Goal: Task Accomplishment & Management: Use online tool/utility

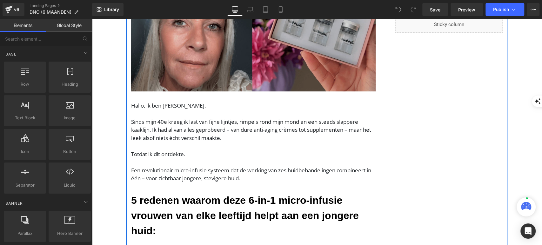
scroll to position [247, 0]
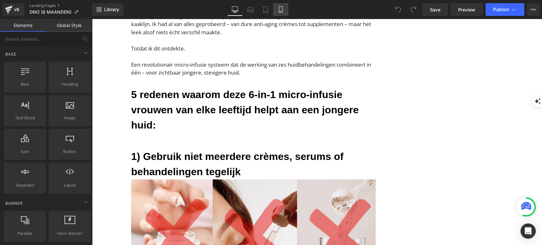
click at [283, 8] on icon at bounding box center [280, 9] width 6 height 6
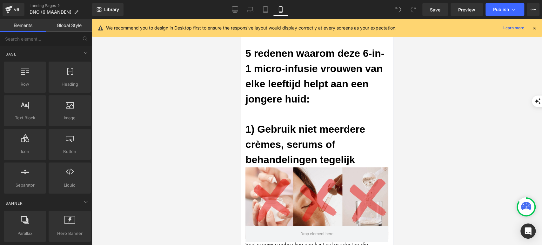
scroll to position [846, 0]
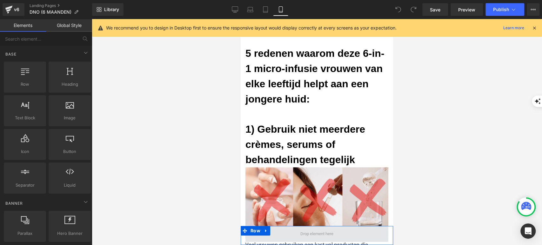
click at [298, 231] on span at bounding box center [316, 234] width 37 height 10
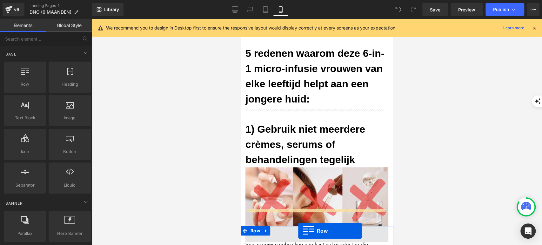
scroll to position [1002, 0]
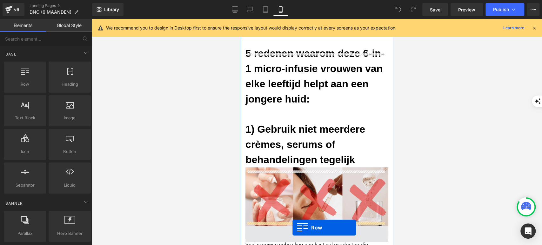
drag, startPoint x: 266, startPoint y: 105, endPoint x: 292, endPoint y: 234, distance: 131.9
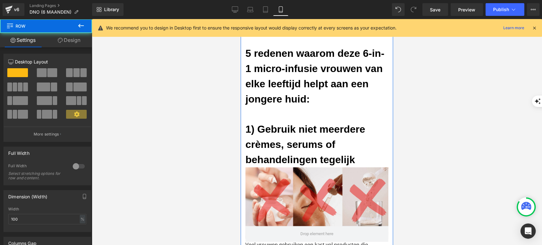
scroll to position [1073, 0]
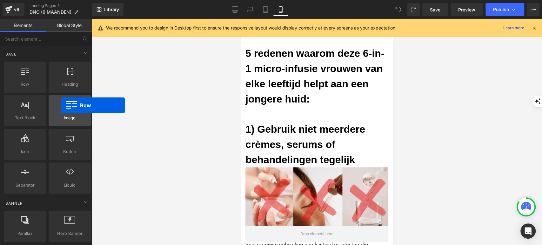
drag, startPoint x: 14, startPoint y: 75, endPoint x: 50, endPoint y: 126, distance: 62.3
click at [51, 107] on div "Row rows, columns, layouts, div Heading headings, titles, h1,h2,h3,h4,h5,h6 Tex…" at bounding box center [48, 127] width 90 height 135
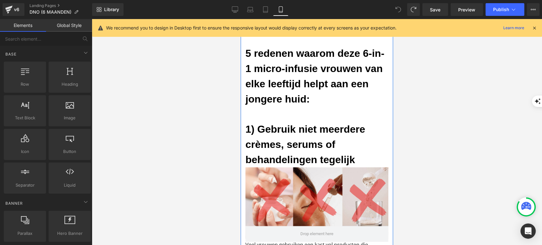
scroll to position [2002, 0]
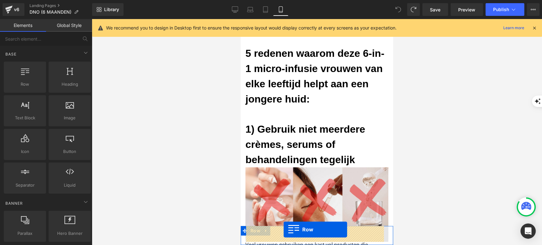
drag, startPoint x: 253, startPoint y: 102, endPoint x: 283, endPoint y: 230, distance: 131.2
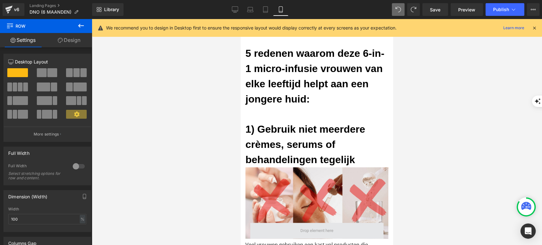
click at [314, 233] on span at bounding box center [316, 231] width 37 height 10
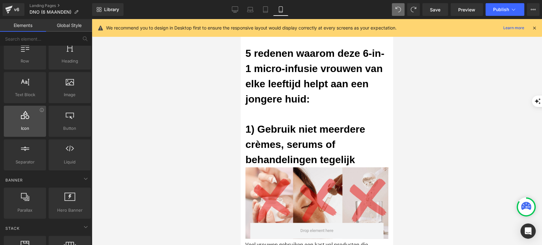
scroll to position [35, 0]
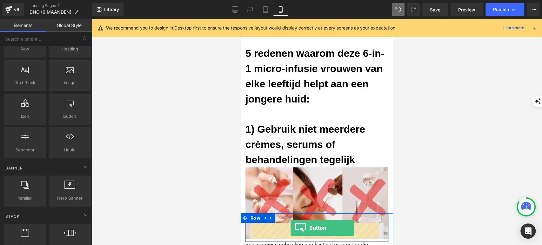
drag, startPoint x: 314, startPoint y: 136, endPoint x: 290, endPoint y: 228, distance: 94.8
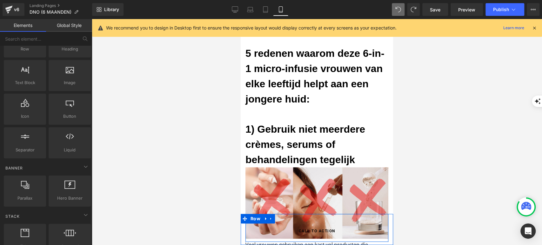
scroll to position [1999, 0]
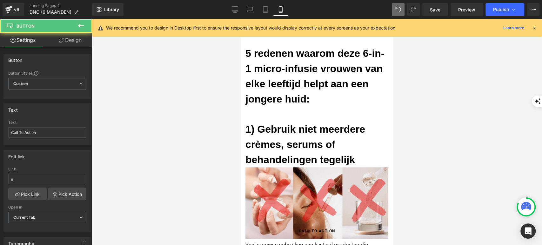
click at [197, 210] on div at bounding box center [317, 132] width 450 height 226
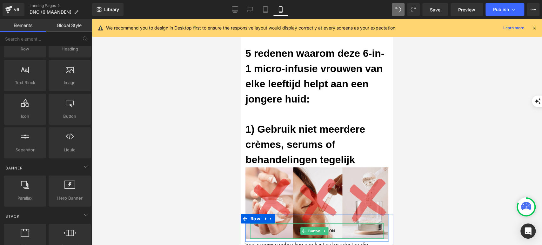
click at [341, 229] on link "Call To Action" at bounding box center [317, 230] width 56 height 15
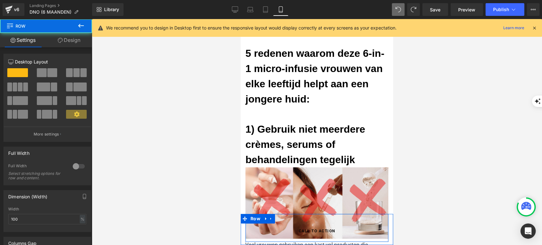
click at [304, 217] on div "Call To Action Button Row" at bounding box center [316, 228] width 143 height 28
click at [69, 43] on link "Design" at bounding box center [69, 40] width 46 height 14
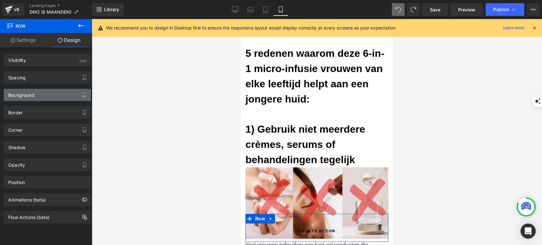
click at [37, 97] on div "Background" at bounding box center [47, 95] width 87 height 12
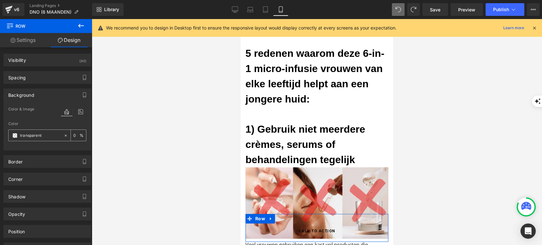
click at [15, 132] on div "transparent" at bounding box center [36, 135] width 55 height 11
click at [15, 136] on span at bounding box center [14, 135] width 5 height 5
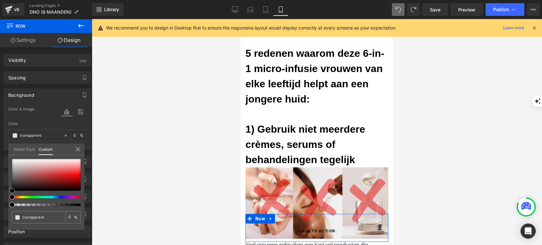
type input "#ba7777"
type input "100"
type input "#ba7777"
type input "100"
click at [35, 172] on div at bounding box center [46, 175] width 69 height 32
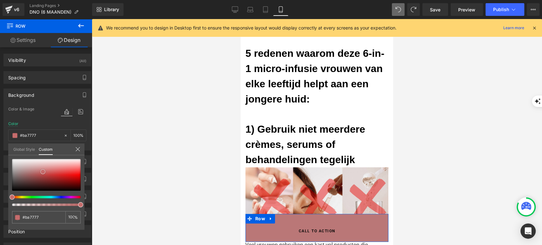
type input "#d55c5c"
type input "#fa3232"
type input "#ff2828"
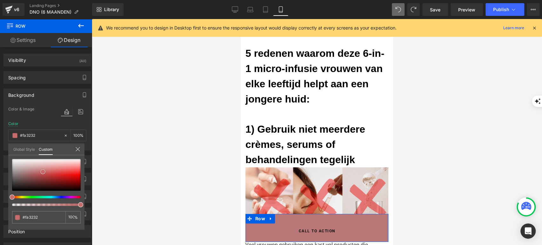
type input "#ff2828"
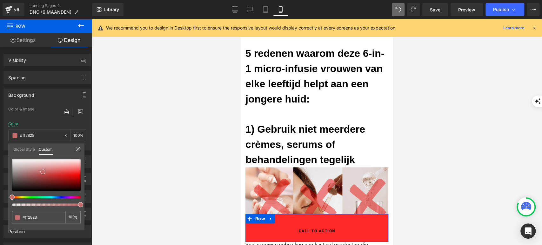
type input "#ff1919"
type input "#e00000"
type input "#a30000"
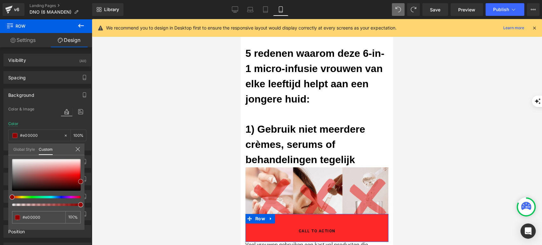
type input "#a30000"
type input "#840000"
type input "#7f0000"
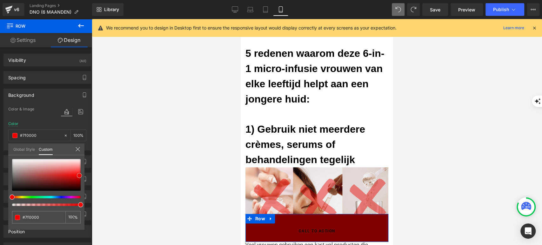
type input "#b70000"
type input "#fc1616"
type input "#f93333"
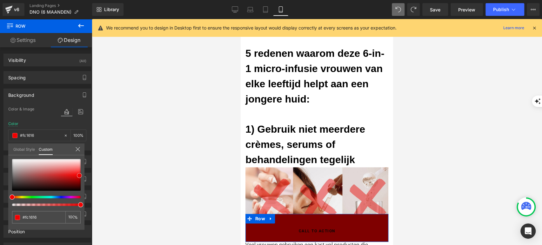
type input "#f93333"
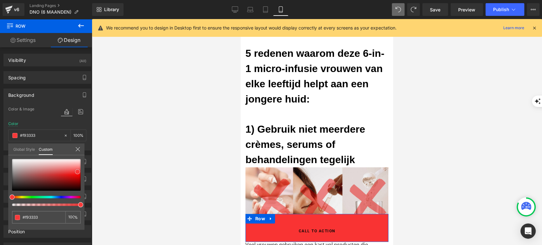
type input "#f83939"
type input "#f72b2b"
type input "#770303"
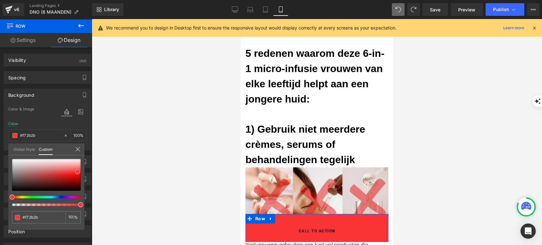
type input "#770303"
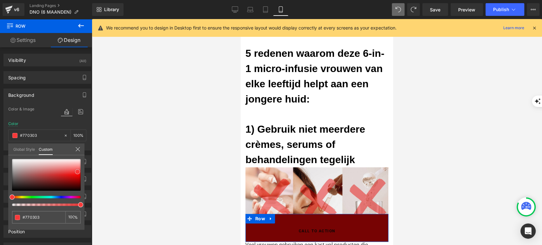
type input "#680202"
type input "#620303"
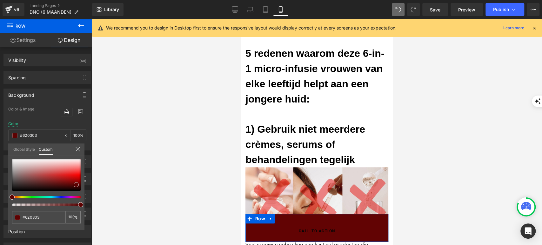
type input "#590101"
type input "#230000"
type input "#0f0000"
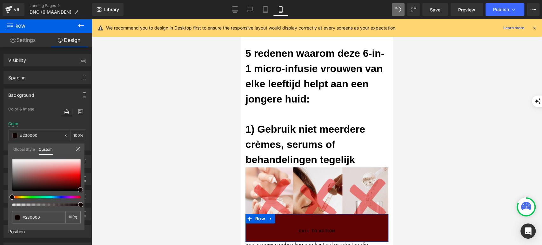
type input "#0f0000"
type input "#050000"
type input "#000000"
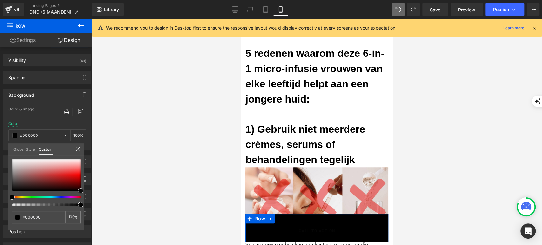
drag, startPoint x: 35, startPoint y: 172, endPoint x: 86, endPoint y: 195, distance: 56.7
click at [86, 150] on div "Background Color & Image color rgba(0, 0, 0, 1) Color #000000 100 % Image Repla…" at bounding box center [47, 117] width 95 height 67
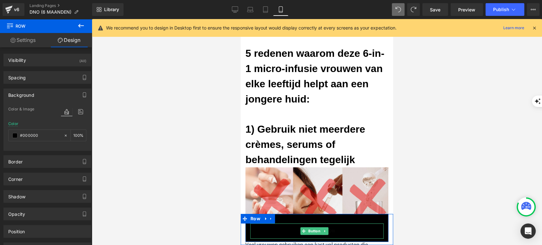
click at [289, 229] on link "Call To Action" at bounding box center [317, 230] width 56 height 15
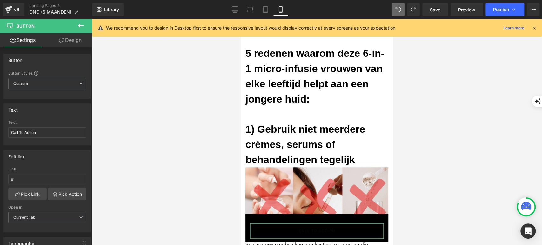
click at [63, 45] on link "Design" at bounding box center [70, 40] width 46 height 14
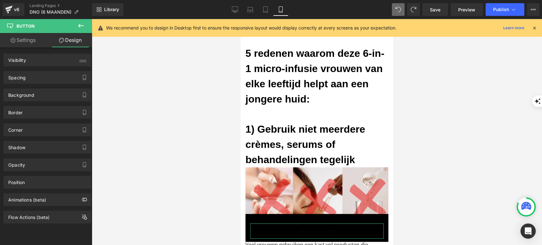
click at [33, 45] on link "Settings" at bounding box center [23, 40] width 46 height 14
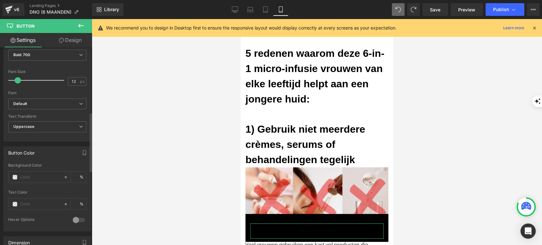
scroll to position [247, 0]
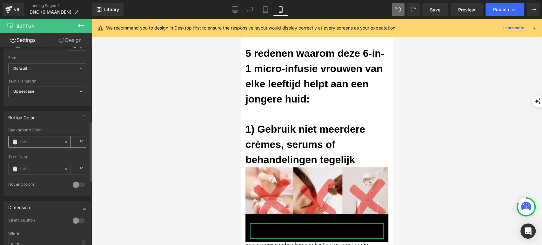
click at [17, 139] on span at bounding box center [14, 141] width 5 height 5
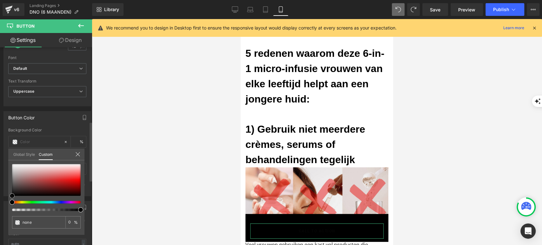
type input "#dbc1c1"
type input "100"
type input "#dbc1c1"
type input "100"
click at [31, 170] on div at bounding box center [46, 180] width 69 height 32
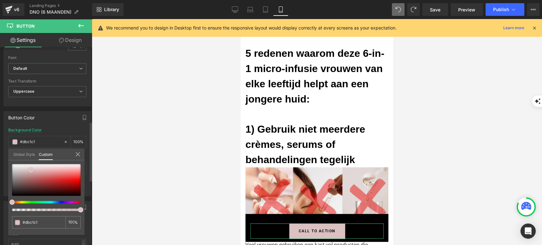
type input "#d8bfbf"
type input "#c2b6b6"
type input "#a8a8a8"
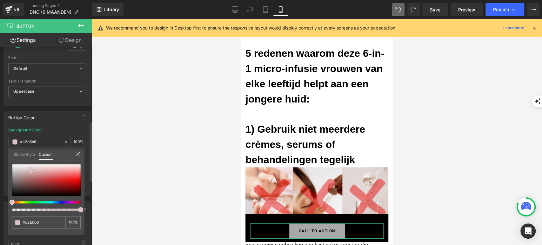
type input "#a8a8a8"
type input "#9e9e9e"
type input "#999999"
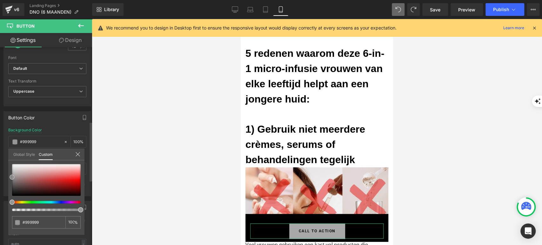
type input "#969696"
type input "#939393"
type input "#8e8e8e"
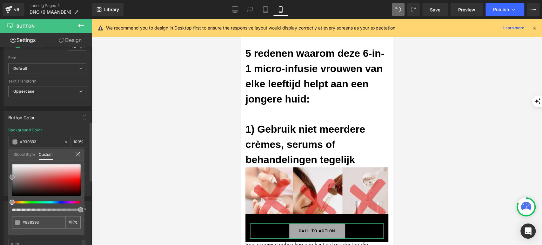
type input "#8e8e8e"
type input "#777777"
type input "#6b6b6b"
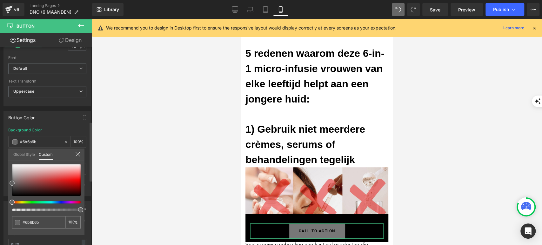
type input "#666666"
type input "#5b5b5b"
type input "#515151"
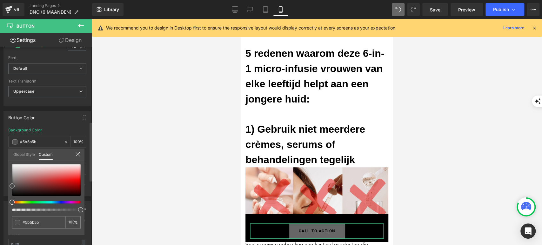
type input "#515151"
type input "#444444"
type input "#3d3c3c"
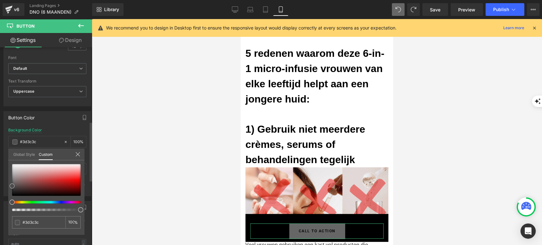
type input "#383737"
type input "#312f2f"
type input "#3e3b3b"
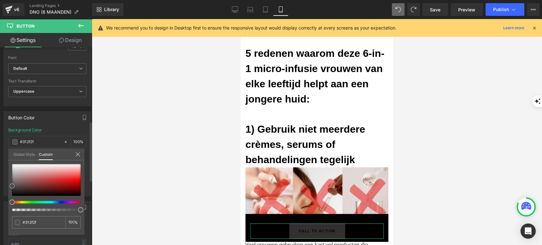
type input "#3e3b3b"
type input "#8e7f7f"
type input "#e2dede"
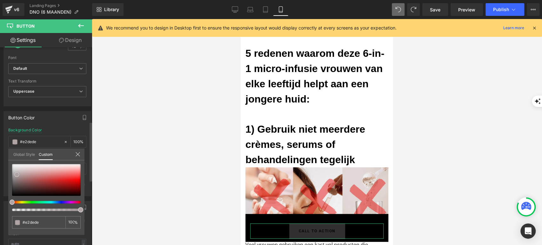
type input "#fcfcfc"
type input "#ffffff"
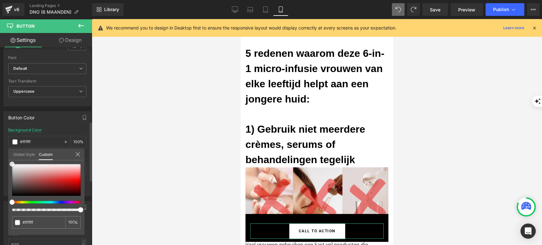
drag, startPoint x: 31, startPoint y: 172, endPoint x: 10, endPoint y: 163, distance: 22.5
click at [10, 163] on span at bounding box center [12, 164] width 5 height 5
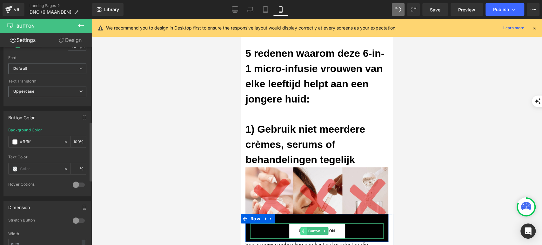
click at [305, 232] on icon at bounding box center [303, 231] width 3 height 4
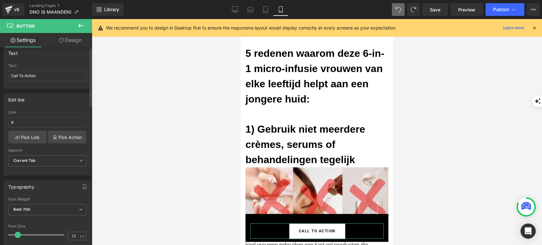
scroll to position [0, 0]
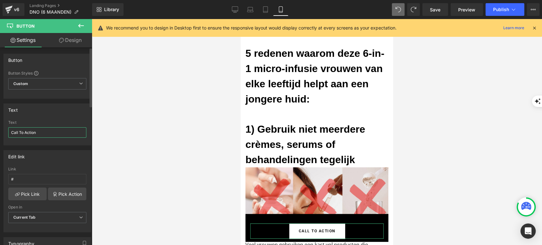
drag, startPoint x: 44, startPoint y: 130, endPoint x: 5, endPoint y: 128, distance: 39.1
click at [1, 130] on div "Text Call To Action Text Call To Action" at bounding box center [47, 122] width 95 height 47
paste input "Klik om korting toe te passen en beschikbaarheid te controleren 👉"
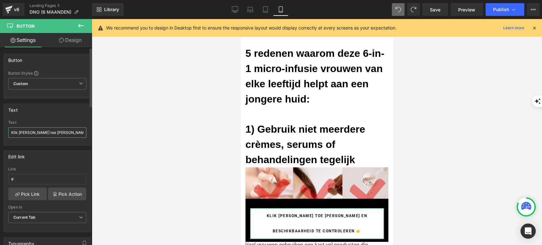
scroll to position [0, 51]
click at [15, 131] on input "Klik om korting toe te passen en beschikbaarheid te controleren 👉" at bounding box center [47, 132] width 78 height 10
type input "Klik om korting toe te passen & beschikbaarheid te controleren 👉"
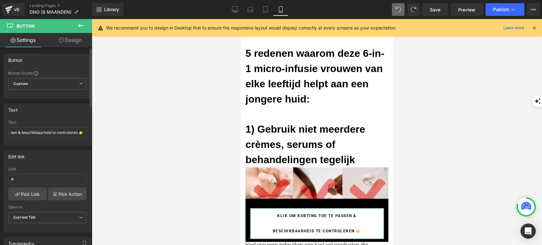
click at [61, 116] on div "Text" at bounding box center [47, 110] width 87 height 12
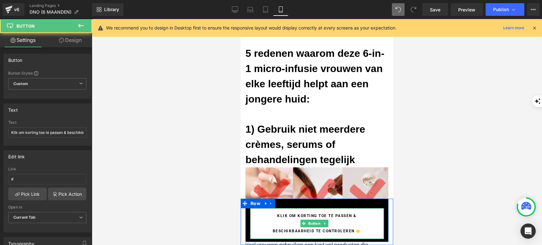
click at [271, 215] on span "Klik om korting toe te passen & beschikbaarheid te controleren 👉" at bounding box center [317, 223] width 114 height 30
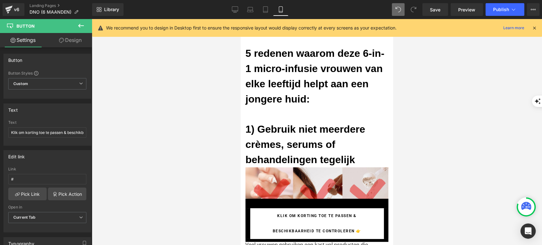
scroll to position [1932, 0]
click at [243, 218] on div "Klik om korting toe te passen & beschikbaarheid te controleren 👉 Button Row" at bounding box center [317, 220] width 152 height 43
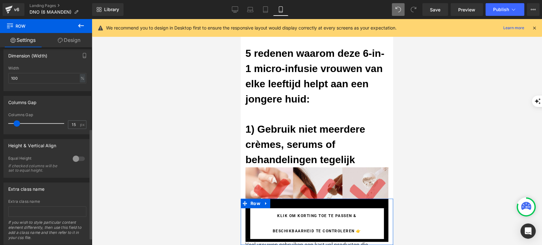
scroll to position [158, 0]
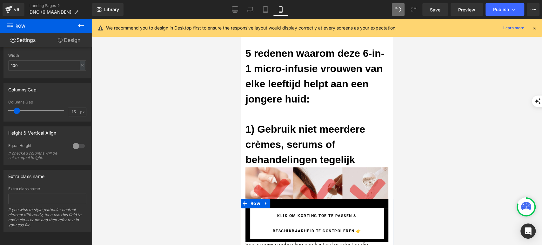
click at [67, 39] on link "Design" at bounding box center [69, 40] width 46 height 14
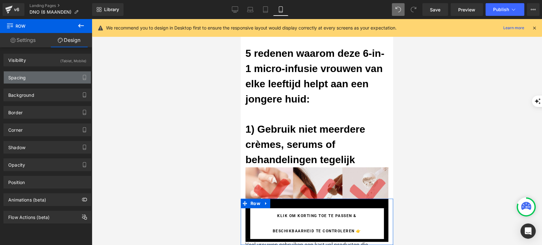
click at [36, 78] on div "Spacing" at bounding box center [47, 77] width 87 height 12
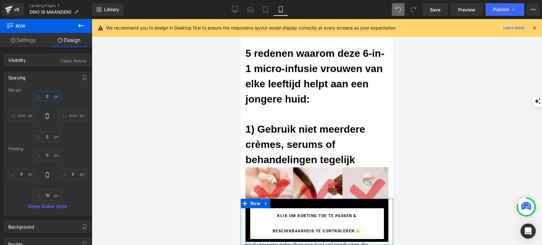
click at [50, 96] on input "0" at bounding box center [47, 96] width 27 height 10
type input "-"
type input "2"
click at [75, 154] on div "0px 0 0px 0 10px 10 0px 0" at bounding box center [47, 175] width 78 height 51
click at [256, 216] on link "Klik om korting toe te passen & beschikbaarheid te controleren 👉" at bounding box center [316, 223] width 133 height 30
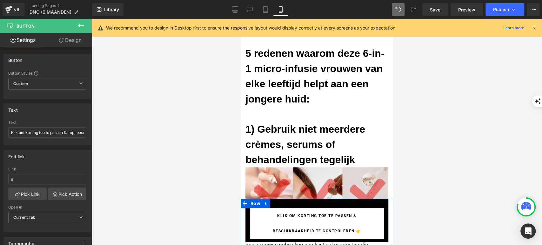
click at [243, 221] on div "Klik om korting toe te passen & beschikbaarheid te controleren 👉 Button Row" at bounding box center [317, 220] width 152 height 43
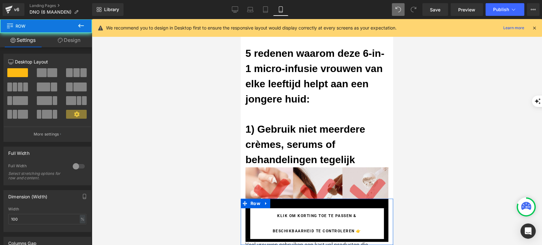
click at [243, 221] on div "Klik om korting toe te passen & beschikbaarheid te controleren 👉 Button Row" at bounding box center [317, 220] width 152 height 43
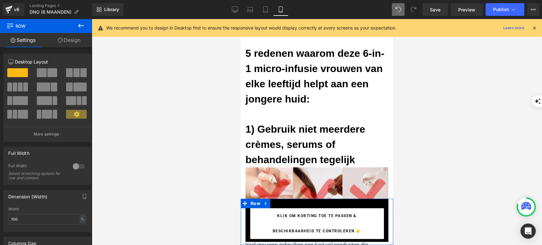
scroll to position [35, 0]
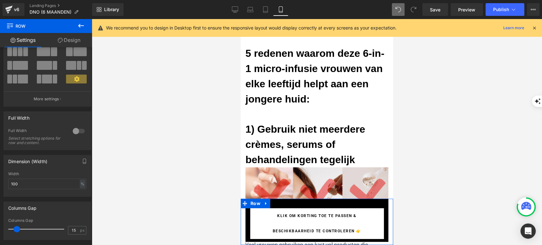
click at [76, 129] on div at bounding box center [78, 131] width 15 height 10
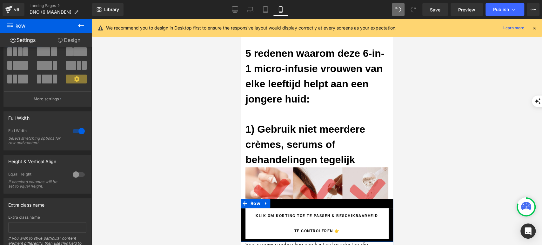
click at [344, 202] on div "Klik om korting toe te passen & beschikbaarheid te controleren 👉 Button Row" at bounding box center [317, 220] width 152 height 43
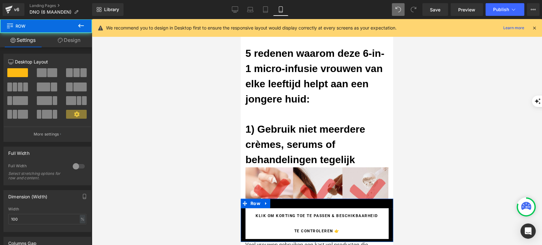
click at [56, 38] on link "Design" at bounding box center [69, 40] width 46 height 14
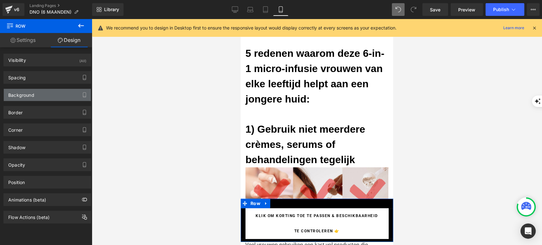
click at [37, 100] on div "Background" at bounding box center [47, 95] width 87 height 12
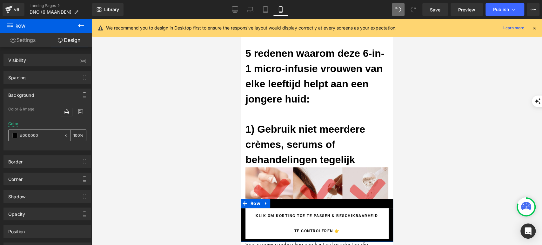
click at [13, 136] on span at bounding box center [14, 135] width 5 height 5
click at [15, 135] on span at bounding box center [14, 135] width 5 height 5
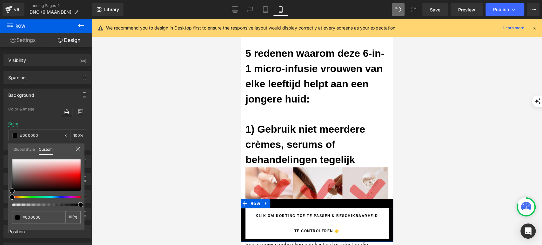
type input "#bfaaaa"
type input "#c0a9a9"
click at [22, 168] on div at bounding box center [46, 175] width 69 height 32
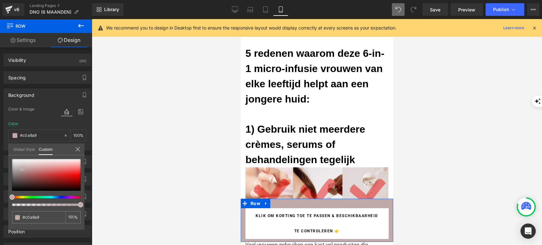
type input "#d0c7c7"
type input "#e8e8e8"
type input "#ffffff"
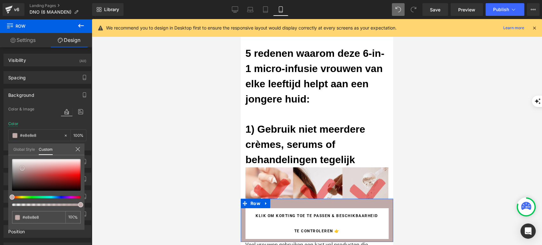
type input "#ffffff"
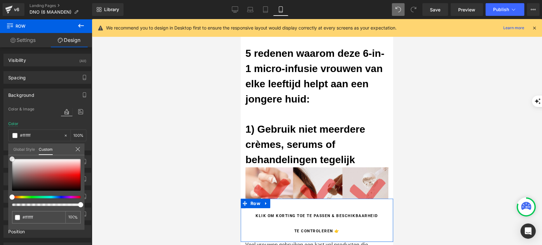
type input "#c6c6c6"
type input "#636363"
type input "#000000"
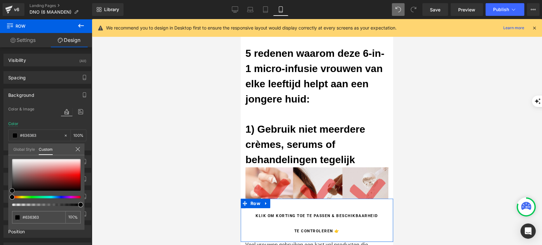
type input "#000000"
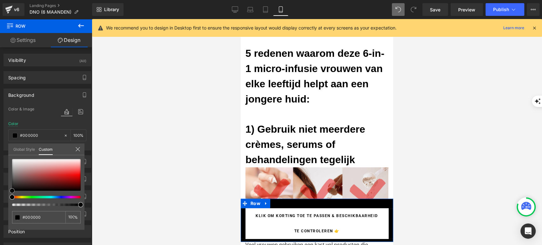
drag, startPoint x: 22, startPoint y: 168, endPoint x: 56, endPoint y: 203, distance: 48.9
click at [3, 150] on div "Background Color & Image color rgba(0, 0, 0, 1) Color #000000 100 % Image Repla…" at bounding box center [47, 117] width 95 height 67
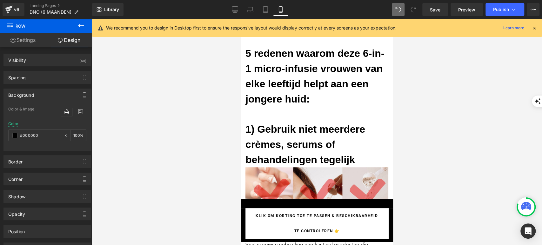
click at [263, 223] on div "Rendering Content" at bounding box center [270, 219] width 39 height 7
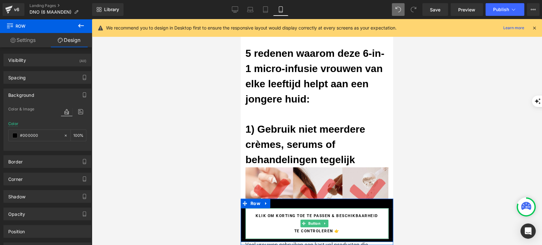
click at [354, 225] on span "Klik om korting toe te passen & beschikbaarheid te controleren 👉" at bounding box center [317, 223] width 124 height 30
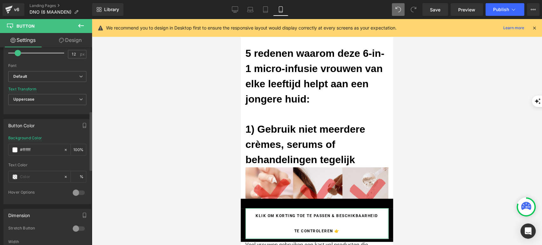
scroll to position [282, 0]
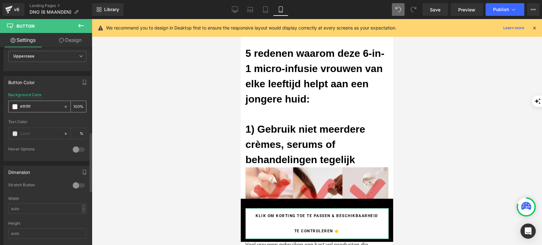
click at [15, 104] on span at bounding box center [14, 106] width 5 height 5
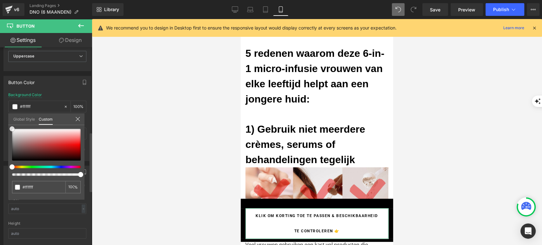
type input "#e0c1c1"
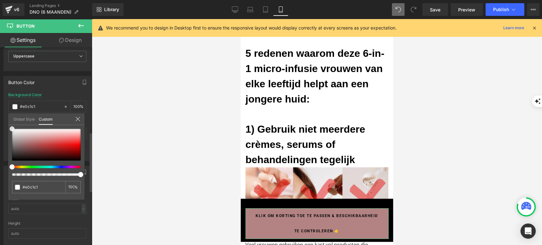
type input "#b38383"
type input "#5b5151"
type input "#161616"
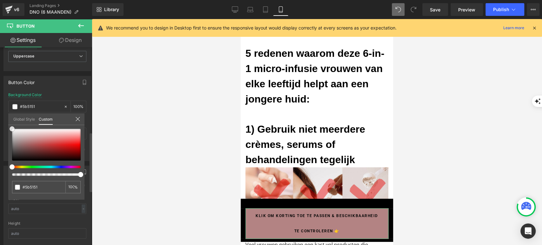
type input "#161616"
type input "#000000"
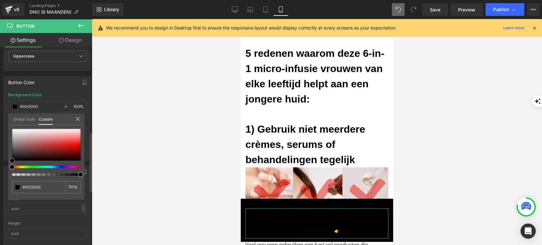
drag, startPoint x: 0, startPoint y: 161, endPoint x: 0, endPoint y: 173, distance: 12.1
click at [0, 161] on div "Button Color rgba(0, 0, 0, 1) Background Color #000000 100 % Text Color % 0 Hov…" at bounding box center [47, 116] width 95 height 90
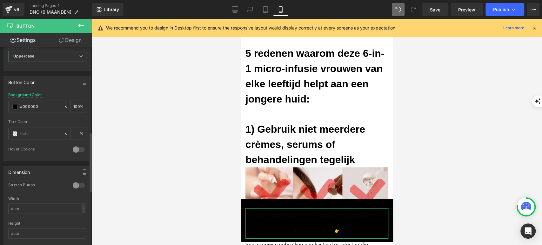
click at [44, 184] on div "Stretch Button" at bounding box center [37, 186] width 58 height 7
click at [13, 131] on span at bounding box center [14, 133] width 5 height 5
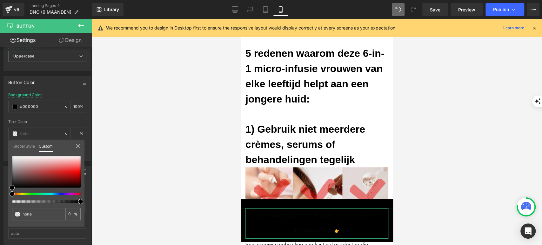
drag, startPoint x: 21, startPoint y: 156, endPoint x: 13, endPoint y: 155, distance: 8.3
click at [13, 155] on div "none 0 %" at bounding box center [46, 156] width 76 height 8
type input "#bbaeae"
type input "100"
type input "#bbaeae"
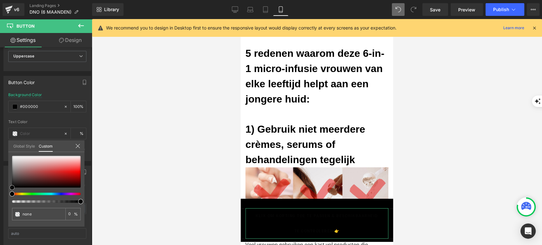
type input "100"
type input "#beb5b5"
type input "#fcfcfc"
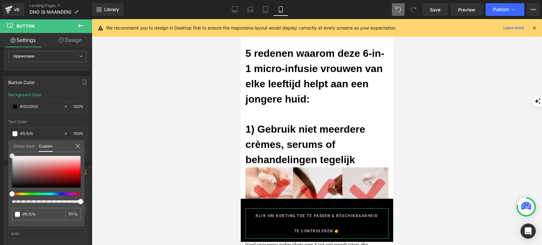
type input "#ffffff"
drag, startPoint x: 18, startPoint y: 165, endPoint x: 5, endPoint y: 150, distance: 20.5
click at [5, 150] on div "Button Color rgba(0, 0, 0, 1) Background Color #000000 100 % rgba(255, 255, 255…" at bounding box center [47, 116] width 95 height 90
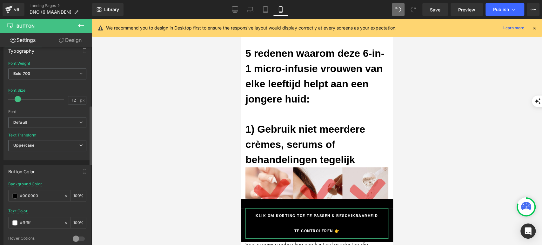
scroll to position [176, 0]
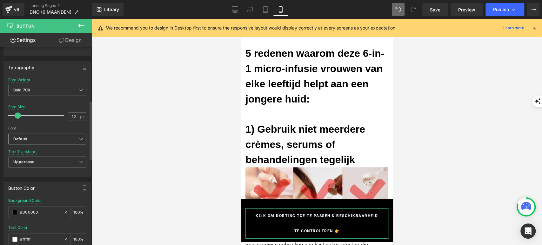
click at [39, 140] on span "Default" at bounding box center [47, 139] width 78 height 11
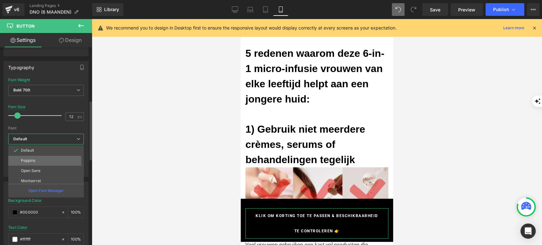
click at [38, 163] on li "Poppins" at bounding box center [47, 161] width 78 height 10
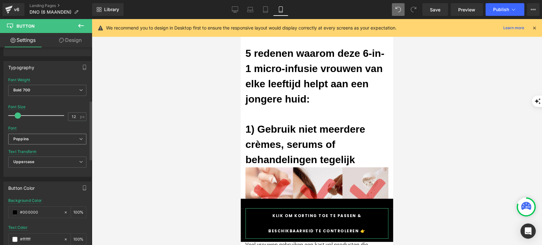
click at [43, 141] on span "Poppins" at bounding box center [47, 139] width 78 height 11
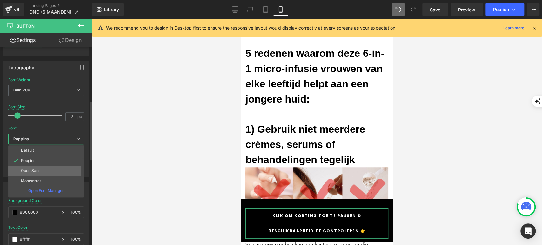
scroll to position [35, 0]
click at [39, 156] on li "Inter" at bounding box center [47, 156] width 78 height 10
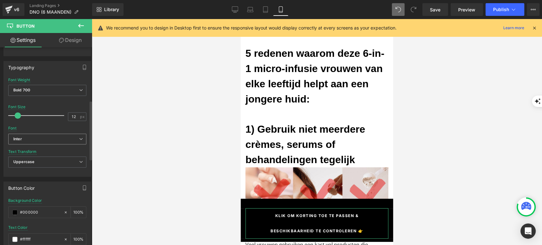
click at [42, 141] on span "Inter" at bounding box center [47, 139] width 78 height 11
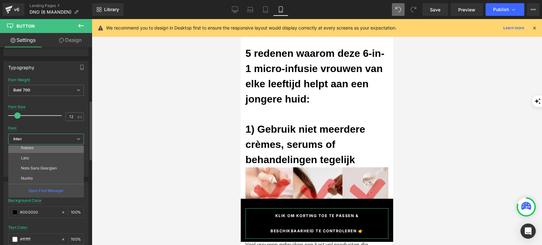
scroll to position [63, 0]
click at [41, 158] on p "Noto Sans Georgian" at bounding box center [39, 158] width 36 height 4
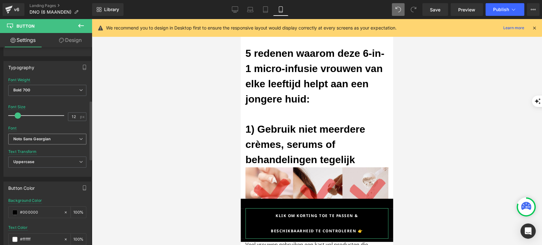
click at [53, 139] on b "Noto Sans Georgian" at bounding box center [46, 138] width 66 height 5
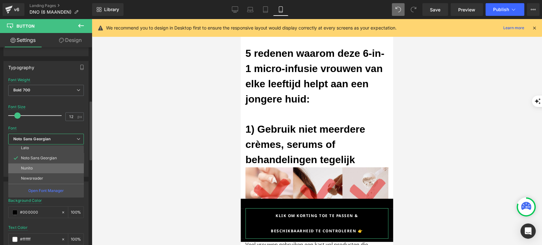
click at [42, 170] on li "Nunito" at bounding box center [47, 168] width 78 height 10
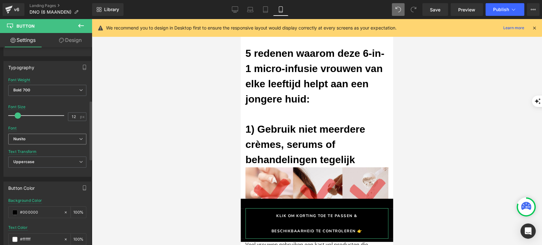
click at [52, 139] on b "Nunito" at bounding box center [46, 138] width 66 height 5
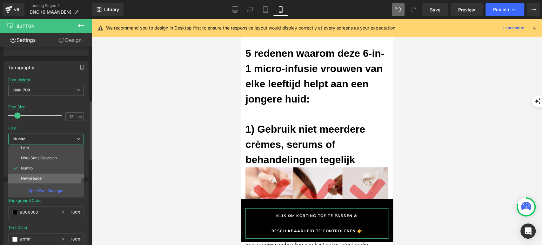
click at [49, 173] on li "Newsreader" at bounding box center [47, 178] width 78 height 10
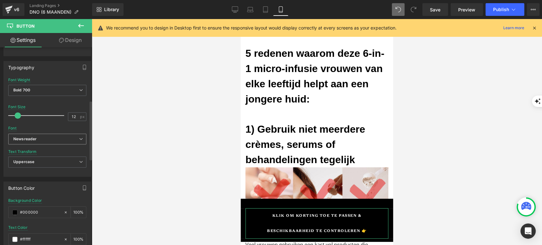
click at [52, 134] on span "Newsreader" at bounding box center [47, 139] width 78 height 11
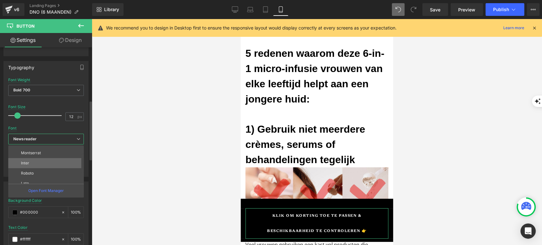
scroll to position [0, 0]
click at [43, 168] on li "Open Sans" at bounding box center [47, 171] width 78 height 10
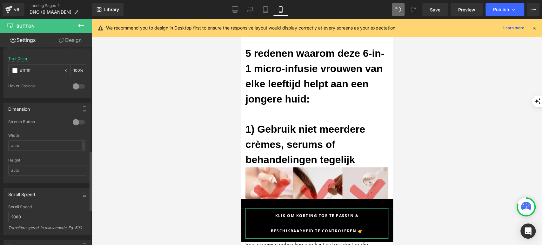
scroll to position [353, 0]
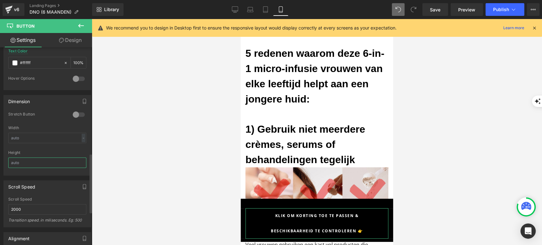
click at [24, 162] on input "text" at bounding box center [47, 162] width 78 height 10
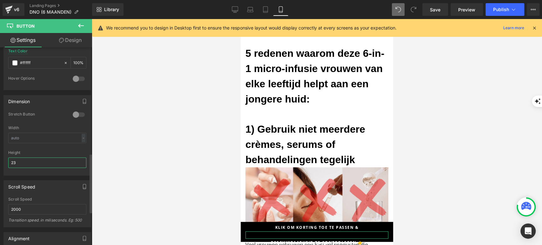
type input "2"
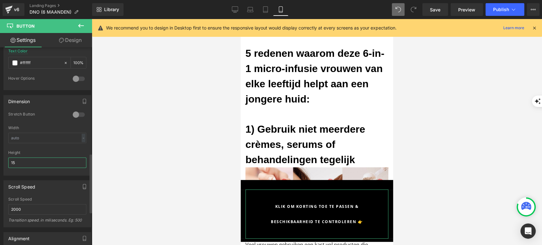
type input "1"
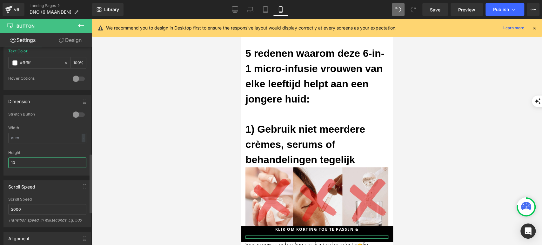
type input "1"
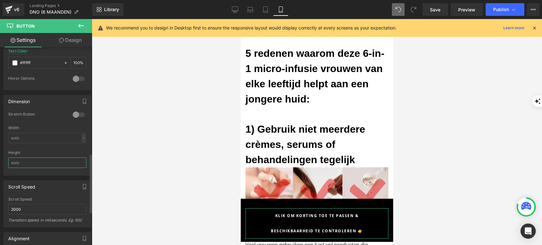
type input "1"
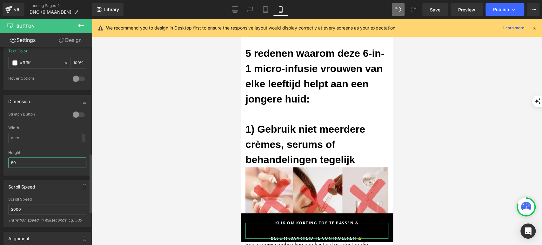
type input "5"
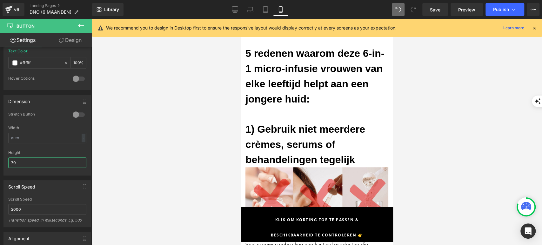
type input "7"
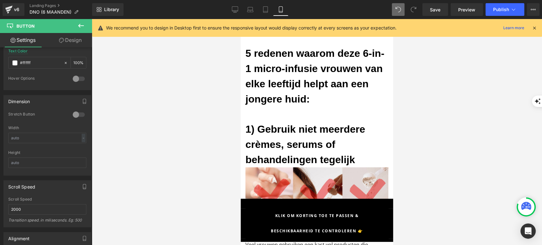
click at [260, 220] on div "Rendering Content" at bounding box center [270, 219] width 39 height 7
click at [47, 161] on input "text" at bounding box center [47, 162] width 78 height 10
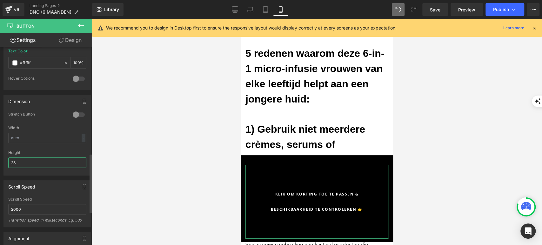
type input "2"
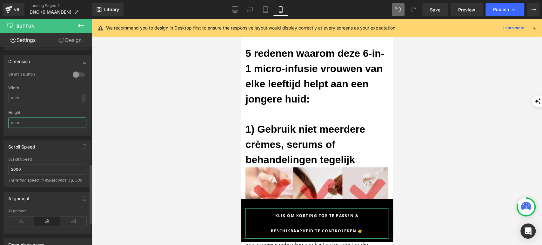
scroll to position [357, 0]
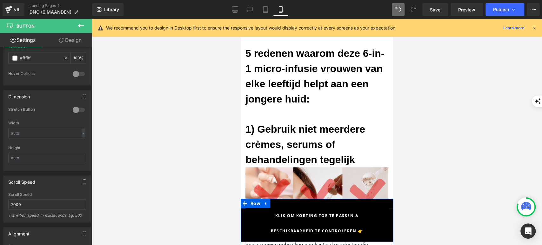
click at [288, 203] on div "Klik om korting toe te passen & beschikbaarheid te controleren 👉 Button Row" at bounding box center [317, 220] width 152 height 43
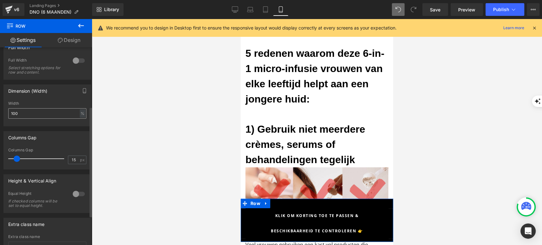
scroll to position [158, 0]
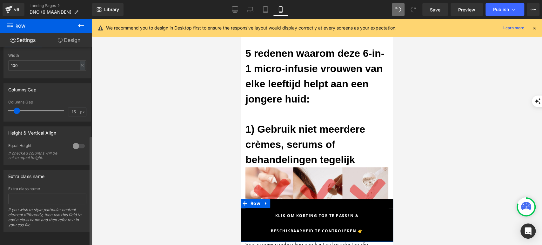
click at [74, 141] on div at bounding box center [78, 146] width 15 height 10
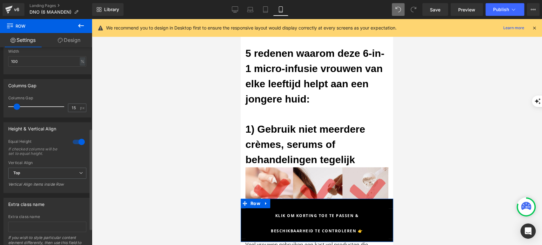
click at [74, 139] on div at bounding box center [78, 142] width 15 height 10
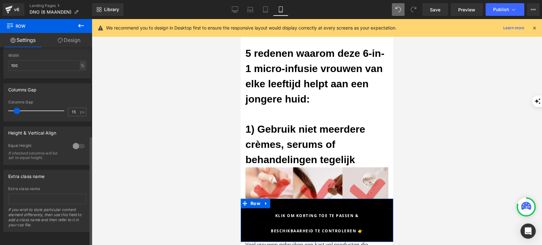
click at [74, 141] on div at bounding box center [78, 146] width 15 height 10
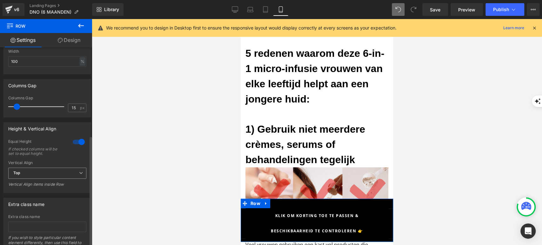
click at [45, 175] on span "Top" at bounding box center [47, 173] width 78 height 11
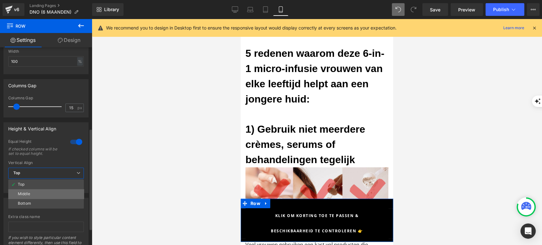
click at [37, 195] on li "Middle" at bounding box center [46, 194] width 76 height 10
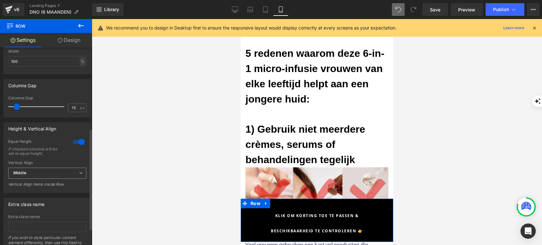
click at [63, 169] on span "Middle" at bounding box center [47, 173] width 78 height 11
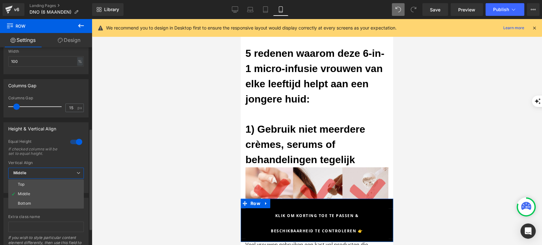
click at [80, 144] on div at bounding box center [76, 142] width 15 height 10
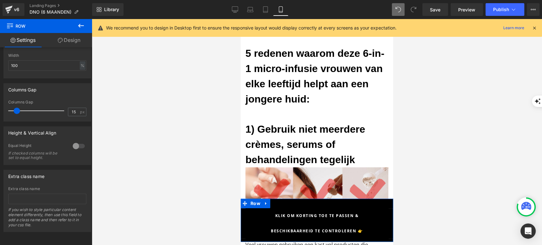
click at [66, 43] on link "Design" at bounding box center [69, 40] width 46 height 14
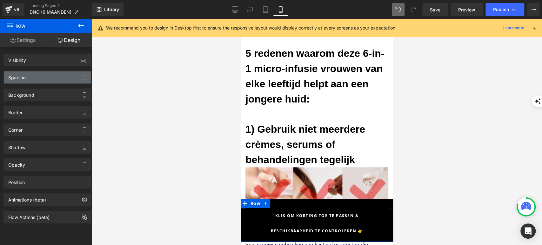
click at [48, 75] on div "Spacing" at bounding box center [47, 77] width 87 height 12
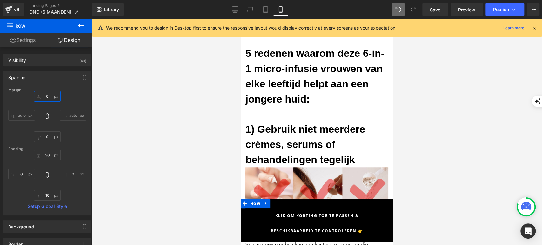
click at [44, 96] on input "0" at bounding box center [47, 96] width 27 height 10
type input "-"
click at [45, 157] on input "30" at bounding box center [47, 155] width 27 height 10
click at [66, 149] on div "Padding" at bounding box center [47, 149] width 78 height 4
click at [69, 147] on div "Padding" at bounding box center [47, 149] width 78 height 4
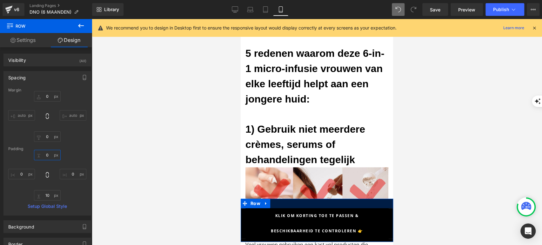
click at [54, 157] on input "text" at bounding box center [47, 155] width 27 height 10
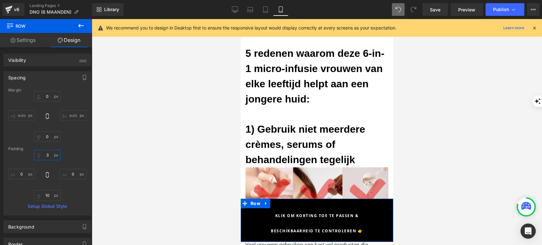
type input "3="
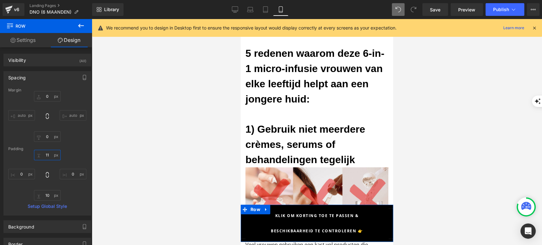
type input "1"
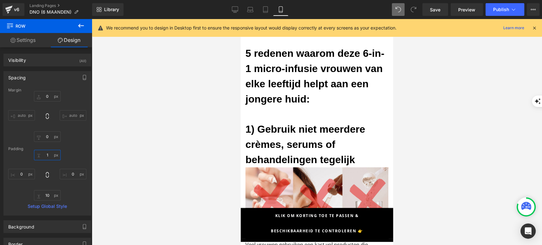
type input "1"
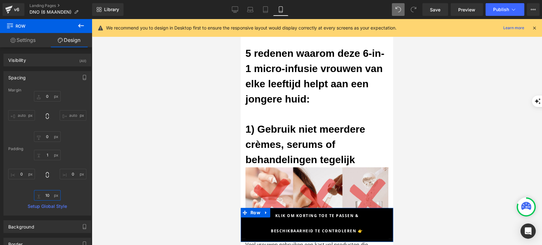
click at [48, 197] on input "10" at bounding box center [47, 195] width 27 height 10
type input "1"
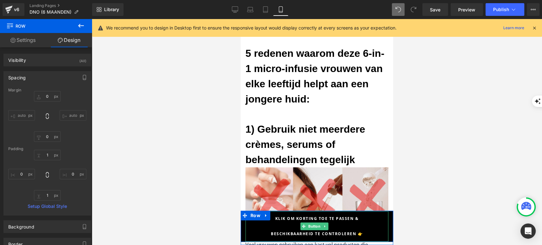
click at [360, 221] on span "Klik om korting toe te passen & beschikbaarheid te controleren 👉" at bounding box center [317, 226] width 124 height 30
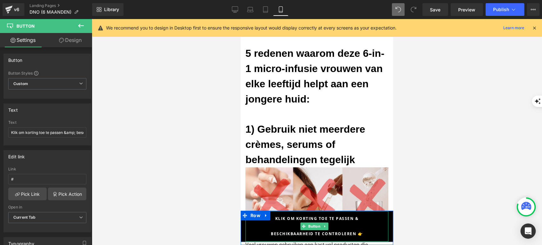
click at [365, 220] on span "Klik om korting toe te passen & beschikbaarheid te controleren 👉" at bounding box center [317, 226] width 124 height 30
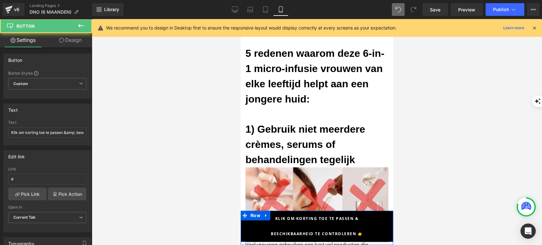
click at [384, 217] on div "Klik om korting toe te passen & beschikbaarheid te controleren 👉 Button" at bounding box center [317, 226] width 152 height 30
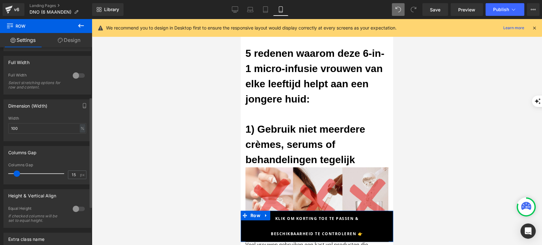
scroll to position [88, 0]
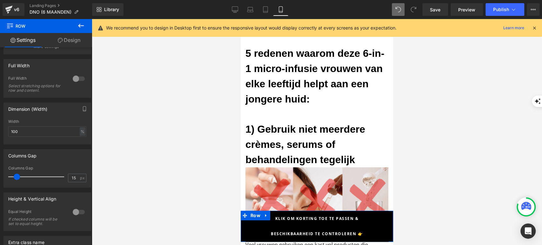
click at [72, 44] on link "Design" at bounding box center [69, 40] width 46 height 14
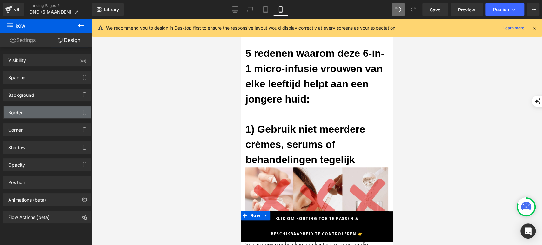
type input "#060606"
type input "100"
type input "0"
click at [38, 111] on div "Border" at bounding box center [47, 112] width 87 height 12
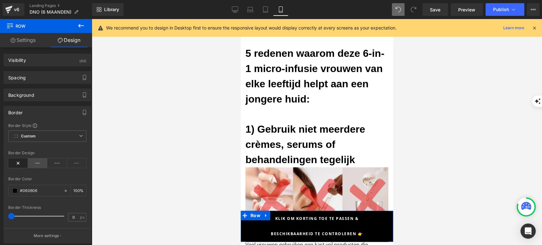
click at [30, 165] on icon at bounding box center [38, 163] width 20 height 10
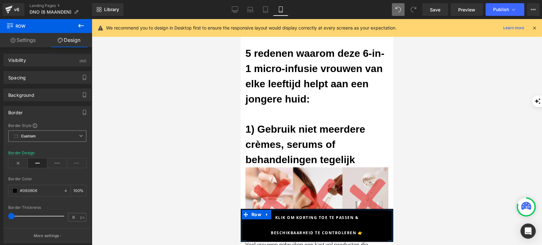
click at [50, 136] on span "Custom Setup Global Style" at bounding box center [47, 135] width 78 height 11
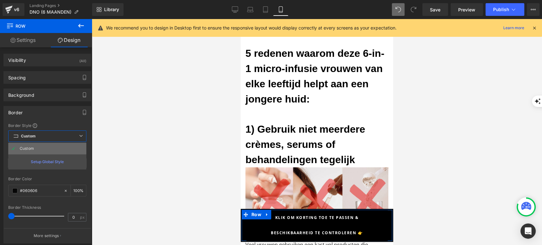
click at [47, 150] on li "Custom" at bounding box center [47, 148] width 78 height 11
type input "100"
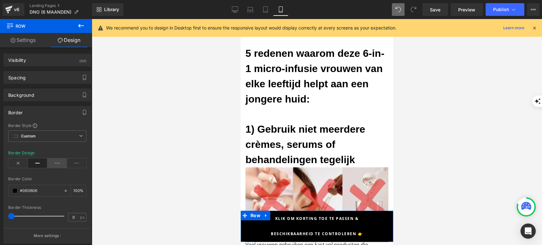
click at [53, 167] on icon at bounding box center [57, 163] width 20 height 10
click at [37, 165] on icon at bounding box center [38, 163] width 20 height 10
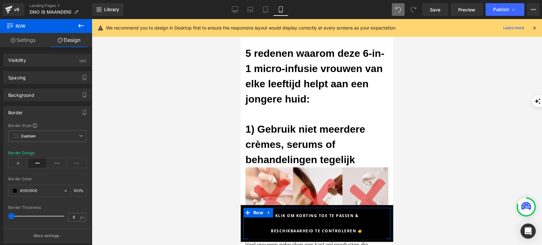
click at [16, 214] on div at bounding box center [37, 216] width 53 height 13
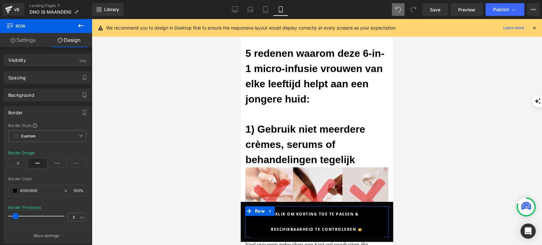
type input "0"
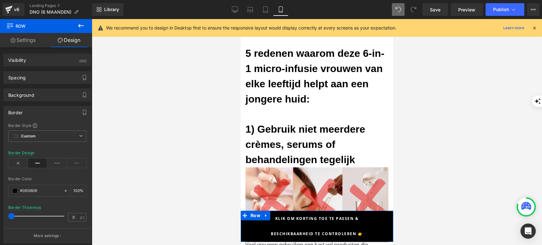
drag, startPoint x: 16, startPoint y: 214, endPoint x: 0, endPoint y: 214, distance: 15.9
click at [0, 214] on div "Border Border Style Custom Custom Setup Global Style Custom Setup Global Style …" at bounding box center [47, 172] width 95 height 142
drag, startPoint x: 18, startPoint y: 175, endPoint x: 27, endPoint y: 156, distance: 20.2
click at [18, 175] on div at bounding box center [47, 173] width 78 height 4
click at [36, 92] on div "Background" at bounding box center [47, 95] width 87 height 12
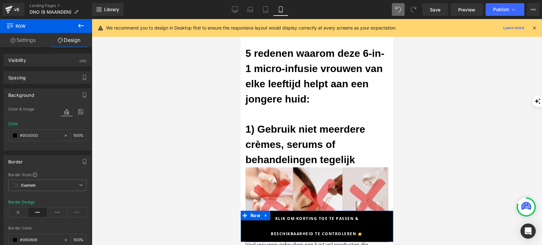
click at [35, 100] on div "Background" at bounding box center [47, 95] width 87 height 12
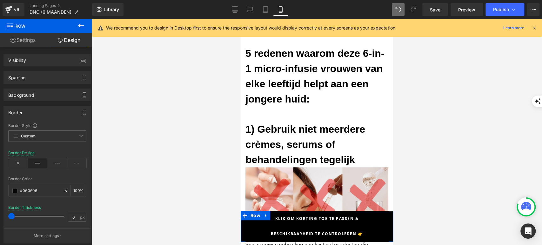
click at [34, 84] on div "Background Color & Image color rgba(0, 0, 0, 1) Color #000000 100 % Image Repla…" at bounding box center [47, 92] width 95 height 17
click at [34, 80] on div "Spacing" at bounding box center [47, 77] width 87 height 12
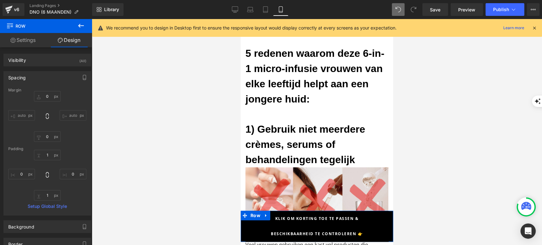
click at [34, 80] on div "Spacing" at bounding box center [47, 77] width 87 height 12
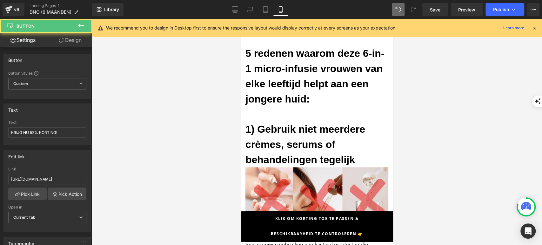
click at [166, 171] on div at bounding box center [317, 132] width 450 height 226
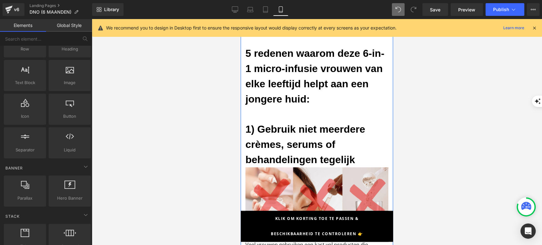
scroll to position [106, 0]
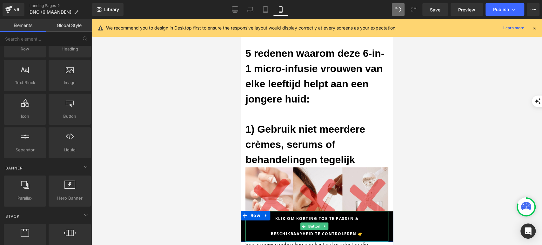
click at [246, 221] on div at bounding box center [246, 226] width 2 height 30
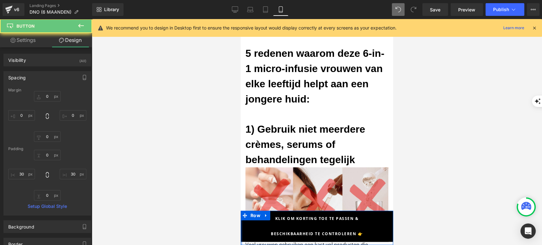
click at [241, 223] on div at bounding box center [242, 228] width 2 height 34
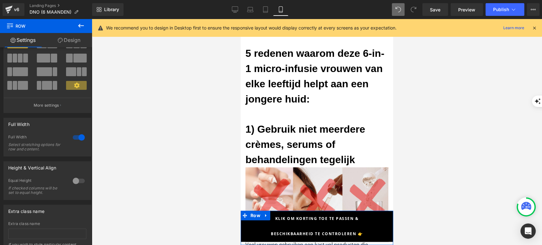
scroll to position [0, 0]
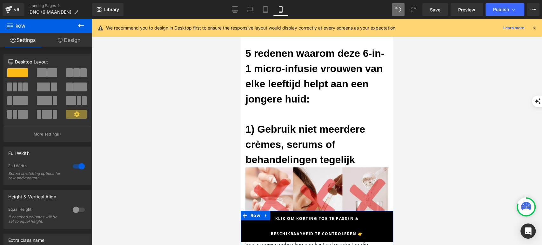
click at [67, 37] on link "Design" at bounding box center [69, 40] width 46 height 14
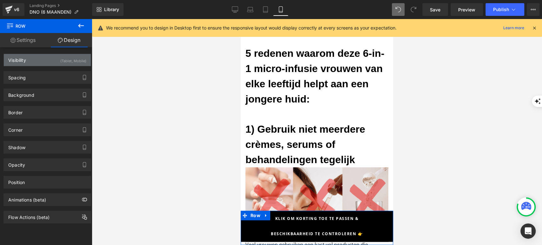
click at [54, 63] on div "Visibility (Tablet, Mobile)" at bounding box center [47, 60] width 87 height 12
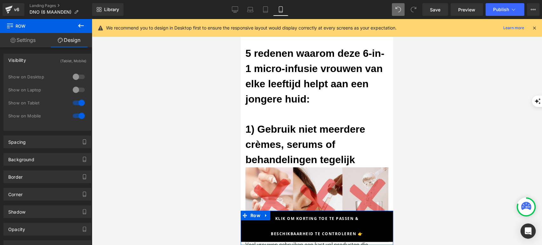
click at [74, 76] on div at bounding box center [78, 77] width 15 height 10
click at [28, 42] on link "Settings" at bounding box center [23, 40] width 46 height 14
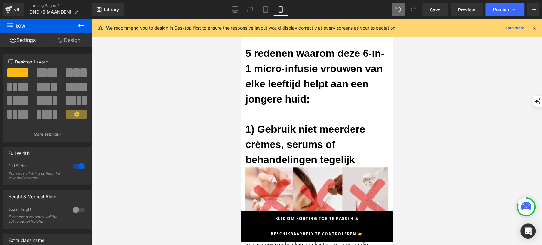
scroll to position [458, 0]
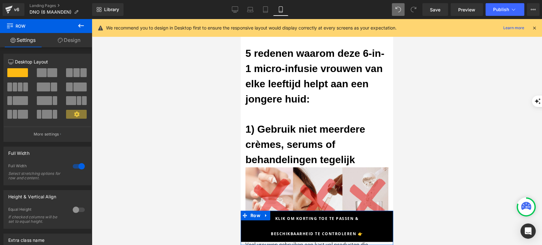
click at [74, 43] on link "Design" at bounding box center [69, 40] width 46 height 14
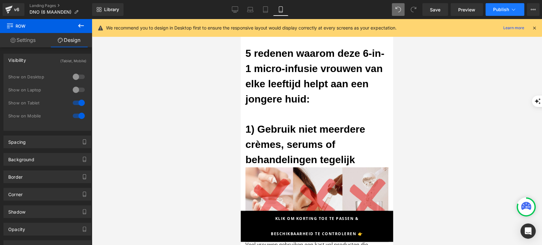
click at [508, 7] on button "Publish" at bounding box center [504, 9] width 39 height 13
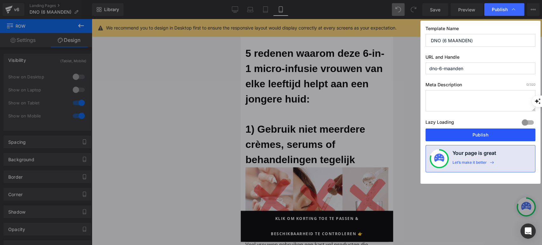
drag, startPoint x: 444, startPoint y: 134, endPoint x: 126, endPoint y: 94, distance: 320.2
click at [444, 134] on button "Publish" at bounding box center [480, 135] width 110 height 13
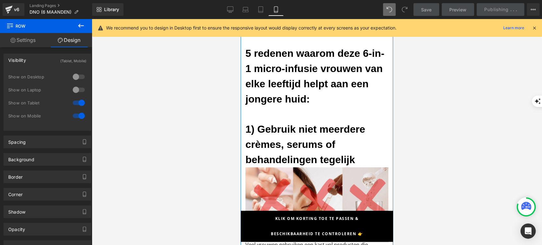
scroll to position [1905, 0]
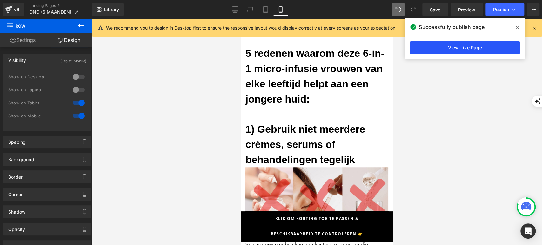
click at [474, 45] on link "View Live Page" at bounding box center [465, 47] width 110 height 13
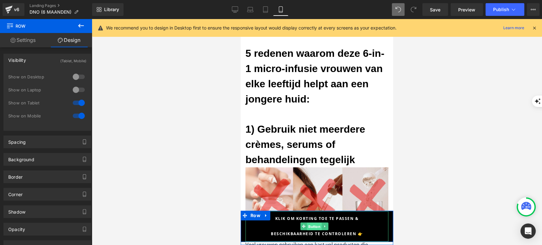
click at [311, 224] on span "Button" at bounding box center [314, 227] width 15 height 8
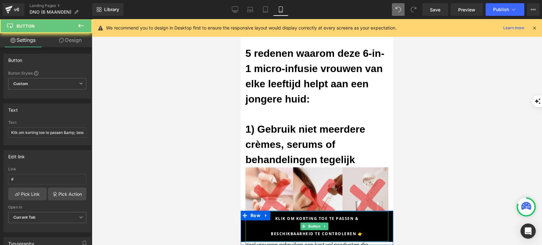
click at [347, 222] on span "Klik om korting toe te passen & beschikbaarheid te controleren 👉" at bounding box center [317, 226] width 124 height 30
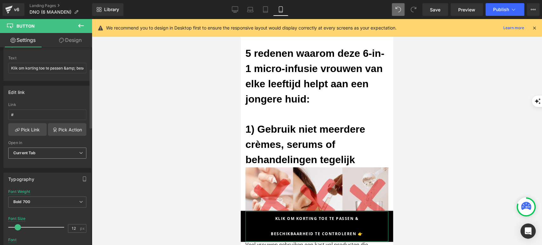
scroll to position [70, 0]
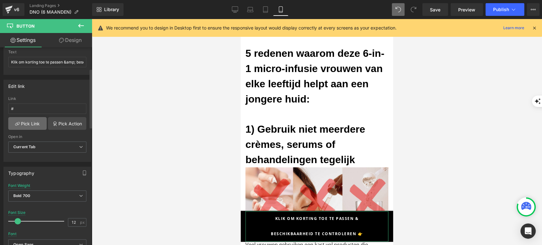
click at [32, 121] on link "Pick Link" at bounding box center [27, 123] width 38 height 13
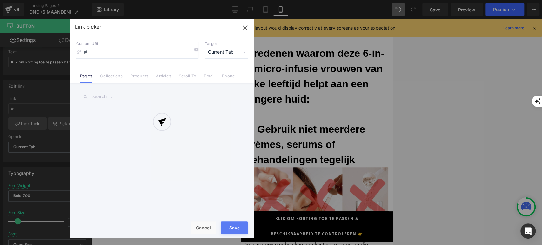
click at [112, 49] on div at bounding box center [162, 128] width 184 height 219
click at [109, 57] on div at bounding box center [162, 128] width 184 height 219
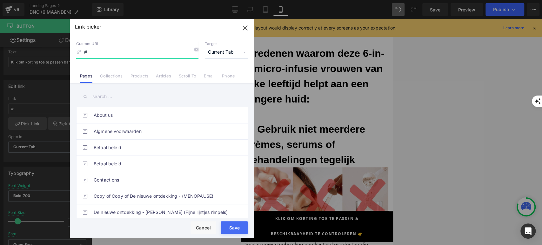
click at [105, 54] on input "#" at bounding box center [137, 52] width 122 height 12
click at [109, 50] on input "#" at bounding box center [137, 52] width 122 height 12
paste input "https://shopsoothingskin.com/products/soothingskin-micro-infuussysteem-1"
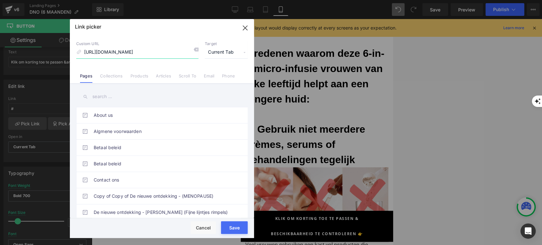
scroll to position [0, 50]
type input "https://shopsoothingskin.com/products/soothingskin-micro-infuussysteem-1"
click at [109, 66] on div "Custom URL https://shopsoothingskin.com/products/soothingskin-micro-infuussyste…" at bounding box center [162, 59] width 184 height 48
click at [237, 229] on button "Save" at bounding box center [234, 227] width 27 height 13
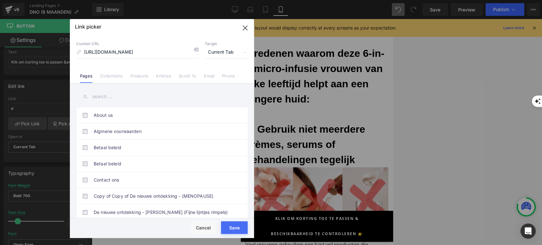
type input "https://shopsoothingskin.com/products/soothingskin-micro-infuussysteem-1"
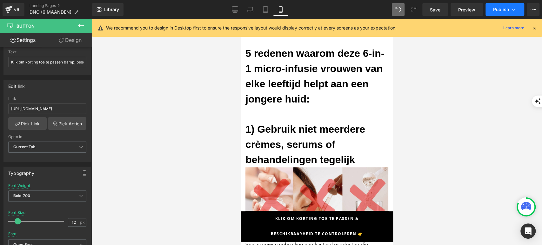
click at [507, 12] on button "Publish" at bounding box center [504, 9] width 39 height 13
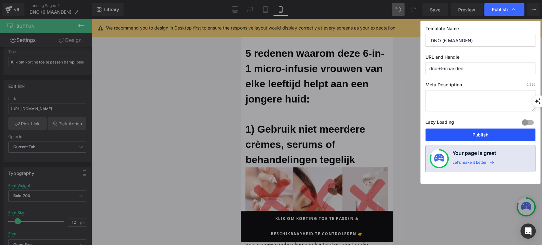
click at [443, 133] on button "Publish" at bounding box center [480, 135] width 110 height 13
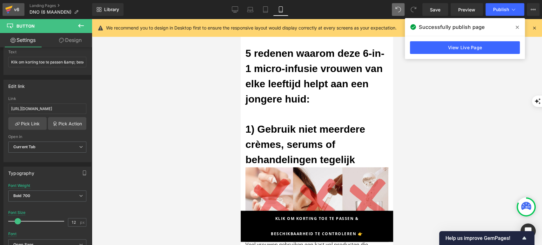
click at [5, 10] on link "v6" at bounding box center [14, 9] width 22 height 13
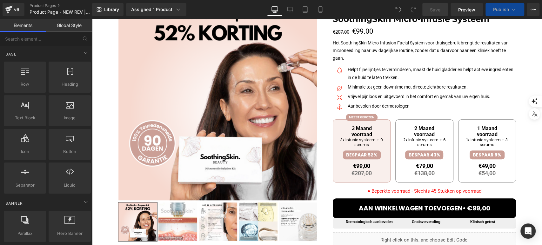
scroll to position [141, 0]
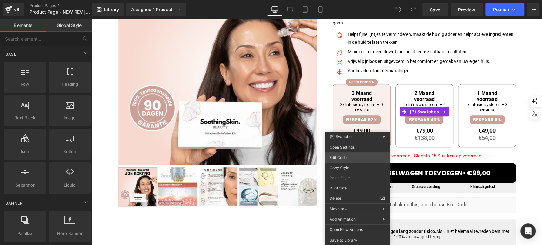
click at [359, 0] on div "You are previewing how the will restyle your page. You can not edit Elements in…" at bounding box center [271, 0] width 542 height 0
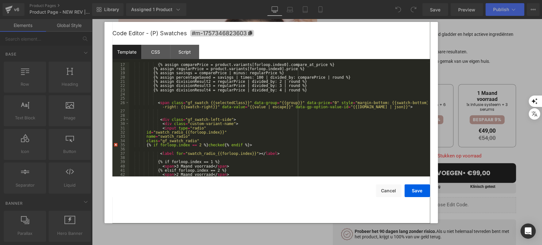
scroll to position [127, 0]
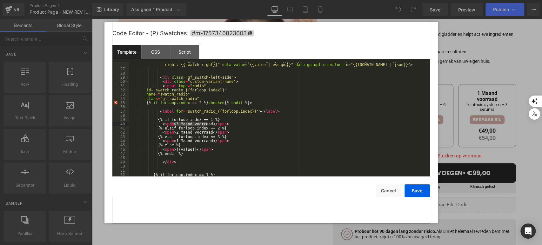
drag, startPoint x: 171, startPoint y: 124, endPoint x: 207, endPoint y: 122, distance: 35.6
click at [207, 122] on div "< span class = "gf_swatch {{selectedClass}}" data-group = "{{group}}" data-pric…" at bounding box center [278, 121] width 298 height 127
click at [207, 123] on div "< span class = "gf_swatch {{selectedClass}}" data-group = "{{group}}" data-pric…" at bounding box center [278, 119] width 298 height 114
drag, startPoint x: 206, startPoint y: 124, endPoint x: 173, endPoint y: 124, distance: 33.3
click at [173, 124] on div "< span class = "gf_swatch {{selectedClass}}" data-group = "{{group}}" data-pric…" at bounding box center [278, 121] width 298 height 127
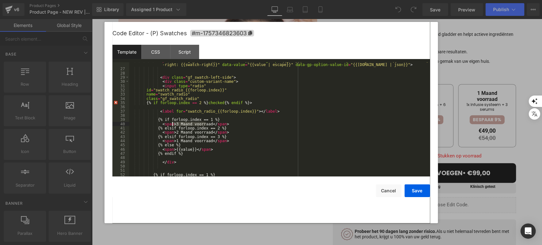
scroll to position [169, 0]
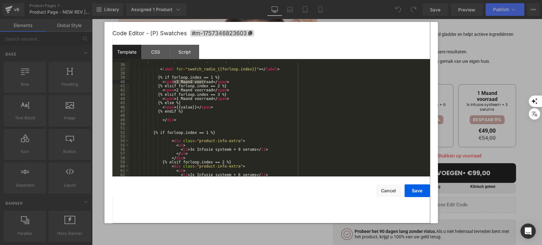
click at [186, 150] on div "{% if forloop.index == 2 %} checked {% endif %} > < label for = "swatch_radio_{…" at bounding box center [278, 119] width 298 height 123
paste textarea
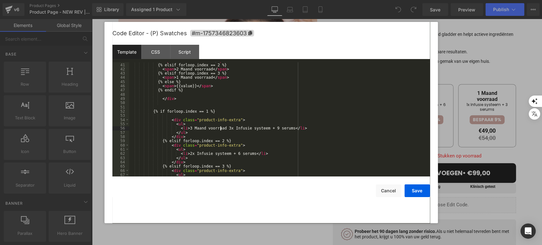
scroll to position [211, 0]
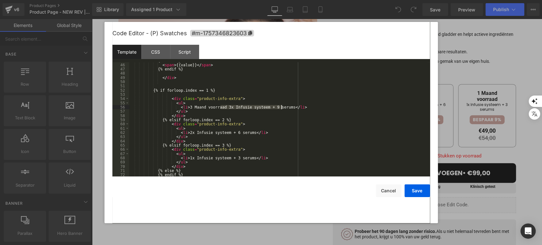
drag, startPoint x: 221, startPoint y: 105, endPoint x: 282, endPoint y: 109, distance: 61.3
click at [282, 109] on div "{% else %} < span > {{value}} </ span > {% endif %} </ div > {% if forloop.inde…" at bounding box center [278, 119] width 298 height 123
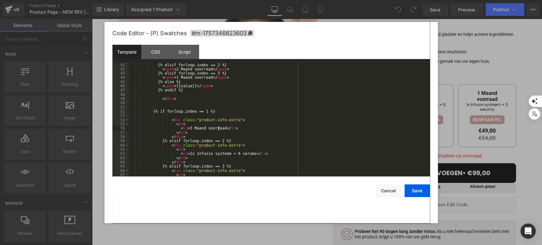
scroll to position [148, 0]
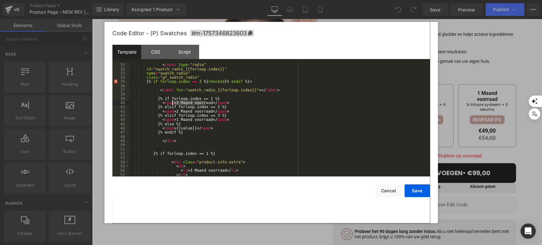
drag, startPoint x: 206, startPoint y: 102, endPoint x: 172, endPoint y: 102, distance: 33.3
click at [172, 102] on div "< div class = "custom-variant-name" > < input type = "radio" id = "swatch_radio…" at bounding box center [278, 119] width 298 height 123
drag, startPoint x: 173, startPoint y: 110, endPoint x: 206, endPoint y: 112, distance: 33.7
click at [206, 112] on div "< div class = "custom-variant-name" > < input type = "radio" id = "swatch_radio…" at bounding box center [278, 119] width 298 height 123
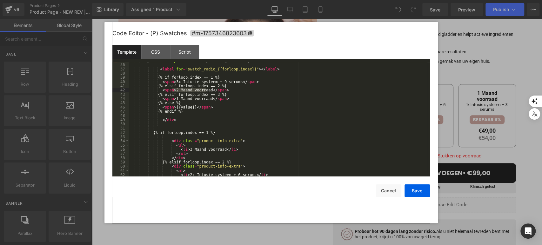
scroll to position [190, 0]
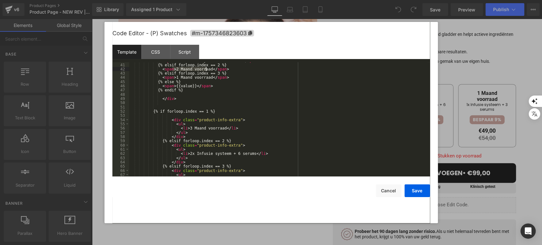
click at [185, 153] on div "< span > 3x Infusie systeem + 9 serums </ span > {% elsif forloop.index == 2 %}…" at bounding box center [278, 119] width 298 height 123
drag, startPoint x: 218, startPoint y: 154, endPoint x: 278, endPoint y: 155, distance: 60.6
click at [278, 155] on div "< span > 3x Infusie systeem + 9 serums </ span > {% elsif forloop.index == 2 %}…" at bounding box center [278, 119] width 298 height 123
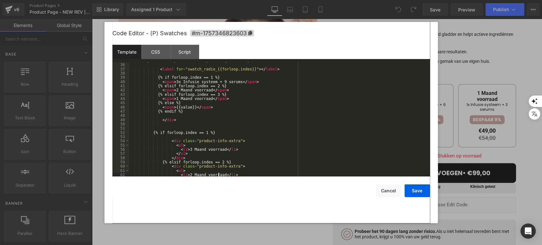
scroll to position [148, 0]
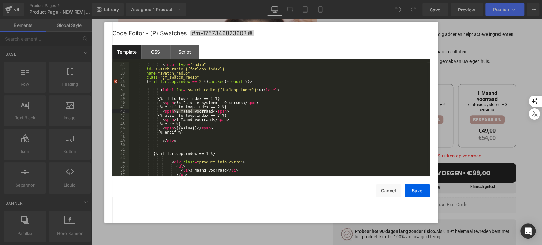
drag, startPoint x: 173, startPoint y: 113, endPoint x: 206, endPoint y: 111, distance: 33.1
click at [206, 111] on div "< div class = "custom-variant-name" > < input type = "radio" id = "swatch_radio…" at bounding box center [278, 119] width 298 height 123
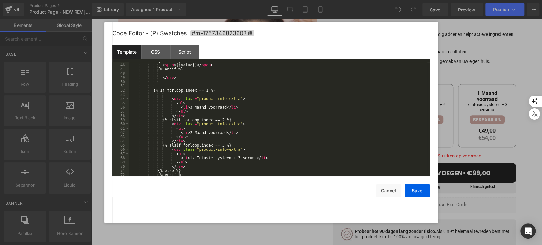
scroll to position [211, 0]
drag, startPoint x: 185, startPoint y: 158, endPoint x: 245, endPoint y: 159, distance: 60.3
click at [245, 159] on div "{% else %} < span > {{value}} </ span > {% endif %} </ div > {% if forloop.inde…" at bounding box center [278, 119] width 298 height 123
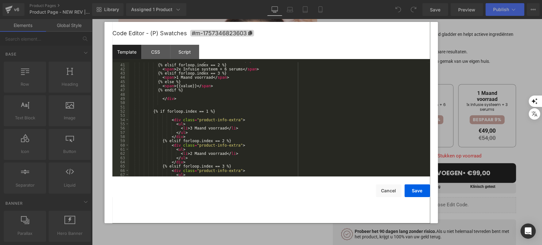
click at [172, 78] on div "< span > 3x Infusie systeem + 9 serums </ span > {% elsif forloop.index == 2 %}…" at bounding box center [278, 119] width 298 height 123
drag, startPoint x: 233, startPoint y: 77, endPoint x: 266, endPoint y: 78, distance: 32.7
click at [266, 78] on div "< span > 3x Infusie systeem + 9 serums </ span > {% elsif forloop.index == 2 %}…" at bounding box center [278, 119] width 298 height 123
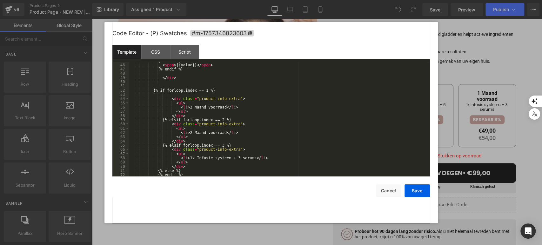
scroll to position [211, 0]
drag, startPoint x: 185, startPoint y: 159, endPoint x: 246, endPoint y: 159, distance: 60.3
click at [246, 159] on div "{% else %} < span > {{value}} </ span > {% endif %} </ div > {% if forloop.inde…" at bounding box center [278, 119] width 298 height 123
click at [409, 192] on button "Save" at bounding box center [416, 190] width 25 height 13
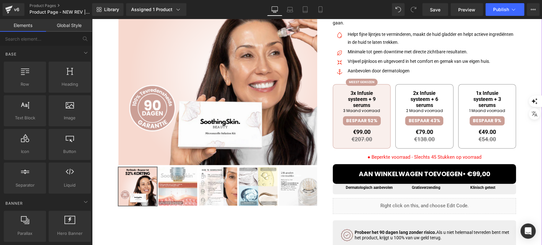
scroll to position [106, 0]
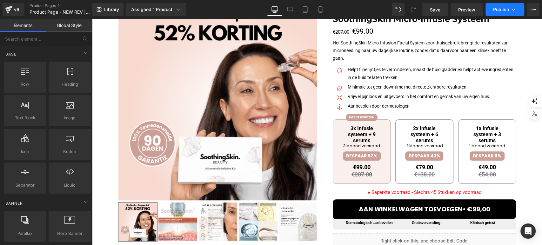
click at [498, 13] on button "Publish" at bounding box center [504, 9] width 39 height 13
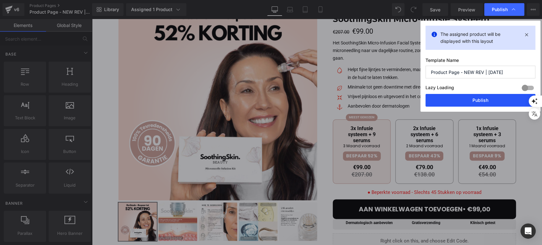
click at [480, 96] on button "Publish" at bounding box center [480, 100] width 110 height 13
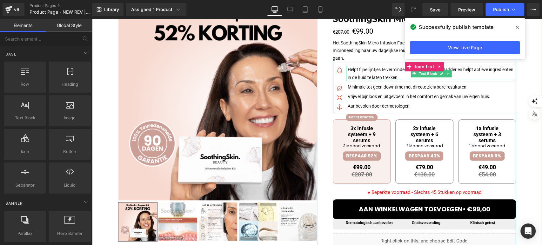
click at [387, 71] on p "Helpt fijne lijntjes te verminderen, maakt de huid gladder en helpt actieve ing…" at bounding box center [432, 73] width 168 height 15
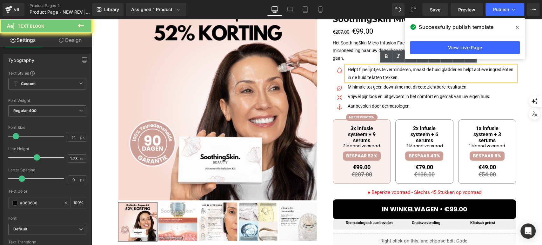
click at [387, 71] on p "Helpt fijne lijntjes te verminderen, maakt de huid gladder en helpt actieve ing…" at bounding box center [432, 73] width 168 height 15
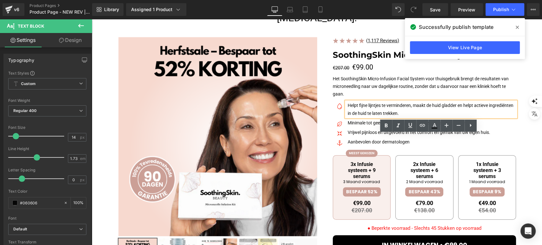
scroll to position [35, 0]
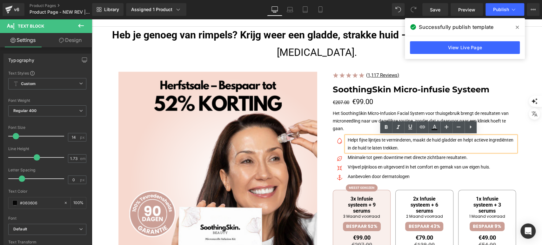
click at [362, 115] on p "Het SoothingSkin Micro-Infusion Facial System voor thuisgebruik brengt de resul…" at bounding box center [424, 121] width 183 height 23
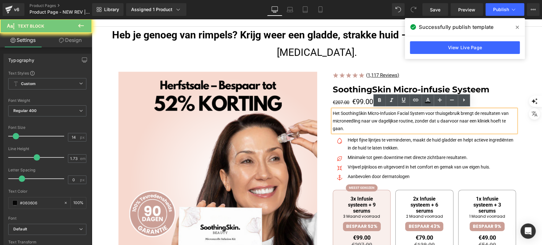
click at [362, 115] on p "Het SoothingSkin Micro-Infusion Facial System voor thuisgebruik brengt de resul…" at bounding box center [424, 121] width 183 height 23
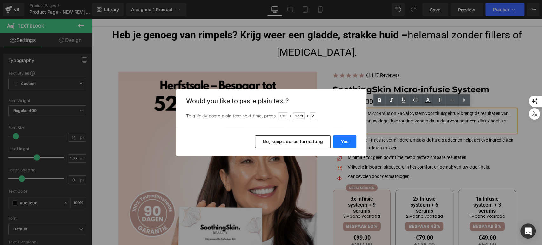
click at [348, 139] on button "Yes" at bounding box center [344, 141] width 23 height 13
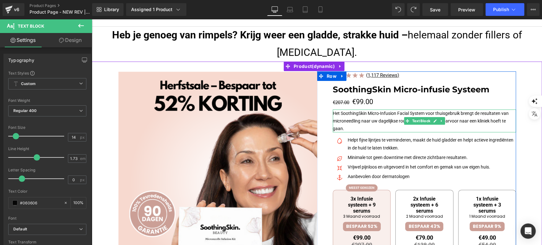
click at [339, 121] on p "Het SoothingSkin Micro-Infusion Facial System voor thuisgebruik brengt de resul…" at bounding box center [424, 121] width 183 height 23
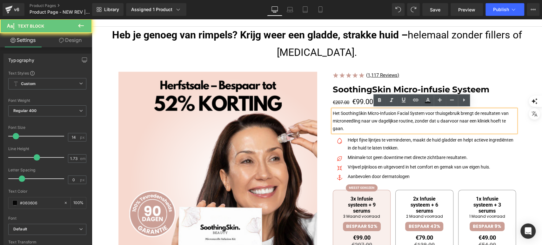
click at [339, 121] on p "Het SoothingSkin Micro-Infusion Facial System voor thuisgebruik brengt de resul…" at bounding box center [424, 121] width 183 height 23
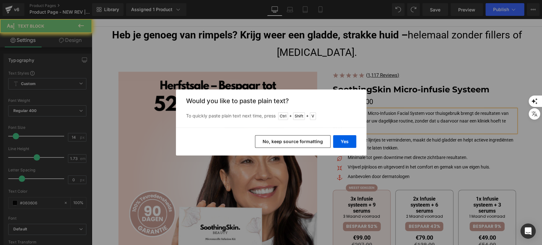
click at [311, 138] on button "No, keep source formatting" at bounding box center [293, 141] width 76 height 13
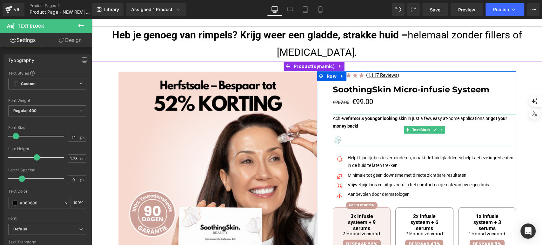
click at [371, 136] on div at bounding box center [424, 140] width 183 height 10
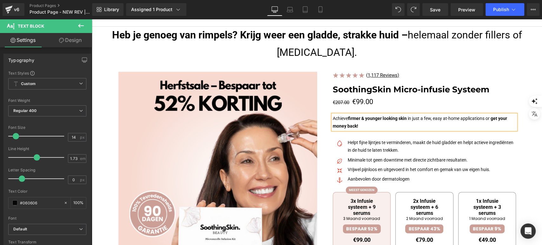
click at [369, 124] on p "Achieve firmer & younger looking skin in just a few, easy at-home applications …" at bounding box center [424, 122] width 183 height 15
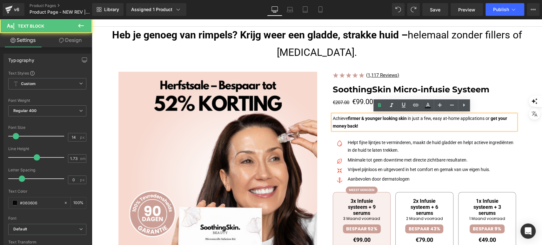
click at [369, 124] on p "Achieve firmer & younger looking skin in just a few, easy at-home applications …" at bounding box center [424, 122] width 183 height 15
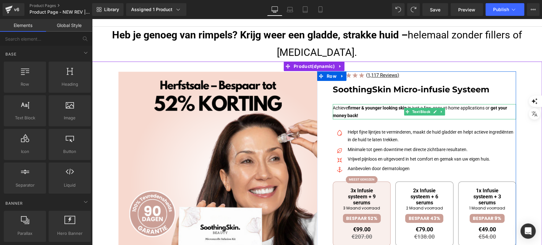
click at [345, 110] on p "Achieve firmer & younger looking skin in just a few, easy at-home applications …" at bounding box center [424, 111] width 183 height 15
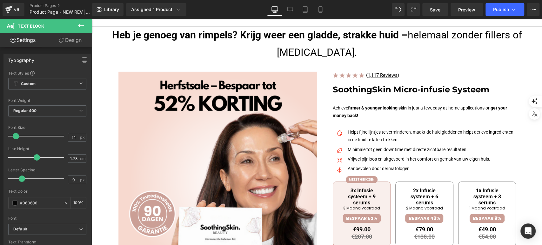
click at [66, 46] on link "Design" at bounding box center [70, 40] width 46 height 14
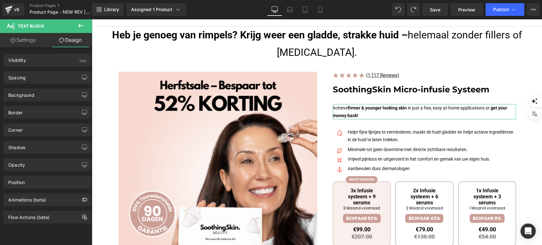
click at [46, 84] on div "Background Color & Image color Color transparent 0 % Image Replace Image Upload…" at bounding box center [47, 92] width 95 height 17
click at [47, 78] on div "Spacing" at bounding box center [47, 77] width 87 height 12
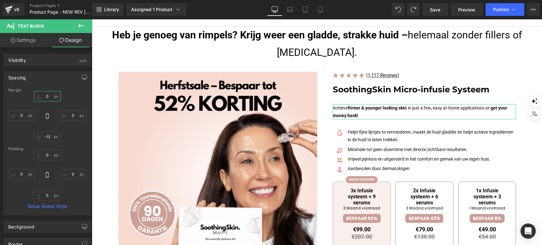
click at [46, 92] on input "0" at bounding box center [47, 96] width 27 height 10
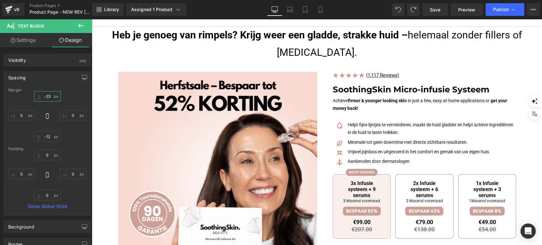
type input "-23"
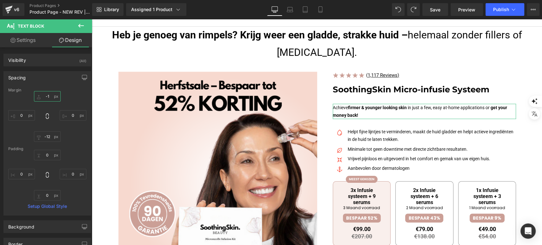
type input "-15"
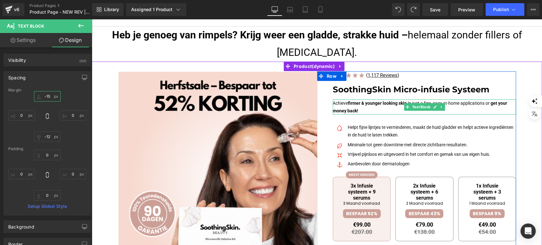
click at [373, 112] on div "Achieve firmer & younger looking skin in just a few, easy at-home applications …" at bounding box center [424, 106] width 183 height 15
click at [373, 112] on p "Achieve firmer & younger looking skin in just a few, easy at-home applications …" at bounding box center [424, 106] width 183 height 15
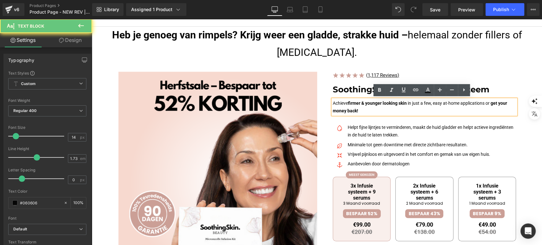
copy p "Achieve firmer & younger looking skin in just a few, easy at-home applications …"
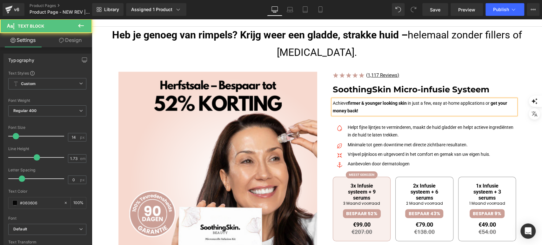
click at [353, 111] on span "get your money back!" at bounding box center [420, 107] width 174 height 13
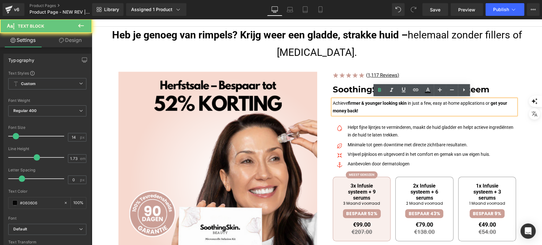
click at [353, 111] on span "get your money back!" at bounding box center [420, 107] width 174 height 13
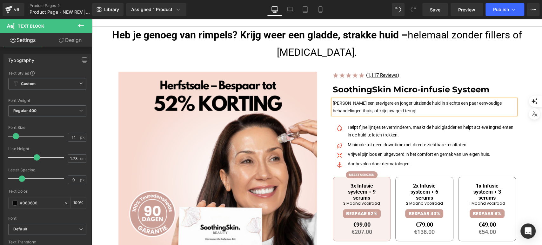
click at [356, 103] on p "Krijg een stevigere en jonger uitziende huid in slechts een paar eenvoudige beh…" at bounding box center [424, 106] width 183 height 15
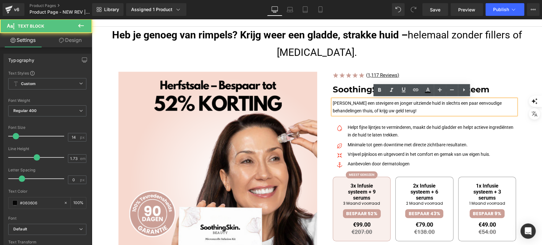
click at [356, 103] on p "Krijg een stevigere en jonger uitziende huid in slechts een paar eenvoudige beh…" at bounding box center [424, 106] width 183 height 15
click at [379, 93] on icon at bounding box center [380, 90] width 8 height 8
click at [372, 102] on p "Krijg een stevigere en jonger uitziende huid in slechts een paar eenvoudige beh…" at bounding box center [424, 106] width 183 height 15
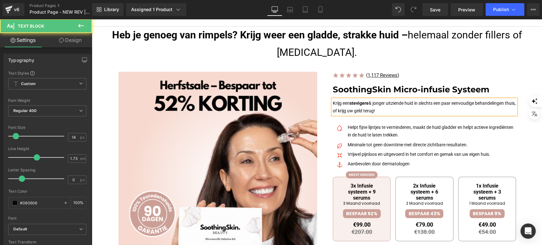
drag, startPoint x: 416, startPoint y: 104, endPoint x: 369, endPoint y: 102, distance: 46.4
click at [369, 102] on p "Krijg een stevigere & jonger uitziende huid in slechts een paar eenvoudige beha…" at bounding box center [424, 106] width 183 height 15
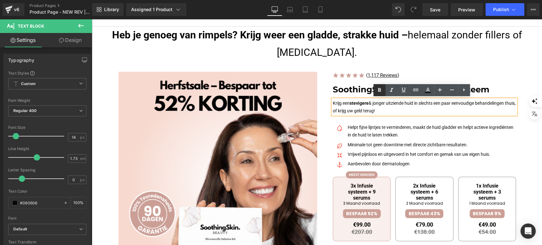
click at [379, 88] on icon at bounding box center [380, 90] width 8 height 8
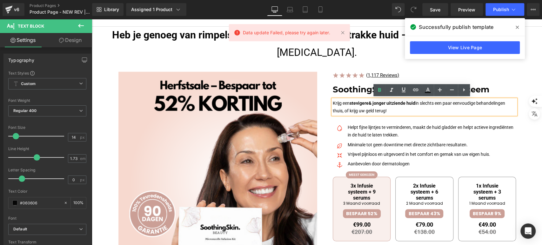
click at [388, 110] on p "Krijg een stevigere & jonger uitziende huid in slechts een paar eenvoudige beha…" at bounding box center [424, 106] width 183 height 15
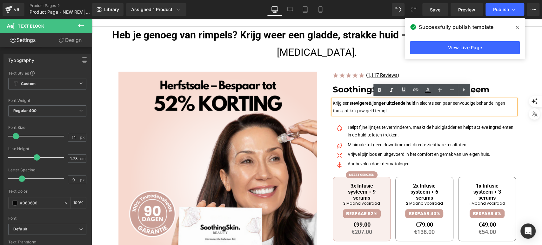
drag, startPoint x: 393, startPoint y: 111, endPoint x: 342, endPoint y: 109, distance: 51.5
click at [342, 109] on p "Krijg een stevigere & jonger uitziende huid in slechts een paar eenvoudige beha…" at bounding box center [424, 106] width 183 height 15
click at [377, 86] on link at bounding box center [379, 90] width 12 height 12
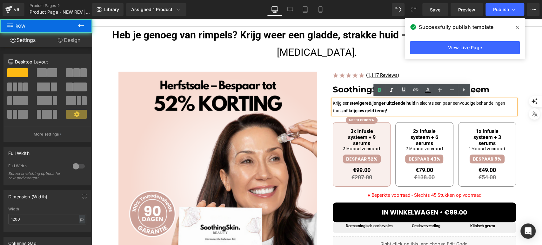
click at [320, 121] on div "Image ( 1,117 Reviews) Text Block Icon List SoothingSkin Micro-infusie Systeem …" at bounding box center [416, 229] width 199 height 316
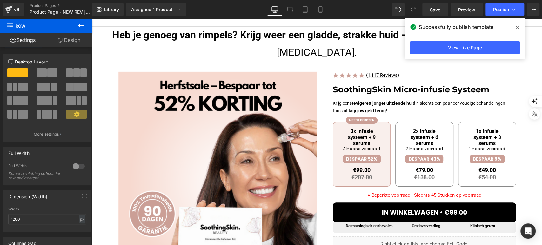
drag, startPoint x: 77, startPoint y: 26, endPoint x: 83, endPoint y: 30, distance: 6.8
click at [79, 26] on icon at bounding box center [81, 26] width 8 height 8
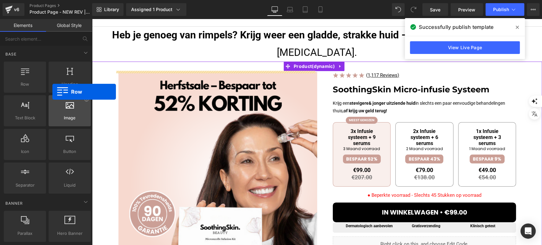
drag, startPoint x: 30, startPoint y: 87, endPoint x: 51, endPoint y: 97, distance: 22.7
click at [51, 93] on div "Row rows, columns, layouts, div Heading headings, titles, h1,h2,h3,h4,h5,h6 Tex…" at bounding box center [48, 127] width 90 height 135
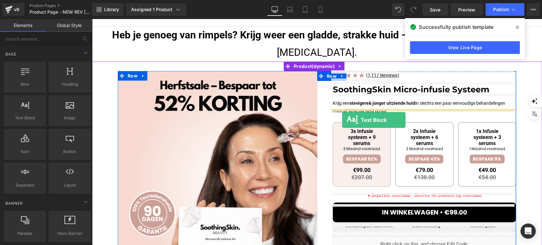
drag, startPoint x: 108, startPoint y: 134, endPoint x: 342, endPoint y: 120, distance: 234.0
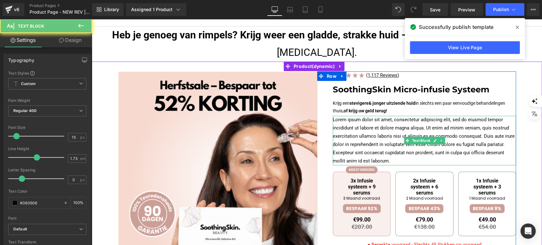
click at [345, 127] on p "Lorem ipsum dolor sit amet, consectetur adipiscing elit, sed do eiusmod tempor …" at bounding box center [424, 141] width 183 height 50
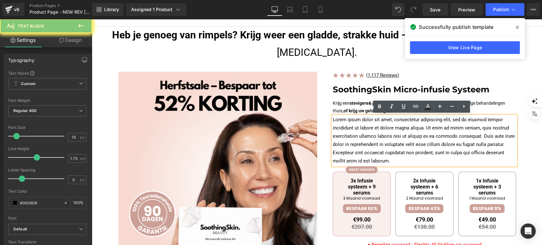
click at [345, 127] on p "Lorem ipsum dolor sit amet, consectetur adipiscing elit, sed do eiusmod tempor …" at bounding box center [424, 141] width 183 height 50
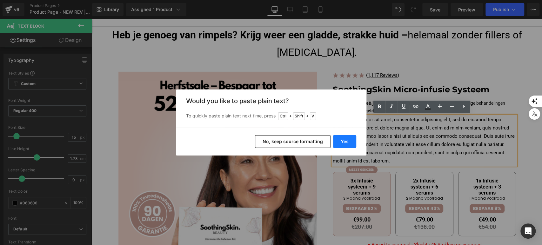
click at [343, 144] on button "Yes" at bounding box center [344, 141] width 23 height 13
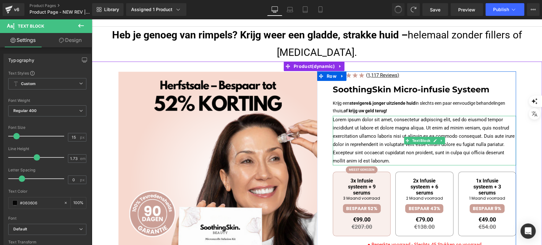
click at [356, 121] on p "Lorem ipsum dolor sit amet, consectetur adipiscing elit, sed do eiusmod tempor …" at bounding box center [424, 141] width 183 height 50
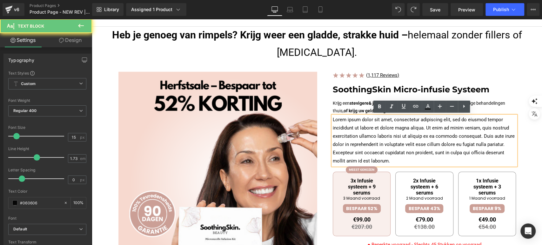
click at [356, 121] on p "Lorem ipsum dolor sit amet, consectetur adipiscing elit, sed do eiusmod tempor …" at bounding box center [424, 141] width 183 height 50
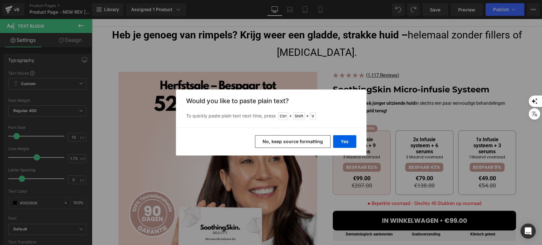
click at [314, 138] on button "No, keep source formatting" at bounding box center [293, 141] width 76 height 13
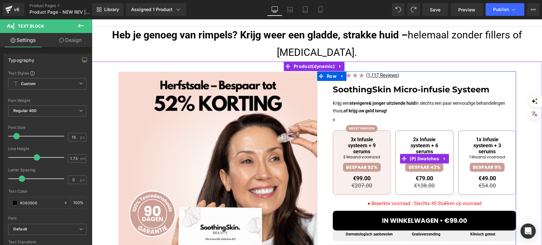
click at [334, 118] on div "3x Infusie systeem + 9 serums 3 Maand voorraad BESPAAR 52% €99.00 €207.00 Inclu…" at bounding box center [424, 159] width 183 height 82
click at [333, 121] on div "3x Infusie systeem + 9 serums 3 Maand voorraad BESPAAR 52% €99.00 €207.00 Inclu…" at bounding box center [424, 159] width 183 height 82
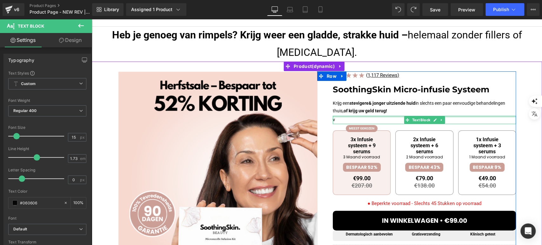
click at [334, 116] on div at bounding box center [424, 117] width 183 height 2
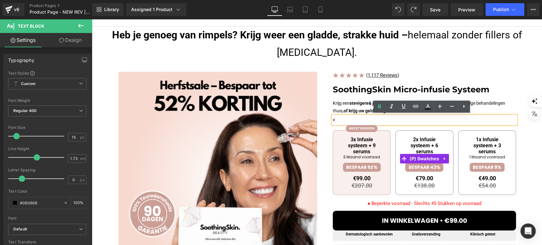
click at [334, 119] on div "3x Infusie systeem + 9 serums 3 Maand voorraad BESPAAR 52% €99.00 €207.00 Inclu…" at bounding box center [424, 159] width 183 height 82
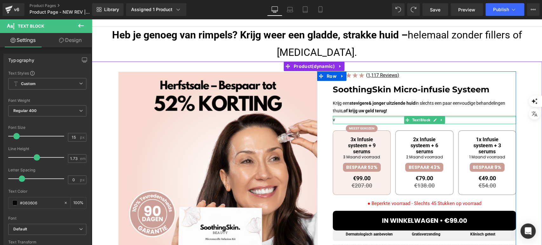
click at [334, 116] on div at bounding box center [424, 117] width 183 height 2
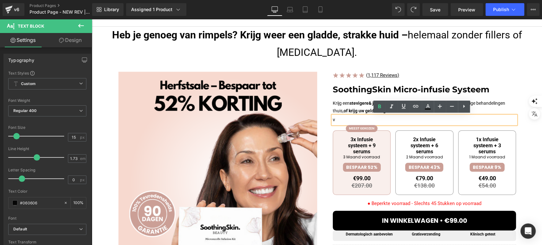
click at [334, 116] on p "v" at bounding box center [424, 120] width 183 height 8
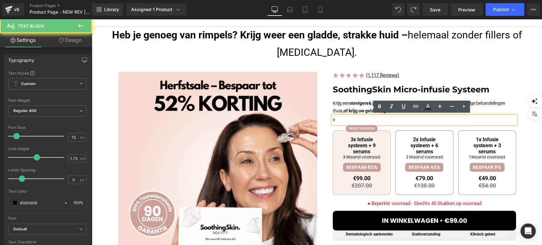
click at [334, 116] on p "v" at bounding box center [424, 120] width 183 height 8
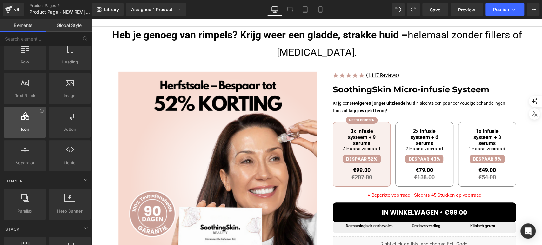
scroll to position [0, 0]
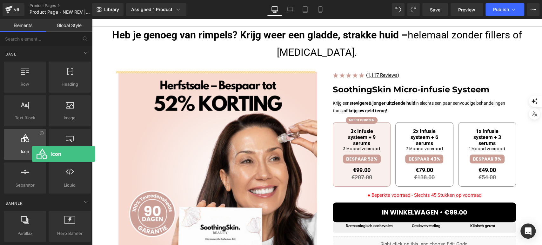
drag, startPoint x: 25, startPoint y: 151, endPoint x: 32, endPoint y: 154, distance: 7.5
click at [32, 154] on span "Icon" at bounding box center [25, 151] width 38 height 7
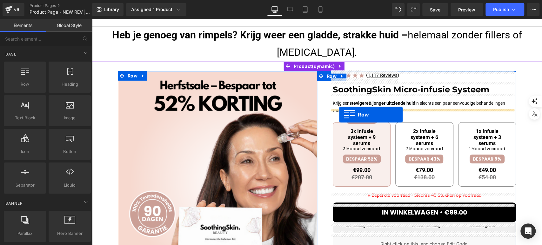
drag, startPoint x: 103, startPoint y: 102, endPoint x: 339, endPoint y: 115, distance: 236.8
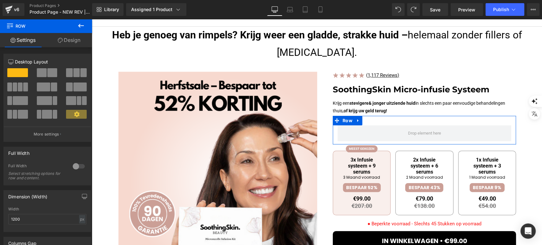
click at [63, 37] on link "Design" at bounding box center [69, 40] width 46 height 14
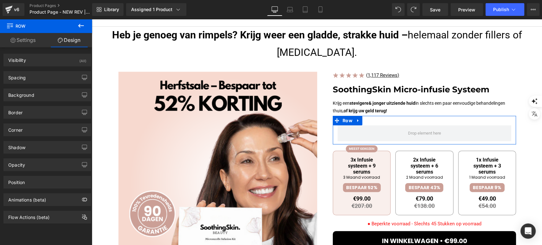
click at [27, 37] on link "Settings" at bounding box center [23, 40] width 46 height 14
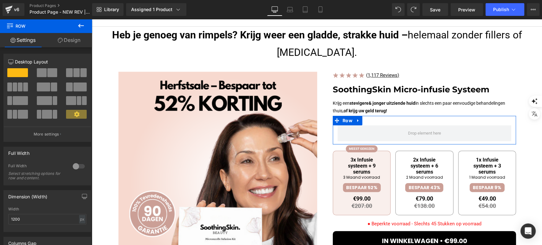
click at [27, 37] on link "Settings" at bounding box center [23, 40] width 46 height 14
click at [10, 74] on span at bounding box center [17, 72] width 21 height 9
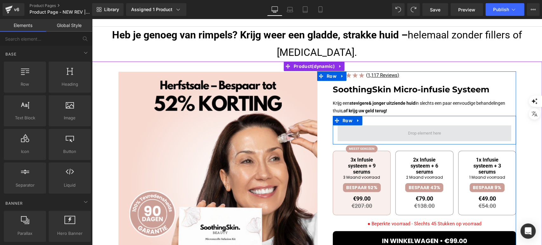
click at [407, 135] on span at bounding box center [424, 133] width 37 height 10
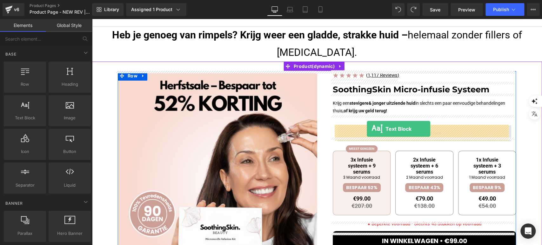
drag, startPoint x: 119, startPoint y: 135, endPoint x: 367, endPoint y: 130, distance: 247.7
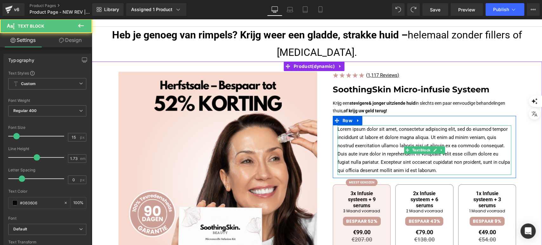
click at [366, 130] on p "Lorem ipsum dolor sit amet, consectetur adipiscing elit, sed do eiusmod tempor …" at bounding box center [424, 150] width 174 height 50
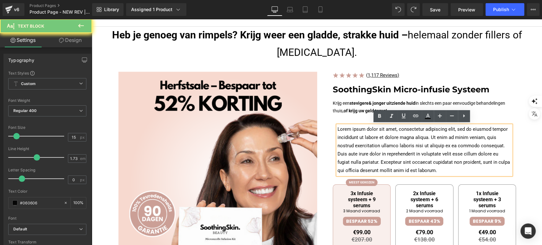
click at [366, 130] on p "Lorem ipsum dolor sit amet, consectetur adipiscing elit, sed do eiusmod tempor …" at bounding box center [424, 150] width 174 height 50
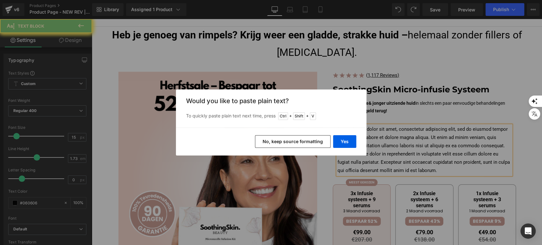
click at [299, 143] on button "No, keep source formatting" at bounding box center [293, 141] width 76 height 13
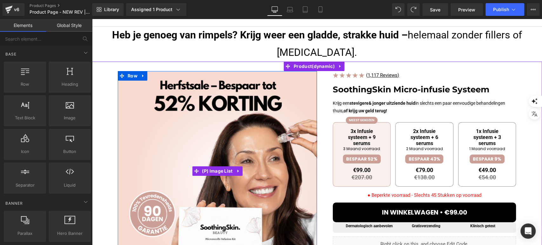
drag, startPoint x: 145, startPoint y: 112, endPoint x: 93, endPoint y: 105, distance: 52.2
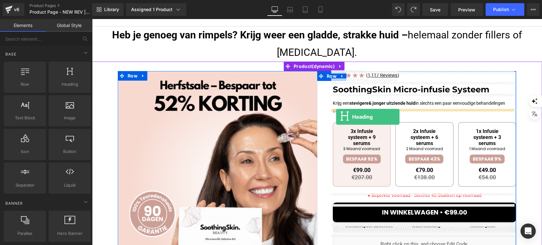
drag, startPoint x: 155, startPoint y: 105, endPoint x: 336, endPoint y: 116, distance: 181.0
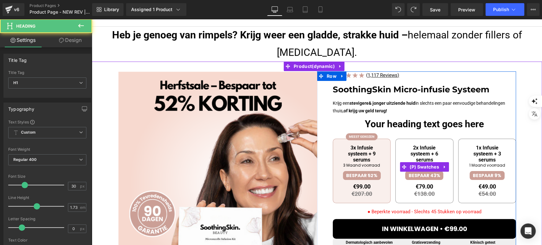
click at [351, 126] on div "3x Infusie systeem + 9 serums 3 Maand voorraad BESPAAR 52% €99.00 €207.00 Inclu…" at bounding box center [424, 167] width 183 height 82
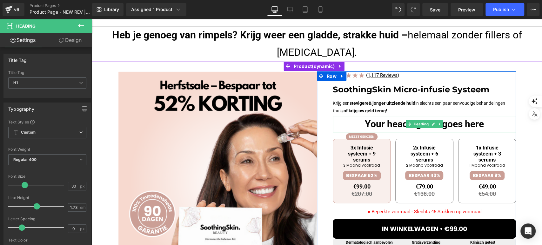
click at [358, 123] on h1 "Your heading text goes here" at bounding box center [424, 124] width 183 height 17
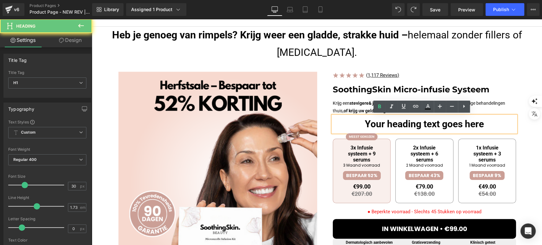
click at [358, 123] on h1 "Your heading text goes here" at bounding box center [424, 124] width 183 height 17
paste div
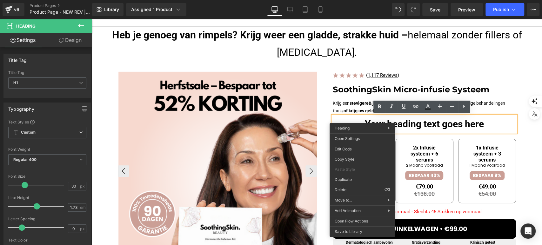
drag, startPoint x: 442, startPoint y: 208, endPoint x: 272, endPoint y: 167, distance: 174.6
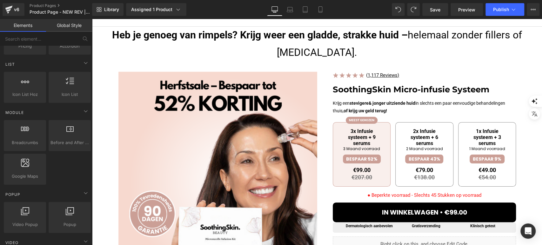
scroll to position [247, 0]
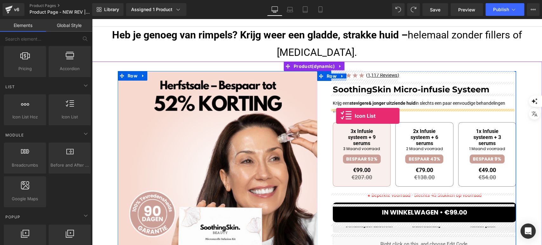
drag, startPoint x: 149, startPoint y: 134, endPoint x: 336, endPoint y: 116, distance: 188.2
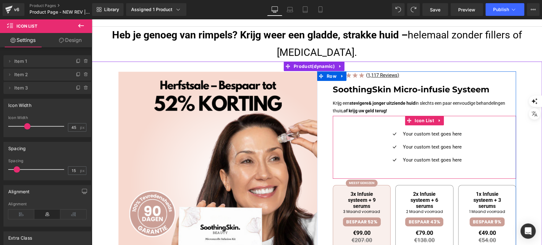
click at [377, 132] on div "Icon Your custom text goes here Text Block Icon Your custom text goes here Text…" at bounding box center [424, 149] width 183 height 39
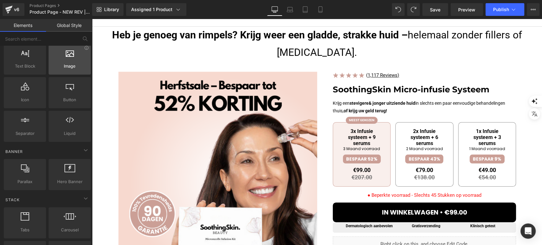
scroll to position [0, 0]
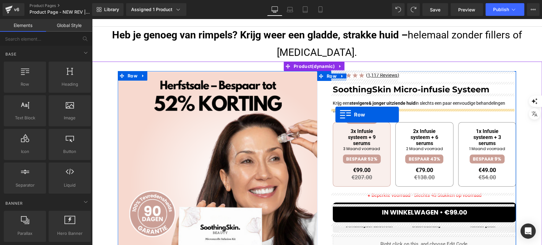
drag, startPoint x: 119, startPoint y: 98, endPoint x: 335, endPoint y: 115, distance: 216.8
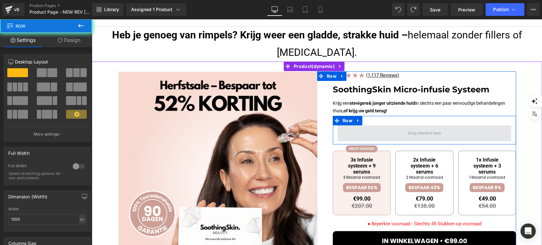
click at [356, 129] on span at bounding box center [424, 133] width 174 height 16
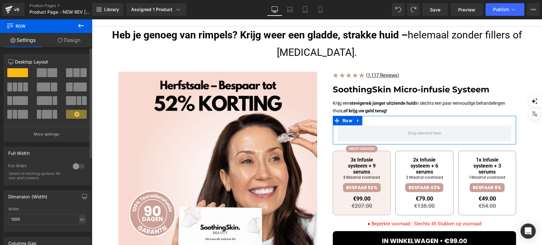
click at [47, 76] on span at bounding box center [52, 72] width 10 height 9
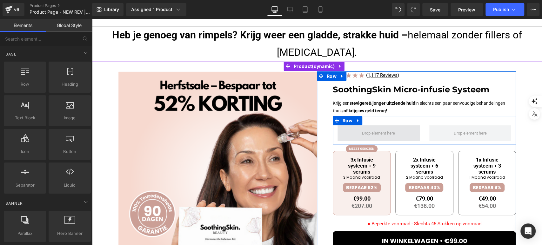
click at [360, 128] on span at bounding box center [378, 133] width 37 height 10
click at [383, 131] on span at bounding box center [378, 133] width 37 height 10
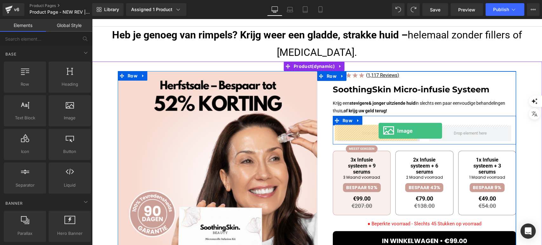
drag, startPoint x: 156, startPoint y: 128, endPoint x: 378, endPoint y: 131, distance: 221.9
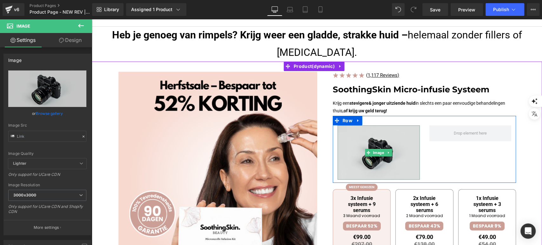
click at [381, 135] on img at bounding box center [378, 152] width 82 height 54
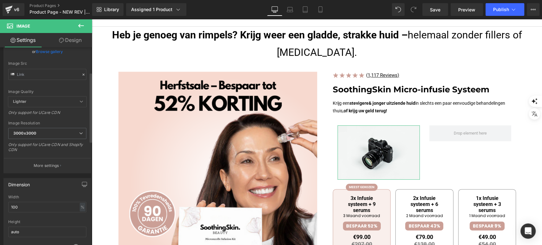
scroll to position [70, 0]
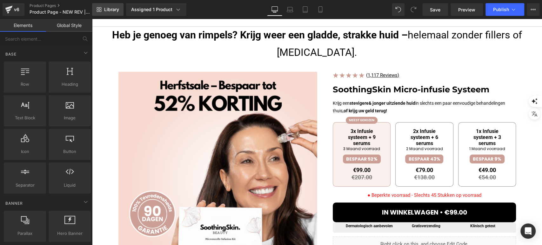
click at [112, 6] on link "Library" at bounding box center [107, 9] width 31 height 13
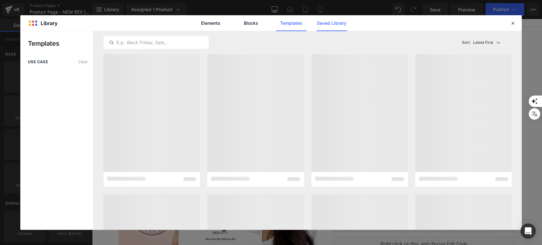
click at [341, 29] on link "Saved Library" at bounding box center [331, 23] width 30 height 16
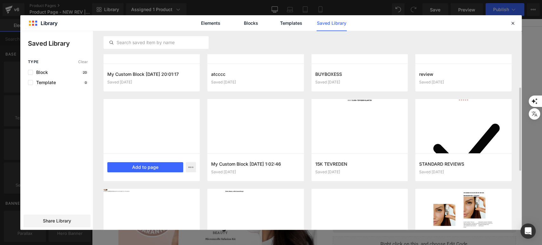
scroll to position [99, 0]
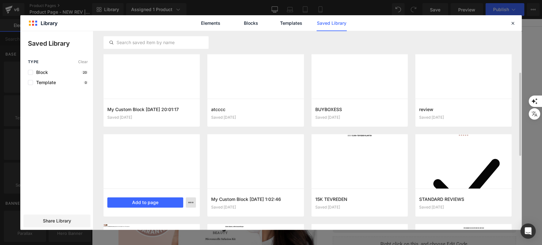
click at [190, 202] on icon "button" at bounding box center [190, 202] width 5 height 5
click at [190, 202] on div at bounding box center [270, 130] width 501 height 199
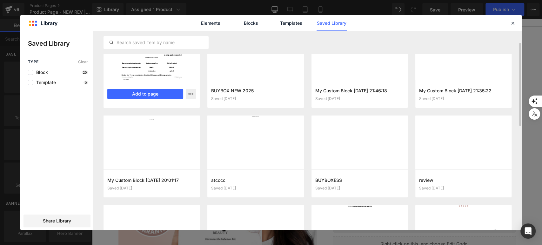
scroll to position [0, 0]
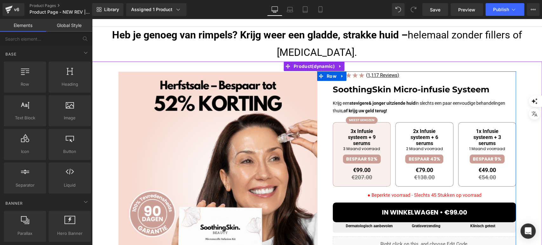
click at [381, 108] on strong "of krijg uw geld terug!" at bounding box center [364, 110] width 43 height 5
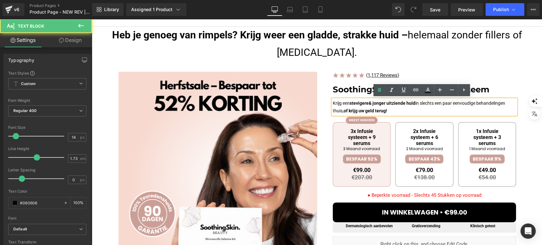
click at [378, 104] on strong "& jonger uitziende huid" at bounding box center [392, 103] width 47 height 5
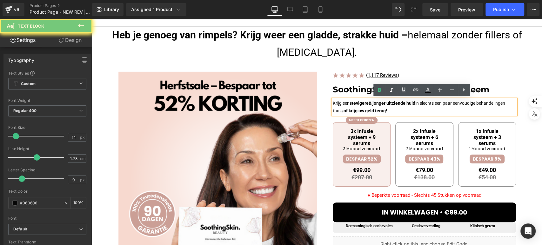
click at [378, 104] on strong "& jonger uitziende huid" at bounding box center [392, 103] width 47 height 5
copy p "Krijg een stevigere & jonger uitziende huid in slechts een paar eenvoudige beha…"
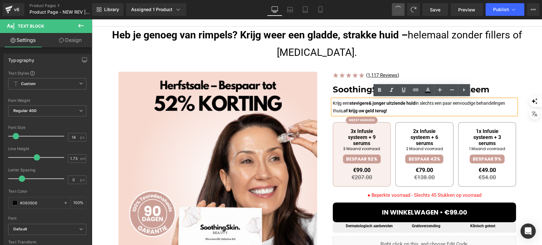
click at [393, 9] on button at bounding box center [398, 9] width 13 height 13
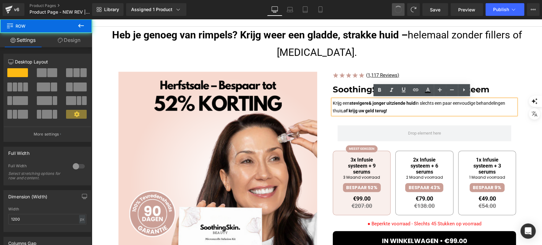
click at [393, 9] on button at bounding box center [398, 9] width 13 height 13
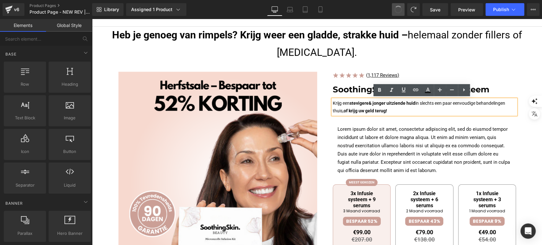
click at [393, 9] on button at bounding box center [398, 9] width 13 height 13
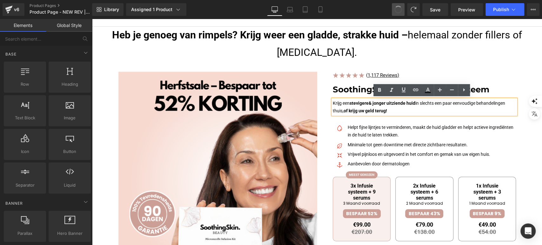
click at [393, 9] on button at bounding box center [398, 9] width 13 height 13
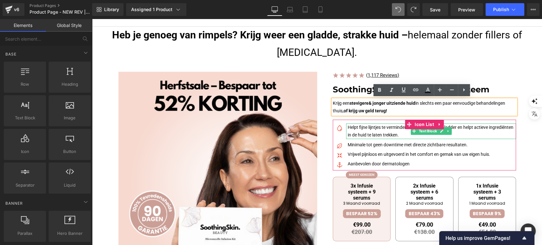
click at [367, 132] on p "Helpt fijne lijntjes te verminderen, maakt de huid gladder en helpt actieve ing…" at bounding box center [432, 130] width 168 height 15
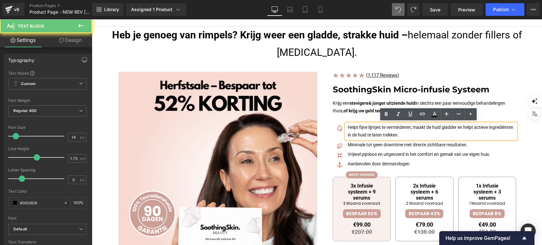
click at [367, 132] on p "Helpt fijne lijntjes te verminderen, maakt de huid gladder en helpt actieve ing…" at bounding box center [432, 130] width 168 height 15
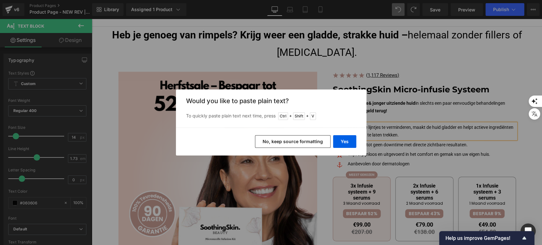
click at [326, 141] on button "No, keep source formatting" at bounding box center [293, 141] width 76 height 13
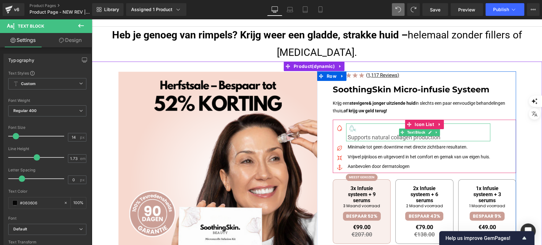
click at [355, 130] on div at bounding box center [419, 128] width 143 height 10
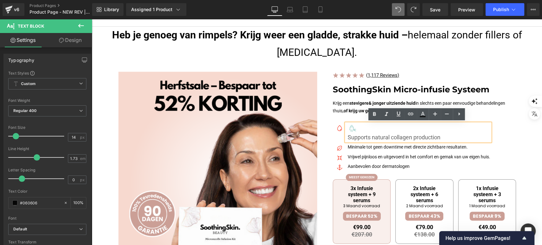
click at [348, 137] on span "Supports natural collagen production" at bounding box center [394, 138] width 93 height 8
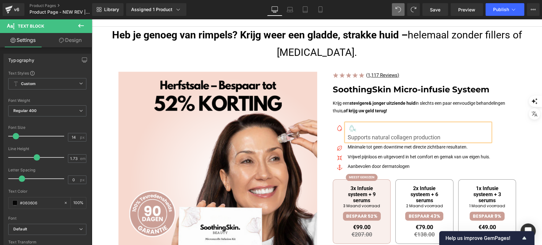
click at [354, 129] on icon at bounding box center [352, 128] width 9 height 10
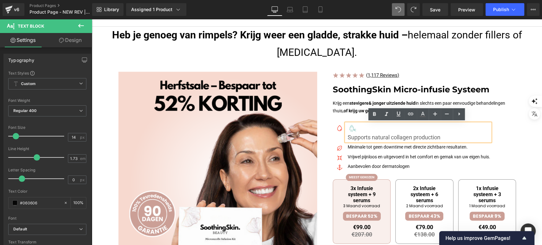
drag, startPoint x: 364, startPoint y: 126, endPoint x: 346, endPoint y: 128, distance: 18.5
click at [348, 128] on div at bounding box center [419, 128] width 143 height 10
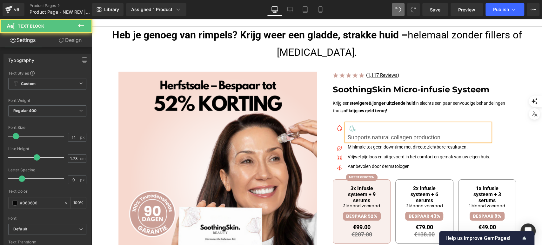
drag, startPoint x: 346, startPoint y: 128, endPoint x: 357, endPoint y: 126, distance: 11.2
click at [357, 126] on div at bounding box center [419, 128] width 143 height 10
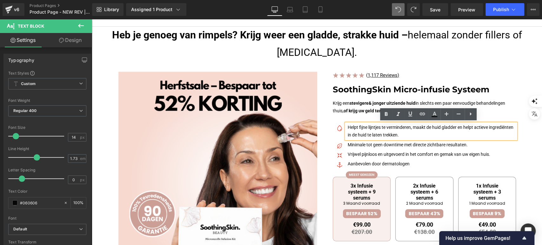
click at [367, 139] on div "Helpt fijne lijntjes te verminderen, maakt de huid gladder en helpt actieve ing…" at bounding box center [431, 130] width 170 height 15
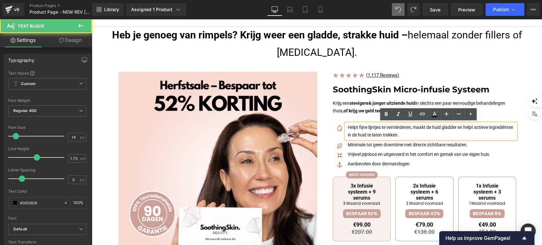
click at [368, 136] on p "Helpt fijne lijntjes te verminderen, maakt de huid gladder en helpt actieve ing…" at bounding box center [432, 130] width 168 height 15
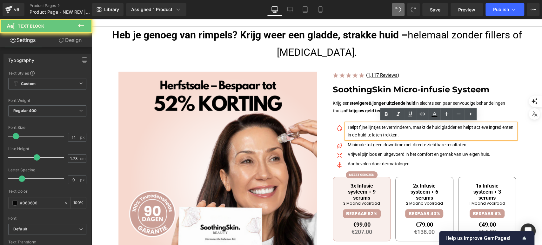
click at [368, 136] on p "Helpt fijne lijntjes te verminderen, maakt de huid gladder en helpt actieve ing…" at bounding box center [432, 130] width 168 height 15
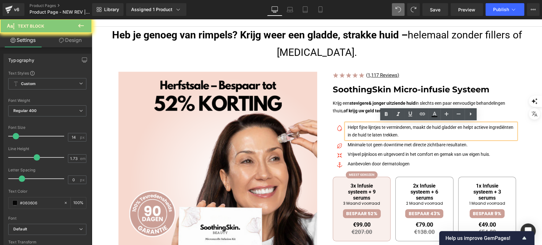
click at [368, 136] on p "Helpt fijne lijntjes te verminderen, maakt de huid gladder en helpt actieve ing…" at bounding box center [432, 130] width 168 height 15
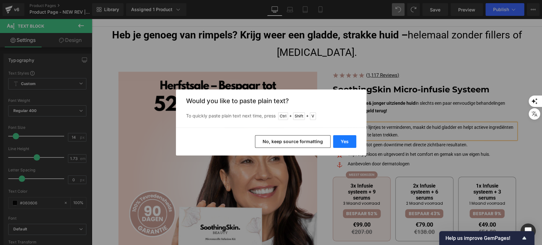
click at [356, 142] on button "Yes" at bounding box center [344, 141] width 23 height 13
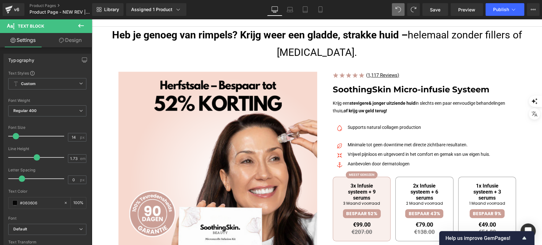
click at [92, 19] on div at bounding box center [92, 19] width 0 height 0
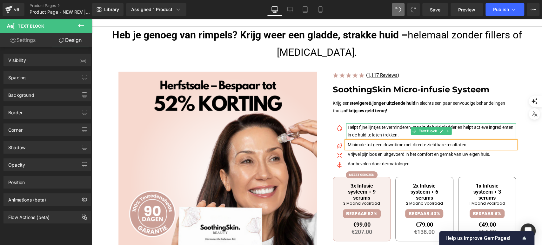
click at [378, 133] on p "Helpt fijne lijntjes te verminderen, maakt de huid gladder en helpt actieve ing…" at bounding box center [432, 130] width 168 height 15
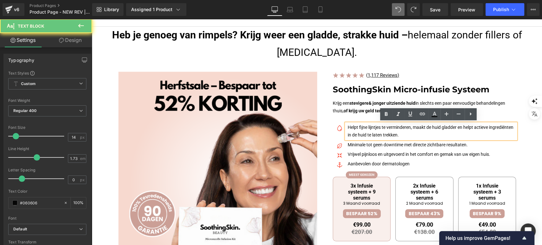
click at [378, 133] on p "Helpt fijne lijntjes te verminderen, maakt de huid gladder en helpt actieve ing…" at bounding box center [432, 130] width 168 height 15
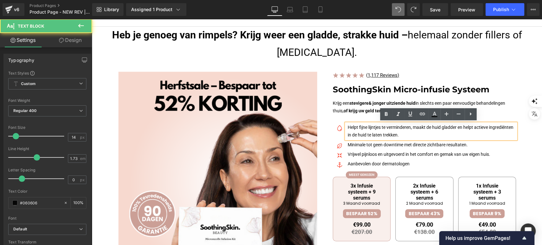
click at [376, 131] on p "Helpt fijne lijntjes te verminderen, maakt de huid gladder en helpt actieve ing…" at bounding box center [432, 130] width 168 height 15
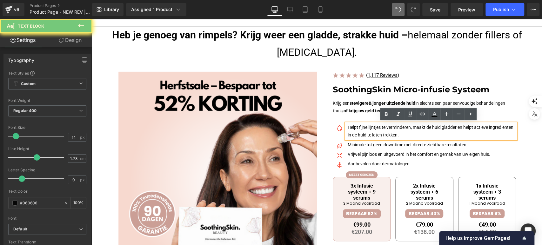
click at [376, 131] on p "Helpt fijne lijntjes te verminderen, maakt de huid gladder en helpt actieve ing…" at bounding box center [432, 130] width 168 height 15
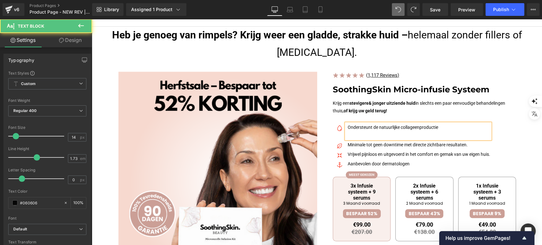
click at [363, 136] on p at bounding box center [419, 135] width 143 height 8
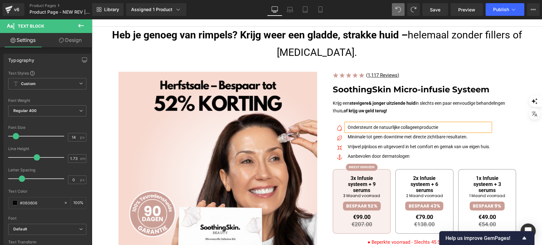
click at [384, 136] on p "Minimale tot geen downtime met directe zichtbare resultaten." at bounding box center [419, 137] width 143 height 8
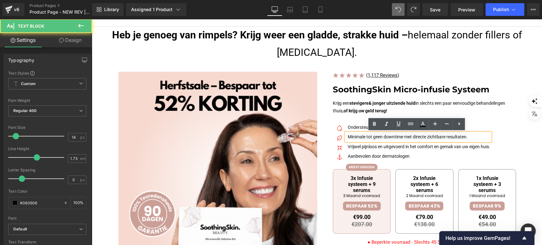
click at [384, 136] on p "Minimale tot geen downtime met directe zichtbare resultaten." at bounding box center [419, 137] width 143 height 8
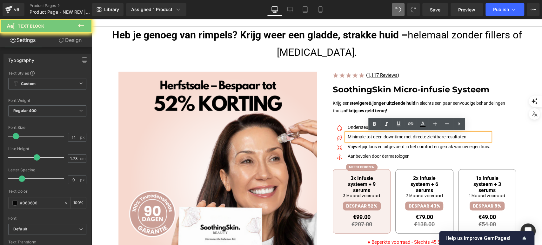
paste div
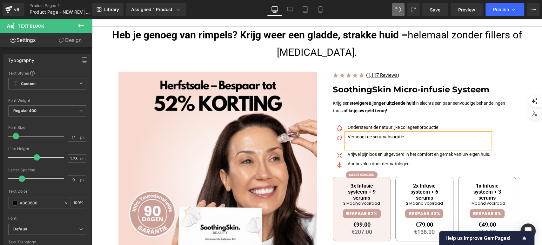
click at [352, 144] on p at bounding box center [419, 145] width 143 height 8
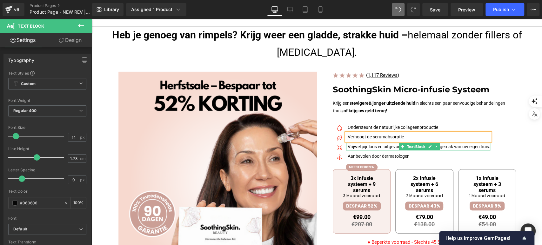
click at [360, 147] on p "Vrijwel pijnloos en uitgevoerd in het comfort en gemak van uw eigen huis." at bounding box center [419, 147] width 143 height 8
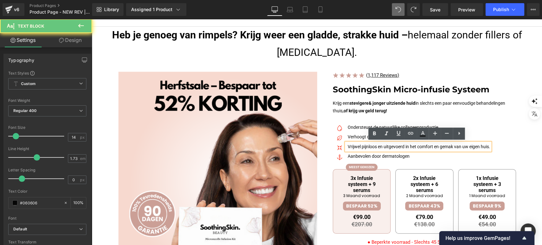
click at [360, 147] on p "Vrijwel pijnloos en uitgevoerd in het comfort en gemak van uw eigen huis." at bounding box center [419, 147] width 143 height 8
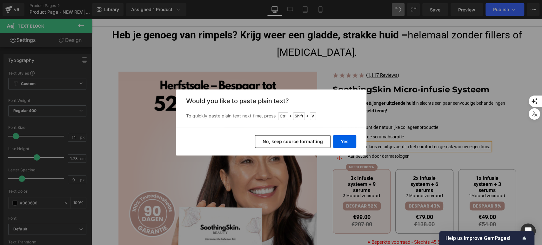
click at [322, 137] on button "No, keep source formatting" at bounding box center [293, 141] width 76 height 13
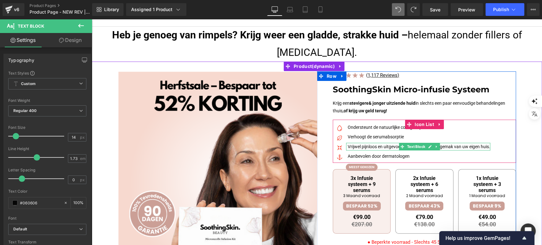
click at [357, 147] on p "Vrijwel pijnloos en uitgevoerd in het comfort en gemak van uw eigen huis." at bounding box center [419, 147] width 143 height 8
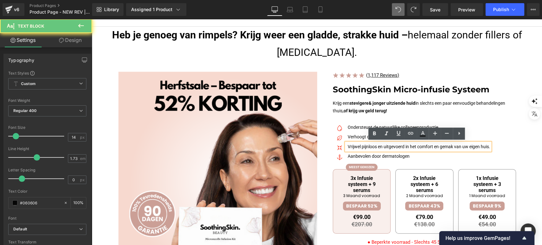
click at [357, 147] on p "Vrijwel pijnloos en uitgevoerd in het comfort en gemak van uw eigen huis." at bounding box center [419, 147] width 143 height 8
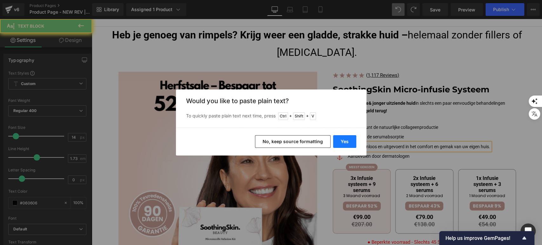
click at [340, 140] on button "Yes" at bounding box center [344, 141] width 23 height 13
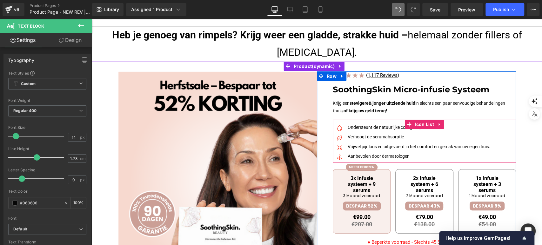
click at [358, 151] on ul "Image Ondersteunt de natuurlijke collageenproductie Text Block Image Verhoogt d…" at bounding box center [411, 142] width 157 height 38
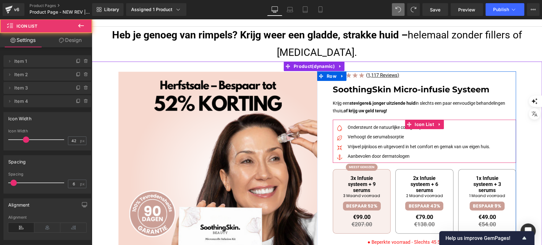
click at [361, 147] on p "Vrijwel pijnloos en uitgevoerd in het comfort en gemak van uw eigen huis." at bounding box center [419, 147] width 143 height 8
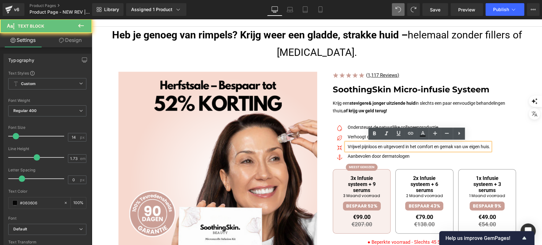
click at [361, 147] on p "Vrijwel pijnloos en uitgevoerd in het comfort en gemak van uw eigen huis." at bounding box center [419, 147] width 143 height 8
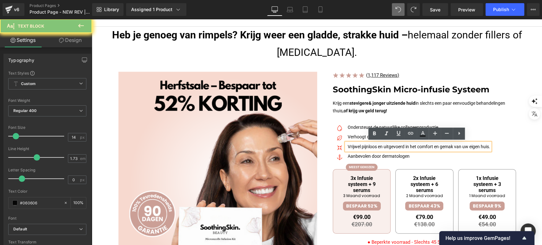
click at [361, 147] on p "Vrijwel pijnloos en uitgevoerd in het comfort en gemak van uw eigen huis." at bounding box center [419, 147] width 143 height 8
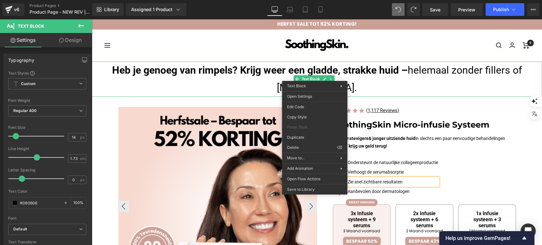
drag, startPoint x: 398, startPoint y: 169, endPoint x: 306, endPoint y: 150, distance: 93.7
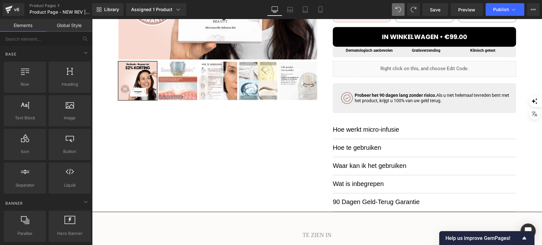
scroll to position [176, 0]
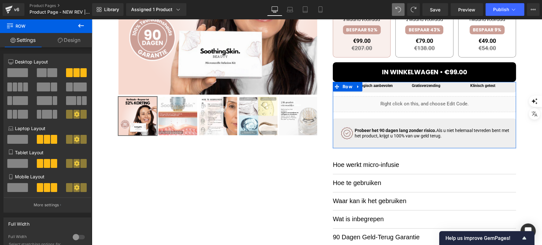
click at [371, 90] on div "Dermatologisch aanbevolen Heading Gratis verzending Heading Klinisch getest Hea…" at bounding box center [424, 87] width 183 height 10
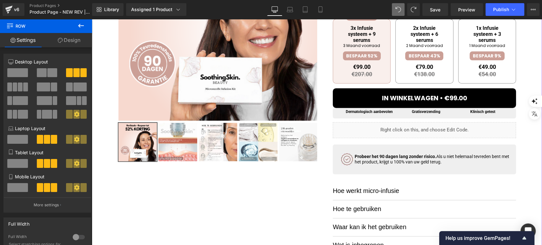
scroll to position [106, 0]
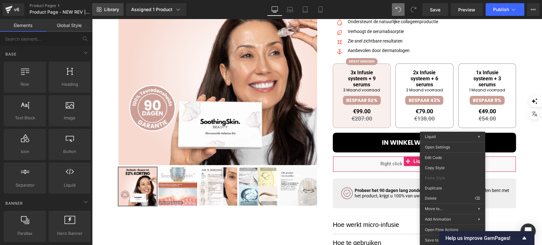
click at [108, 9] on span "Library" at bounding box center [111, 10] width 15 height 6
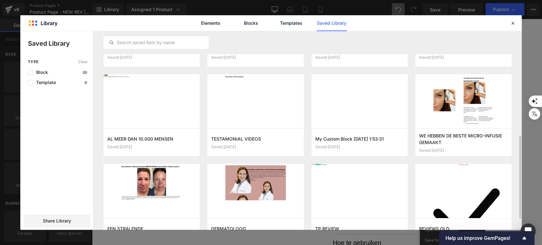
scroll to position [274, 0]
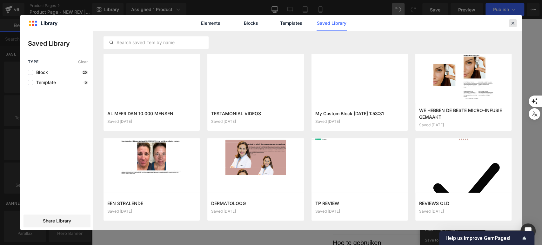
click at [510, 20] on icon at bounding box center [513, 23] width 6 height 6
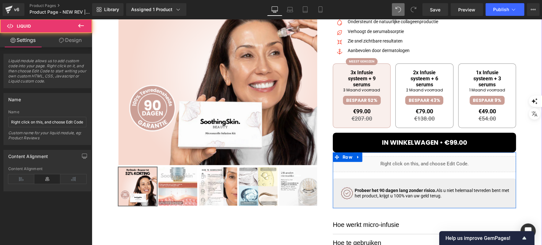
click at [469, 167] on div "Liquid" at bounding box center [424, 164] width 183 height 16
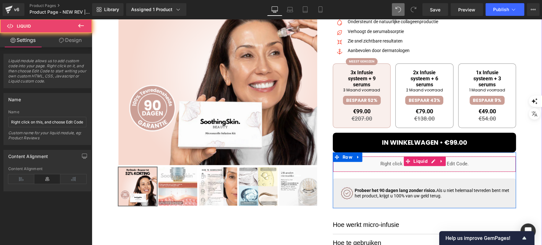
click at [445, 165] on div "Liquid" at bounding box center [424, 164] width 183 height 16
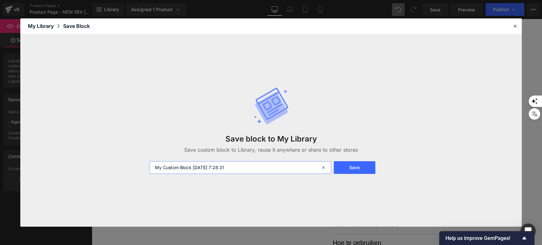
click at [240, 164] on input "My Custom Block 2025-10-03 7:28:31" at bounding box center [241, 167] width 182 height 13
type input "shipped time"
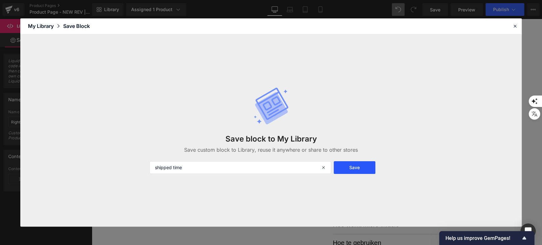
click at [361, 167] on button "Save" at bounding box center [355, 167] width 42 height 13
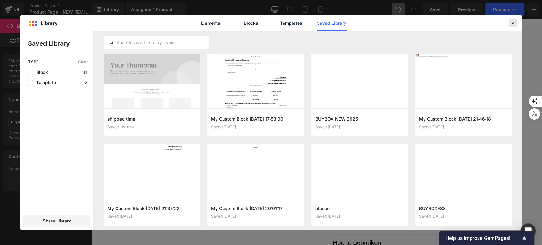
click at [515, 22] on icon at bounding box center [513, 23] width 6 height 6
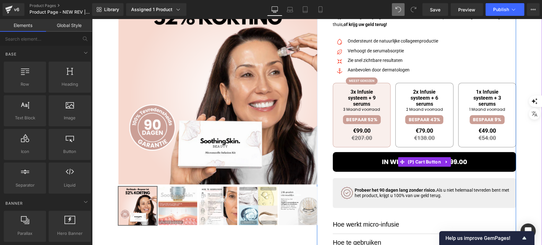
scroll to position [70, 0]
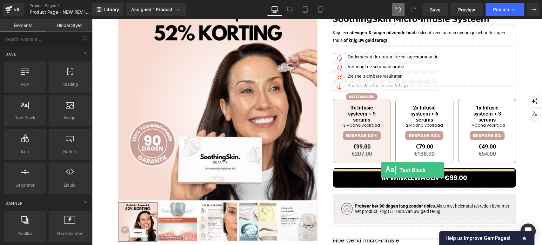
drag, startPoint x: 116, startPoint y: 139, endPoint x: 381, endPoint y: 170, distance: 265.9
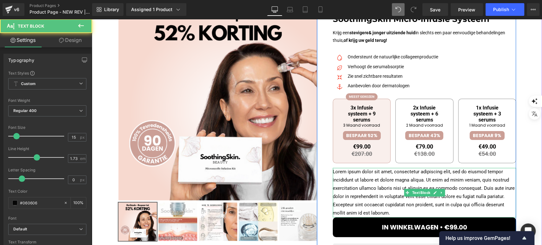
click at [392, 178] on p "Lorem ipsum dolor sit amet, consectetur adipiscing elit, sed do eiusmod tempor …" at bounding box center [424, 193] width 183 height 50
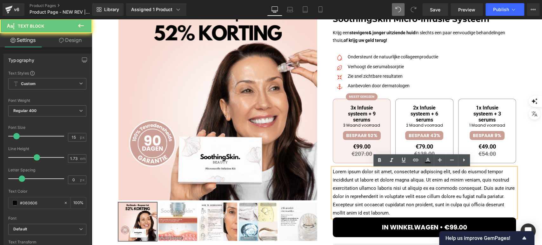
click at [392, 178] on p "Lorem ipsum dolor sit amet, consectetur adipiscing elit, sed do eiusmod tempor …" at bounding box center [424, 193] width 183 height 50
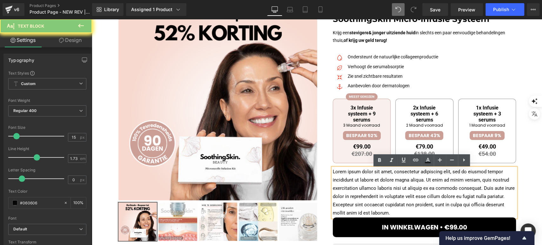
click at [392, 178] on p "Lorem ipsum dolor sit amet, consectetur adipiscing elit, sed do eiusmod tempor …" at bounding box center [424, 193] width 183 height 50
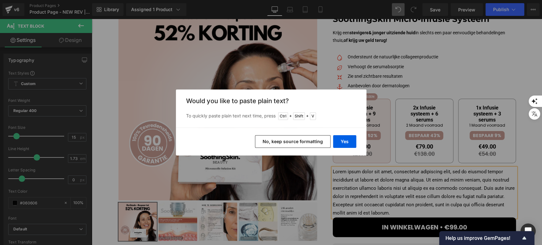
click at [296, 147] on button "No, keep source formatting" at bounding box center [293, 141] width 76 height 13
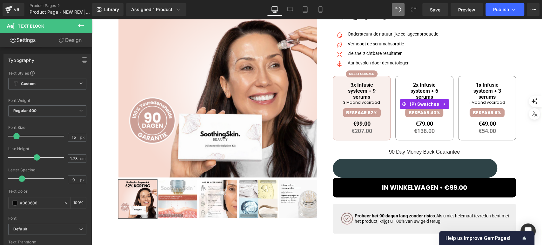
scroll to position [106, 0]
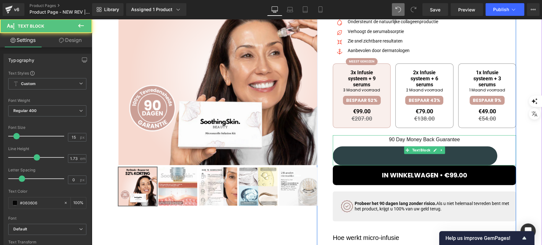
click at [435, 154] on div "90 Day Money Back Guarantee Text Block" at bounding box center [424, 150] width 183 height 30
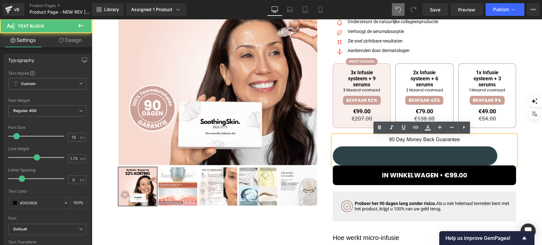
click at [351, 163] on button "submit" at bounding box center [415, 155] width 164 height 19
click at [354, 158] on button "submit" at bounding box center [415, 155] width 164 height 19
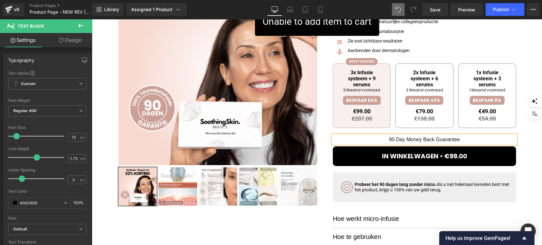
click at [466, 206] on div "Image ( 1,117 Reviews) Text Block Icon List SoothingSkin Micro-infusie Systeem …" at bounding box center [424, 133] width 183 height 335
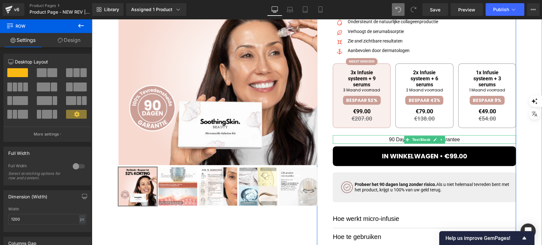
click at [397, 139] on p "90 Day Money Back Guarantee" at bounding box center [424, 139] width 183 height 9
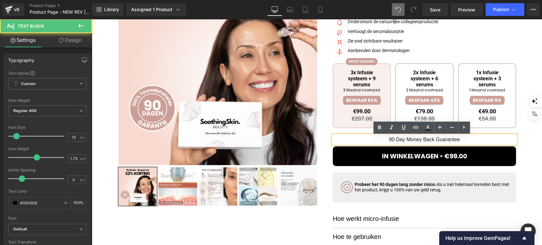
click at [397, 139] on p "90 Day Money Back Guarantee" at bounding box center [424, 139] width 183 height 9
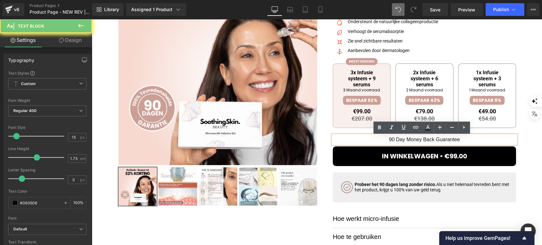
copy p "90 Day Money Back Guarantee"
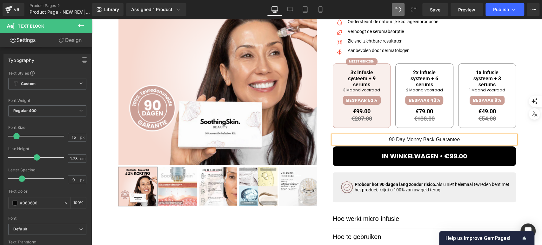
click at [404, 141] on p "90 Day Money Back Guarantee" at bounding box center [424, 139] width 183 height 9
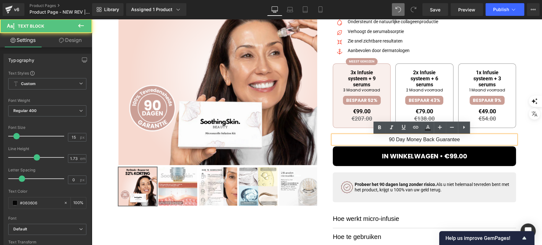
click at [401, 141] on p "90 Day Money Back Guarantee" at bounding box center [424, 139] width 183 height 9
click at [464, 138] on p "90 Dagen Money Back Guarantee" at bounding box center [424, 139] width 183 height 9
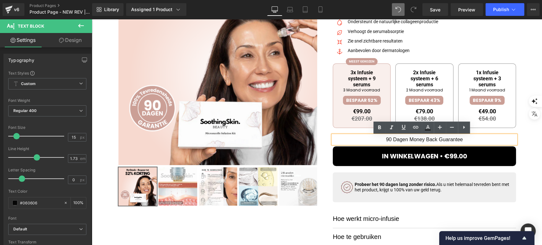
drag, startPoint x: 462, startPoint y: 139, endPoint x: 407, endPoint y: 141, distance: 55.3
click at [407, 141] on p "90 Dagen Money Back Guarantee" at bounding box center [424, 139] width 183 height 9
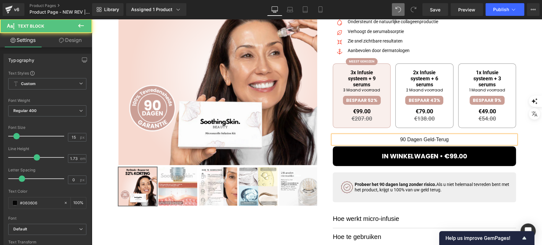
click at [448, 140] on p "90 Dagen Geld-Terug" at bounding box center [424, 139] width 183 height 9
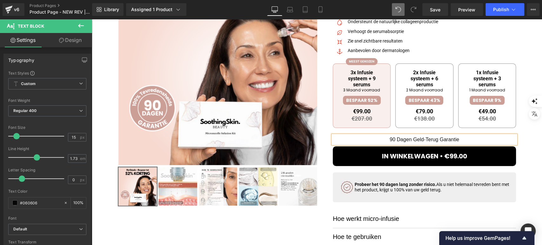
click at [423, 141] on p "90 Dagen Geld-Terug Garantie" at bounding box center [424, 139] width 183 height 9
click at [305, 220] on div at bounding box center [317, 133] width 398 height 336
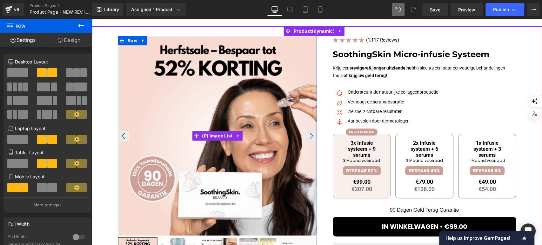
scroll to position [70, 0]
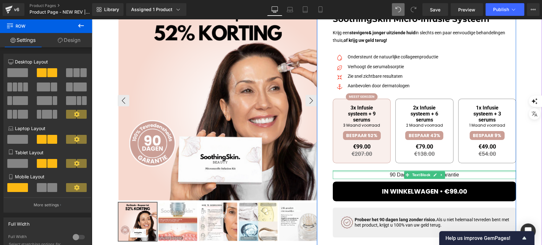
click at [461, 172] on div "90 Dagen Geld Terug Garantie Text Block" at bounding box center [424, 174] width 183 height 9
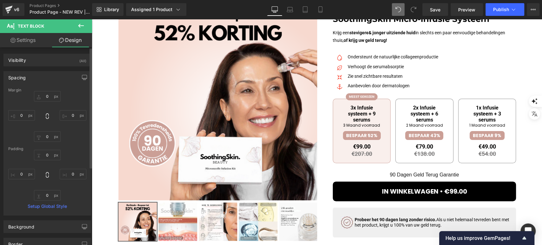
click at [51, 103] on div at bounding box center [47, 116] width 78 height 51
click at [51, 98] on input "text" at bounding box center [47, 96] width 27 height 10
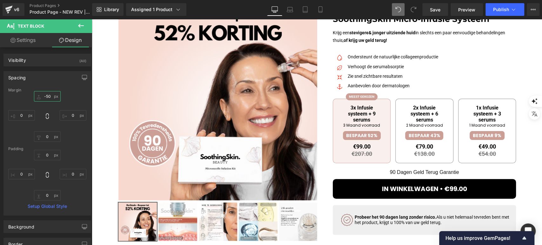
type input "-50"
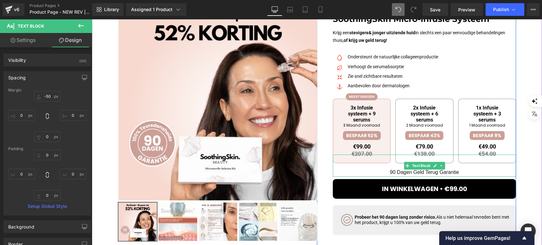
click at [423, 174] on p "90 Dagen Geld Terug Garantie" at bounding box center [424, 166] width 183 height 22
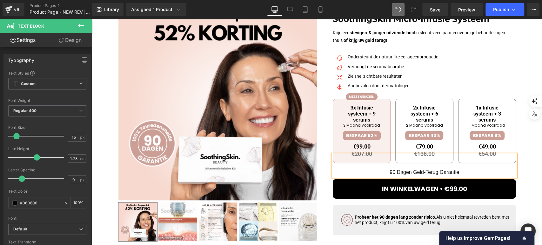
click at [439, 174] on p "90 Dagen Geld-Terug Garantie" at bounding box center [424, 166] width 183 height 22
click at [459, 68] on div "Image Ondersteunt de natuurlijke collageenproductie Text Block Image Verhoogt d…" at bounding box center [424, 72] width 183 height 39
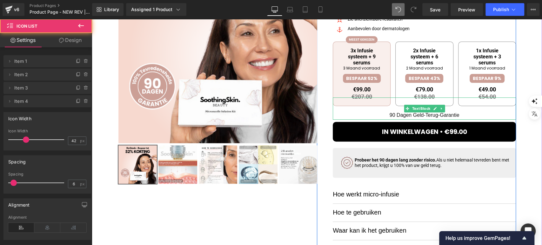
scroll to position [141, 0]
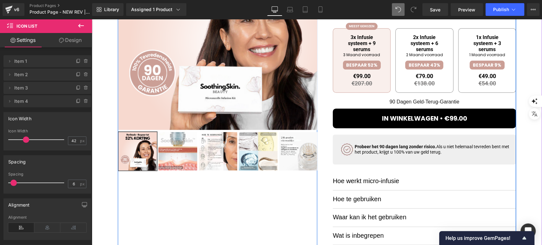
click at [395, 168] on div "Image ( 1,117 Reviews) Text Block Icon List SoothingSkin Micro-infusie Systeem …" at bounding box center [424, 96] width 183 height 333
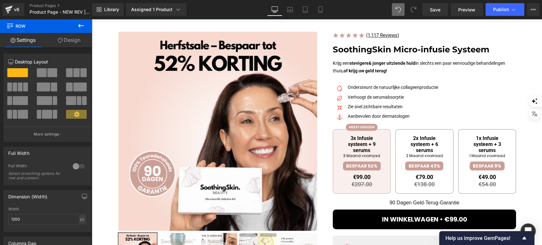
scroll to position [70, 0]
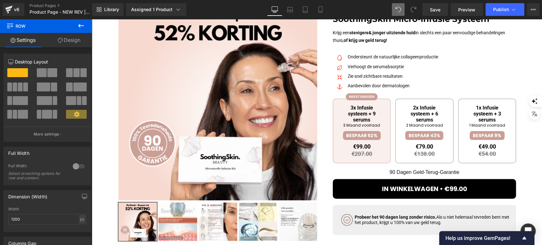
click at [405, 189] on icon at bounding box center [406, 188] width 3 height 3
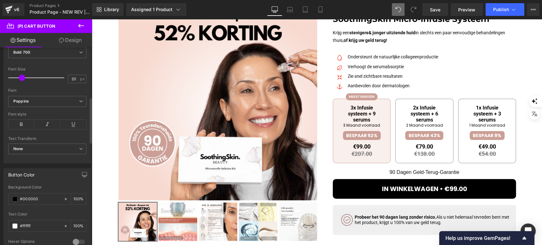
scroll to position [247, 0]
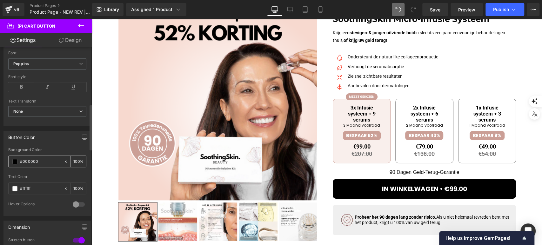
click at [16, 161] on span at bounding box center [14, 161] width 5 height 5
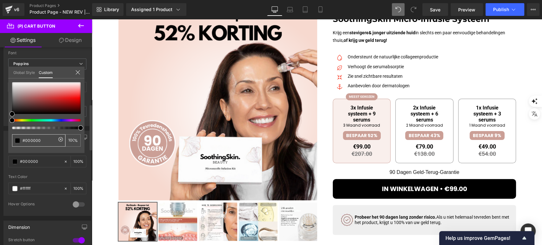
click at [41, 138] on input "#000000" at bounding box center [40, 140] width 34 height 7
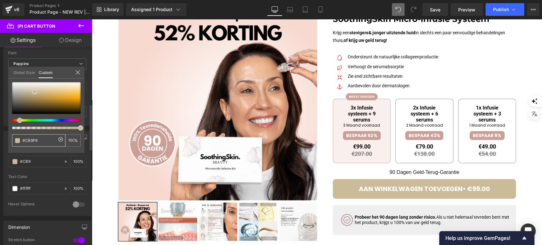
type input "#CB9F96"
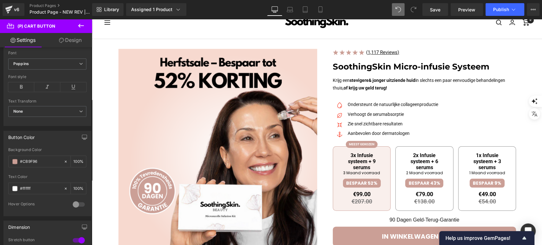
scroll to position [35, 0]
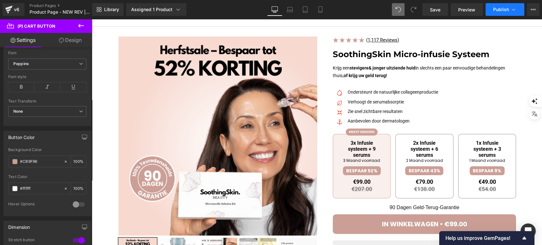
click at [504, 10] on span "Publish" at bounding box center [501, 9] width 16 height 5
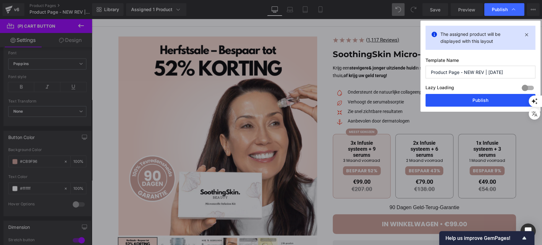
drag, startPoint x: 471, startPoint y: 103, endPoint x: 219, endPoint y: 79, distance: 252.8
click at [471, 103] on button "Publish" at bounding box center [480, 100] width 110 height 13
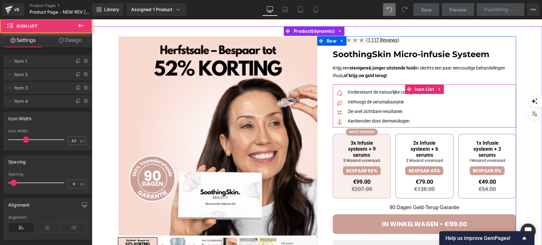
click at [449, 112] on div "Image Ondersteunt de natuurlijke collageenproductie Text Block Image Verhoogt d…" at bounding box center [424, 107] width 183 height 39
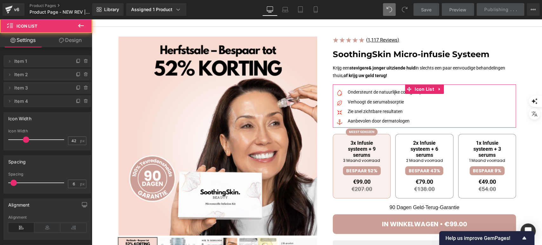
click at [70, 39] on link "Design" at bounding box center [70, 40] width 46 height 14
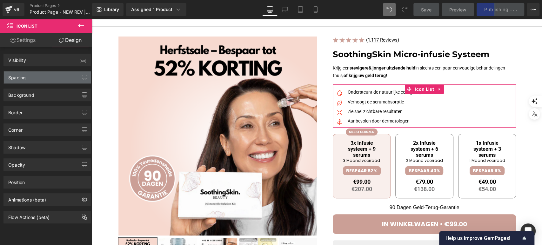
click at [44, 73] on div "Spacing" at bounding box center [47, 77] width 87 height 12
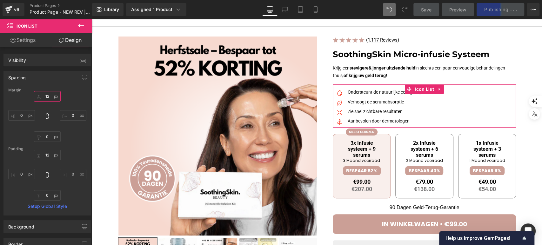
click at [51, 93] on input "12" at bounding box center [47, 96] width 27 height 10
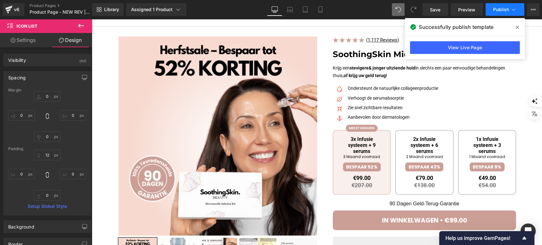
click at [490, 7] on button "Publish" at bounding box center [504, 9] width 39 height 13
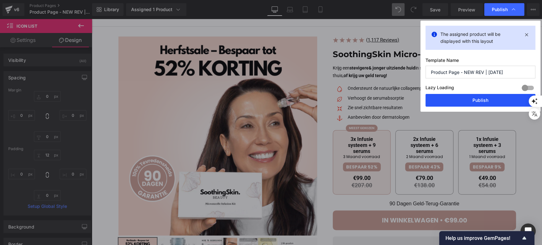
click at [459, 102] on button "Publish" at bounding box center [480, 100] width 110 height 13
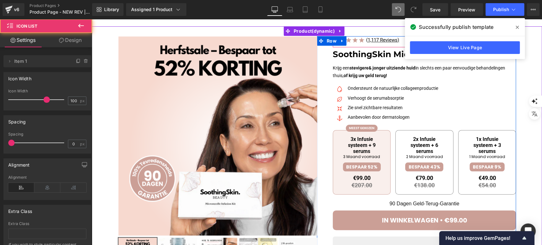
click at [359, 43] on div "( 1,117 Reviews) Text Block" at bounding box center [366, 40] width 66 height 8
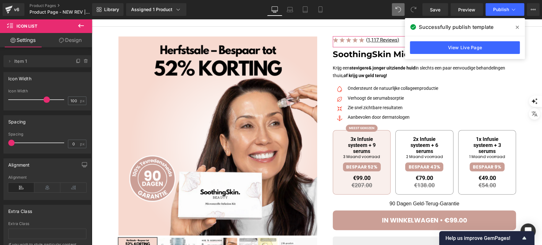
click at [57, 37] on link "Design" at bounding box center [70, 40] width 46 height 14
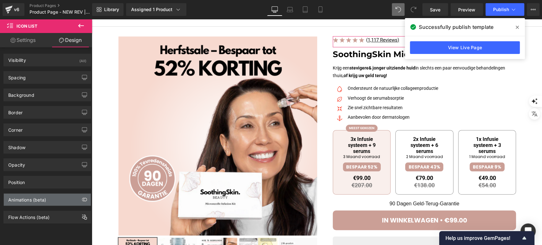
click at [29, 200] on div "Animations (beta)" at bounding box center [27, 198] width 38 height 9
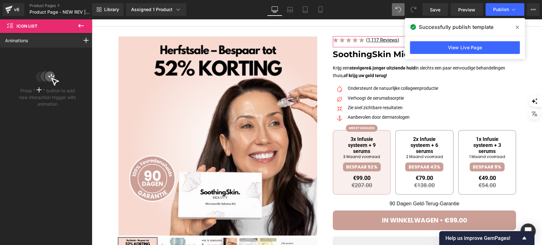
click at [37, 90] on icon at bounding box center [39, 89] width 5 height 5
click at [86, 40] on rect at bounding box center [86, 40] width 1 height 5
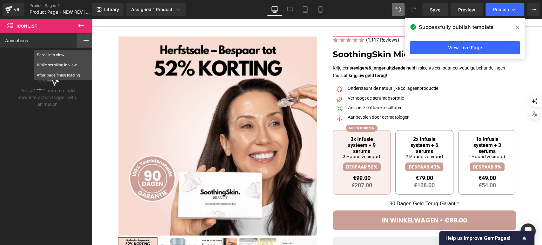
click at [53, 129] on div "Animations Scroll Into view While scrolling in view After page finish loading A…" at bounding box center [47, 133] width 95 height 201
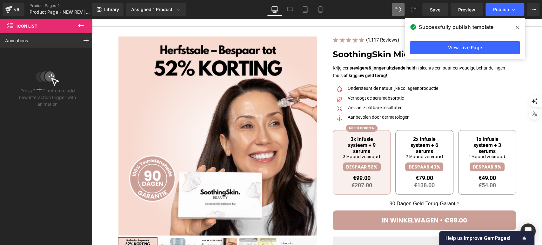
click at [81, 23] on icon at bounding box center [81, 26] width 8 height 8
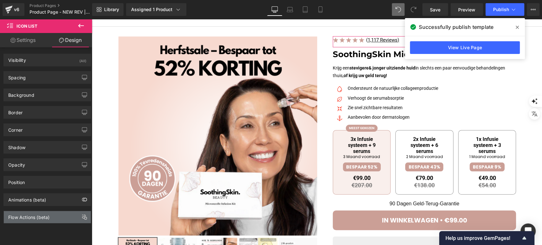
click at [42, 220] on div "Flow Actions (beta)" at bounding box center [47, 217] width 87 height 12
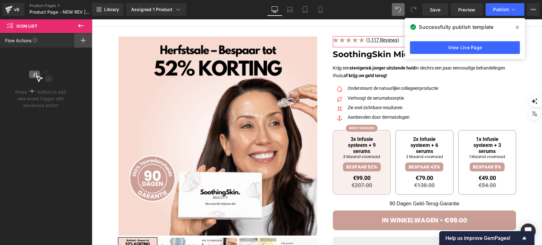
click at [89, 39] on div at bounding box center [83, 40] width 18 height 15
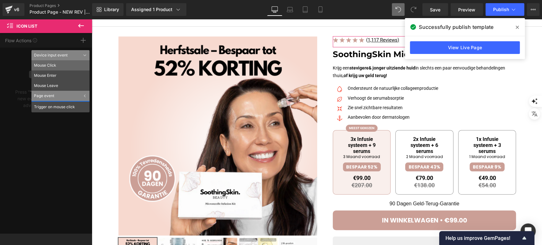
click at [56, 63] on li "Mouse Click" at bounding box center [60, 65] width 58 height 10
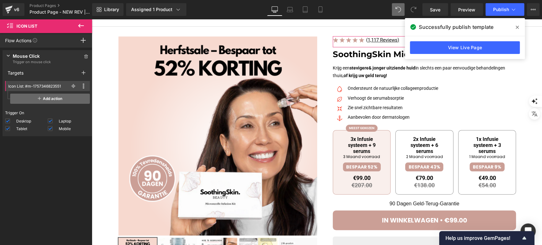
click at [43, 103] on span "Add action" at bounding box center [50, 99] width 80 height 10
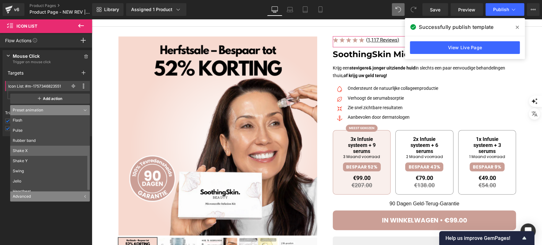
scroll to position [86, 0]
click at [41, 194] on div "Advanced" at bounding box center [50, 196] width 80 height 10
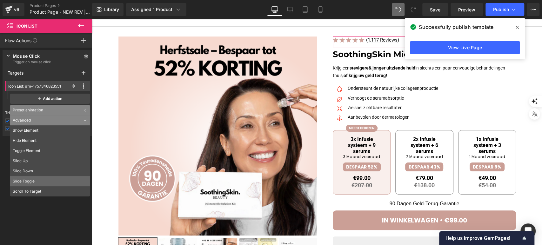
click at [41, 176] on li "Slide Toggle" at bounding box center [50, 181] width 80 height 10
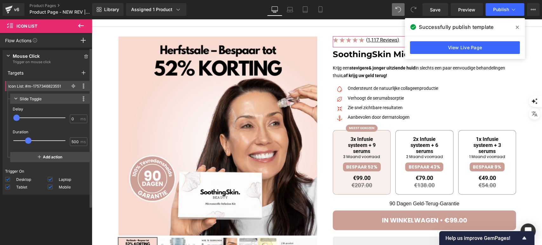
click at [36, 99] on div "Slide Toggle" at bounding box center [31, 99] width 22 height 7
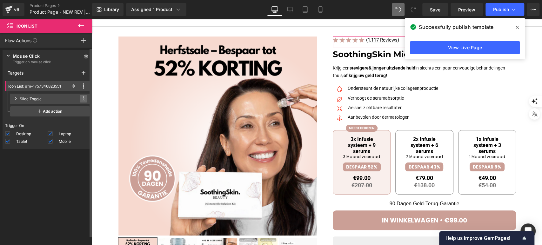
click at [81, 96] on span at bounding box center [84, 99] width 8 height 8
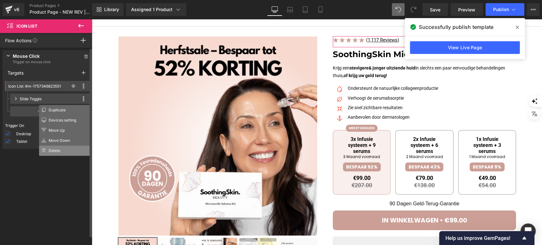
click at [62, 150] on li "Delete" at bounding box center [64, 151] width 51 height 10
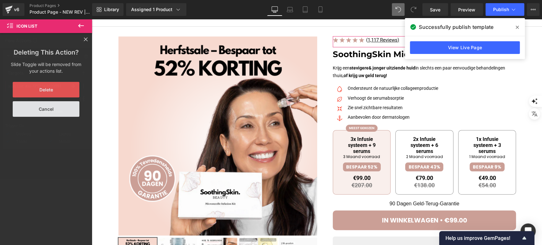
click at [54, 89] on button "Delete" at bounding box center [46, 90] width 67 height 16
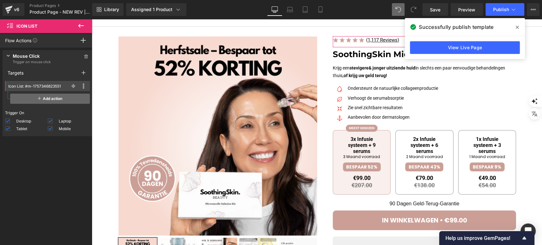
click at [46, 94] on span "Add action" at bounding box center [50, 99] width 80 height 10
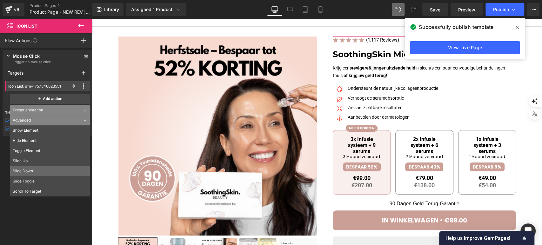
click at [38, 175] on li "Slide Down" at bounding box center [50, 171] width 80 height 10
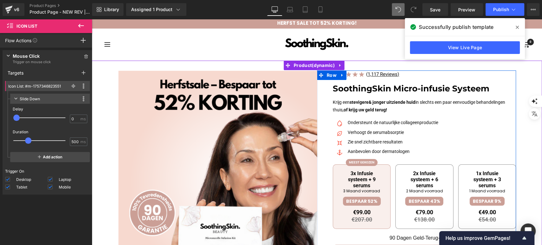
scroll to position [0, 0]
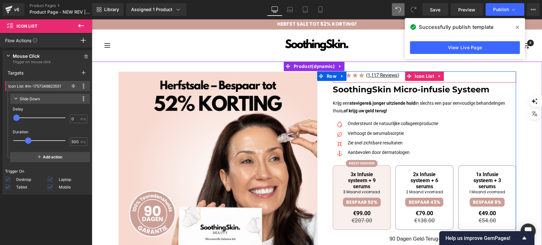
click at [457, 74] on div "Image ( 1,117 Reviews) Text Block" at bounding box center [424, 76] width 183 height 11
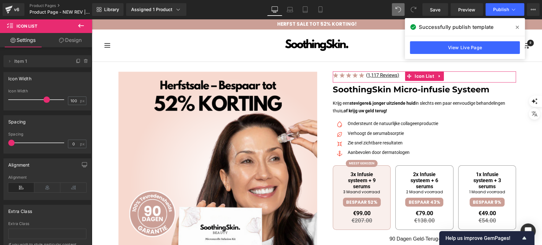
click at [68, 41] on link "Design" at bounding box center [70, 40] width 46 height 14
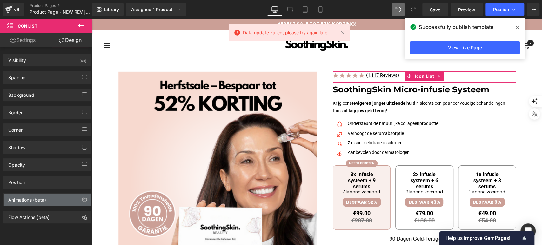
click at [41, 197] on div "Animations (beta)" at bounding box center [27, 198] width 38 height 9
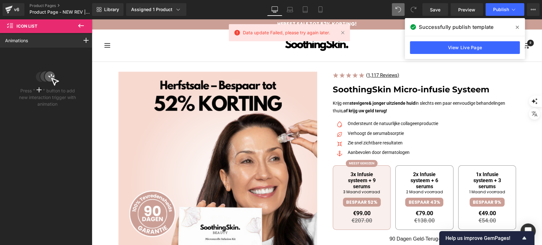
click at [80, 24] on icon at bounding box center [81, 26] width 8 height 8
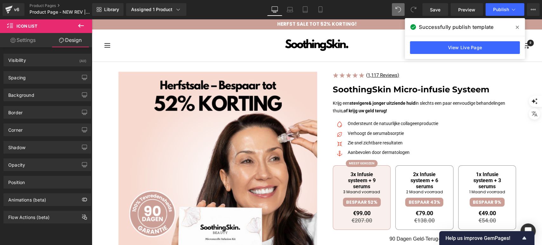
click at [232, 23] on div "HERFST SALE TOT 52% KORTING!" at bounding box center [317, 24] width 183 height 10
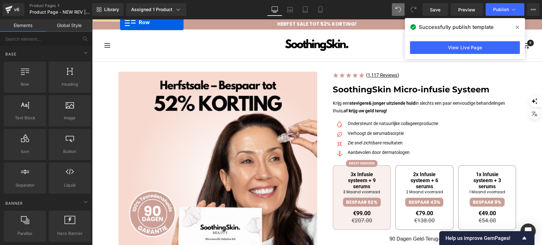
drag, startPoint x: 122, startPoint y: 102, endPoint x: 120, endPoint y: 22, distance: 79.4
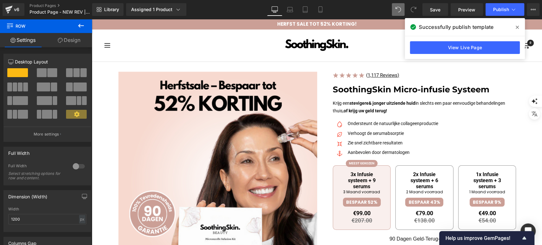
click at [14, 76] on span at bounding box center [17, 72] width 21 height 9
click at [515, 30] on span at bounding box center [517, 27] width 10 height 10
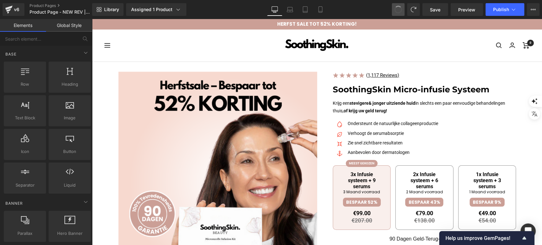
drag, startPoint x: 396, startPoint y: 6, endPoint x: 295, endPoint y: 4, distance: 101.9
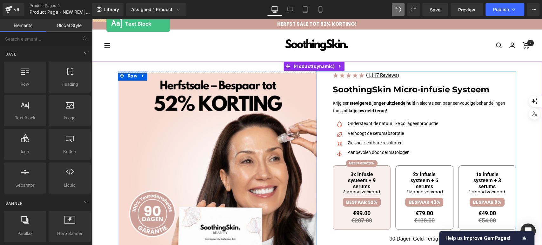
drag, startPoint x: 162, startPoint y: 102, endPoint x: 106, endPoint y: 24, distance: 96.1
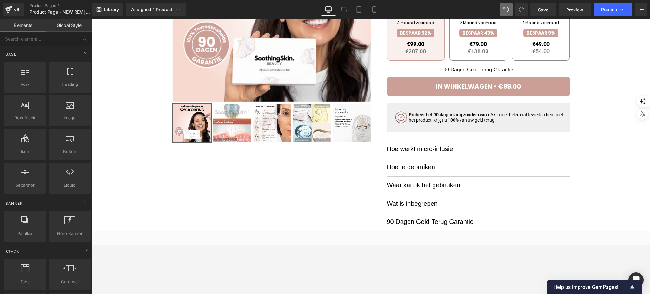
scroll to position [211, 0]
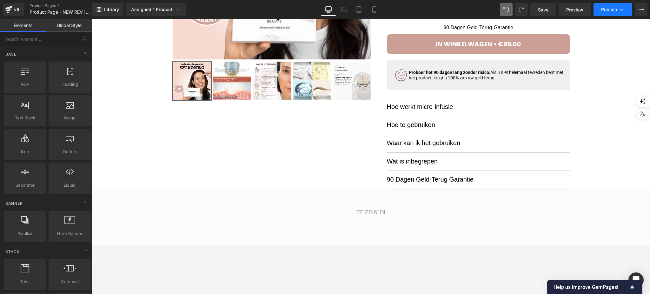
click at [542, 8] on button "Publish" at bounding box center [613, 9] width 39 height 13
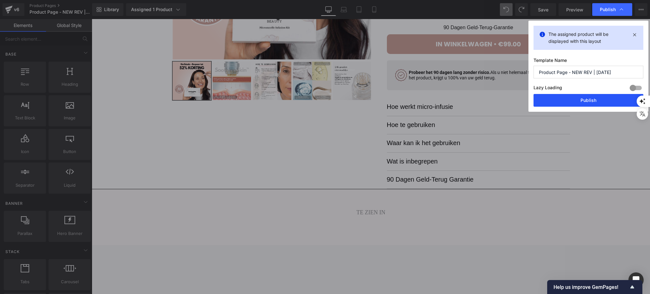
click at [542, 96] on button "Publish" at bounding box center [589, 100] width 110 height 13
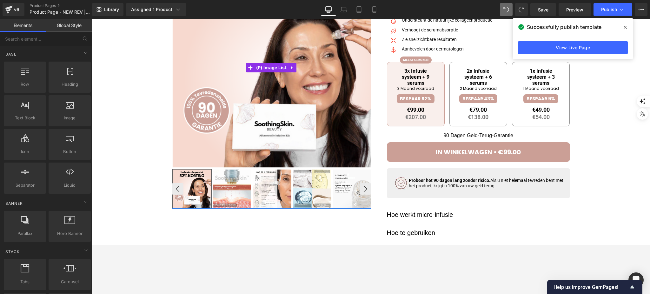
scroll to position [127, 0]
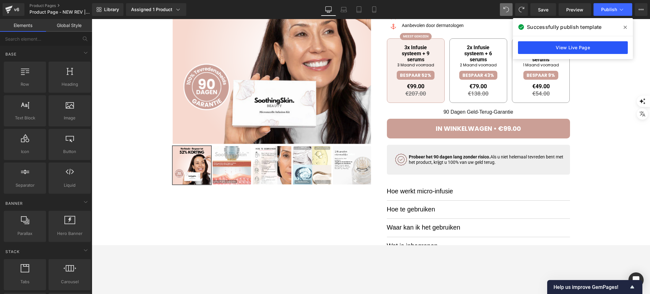
click at [542, 50] on link "View Live Page" at bounding box center [573, 47] width 110 height 13
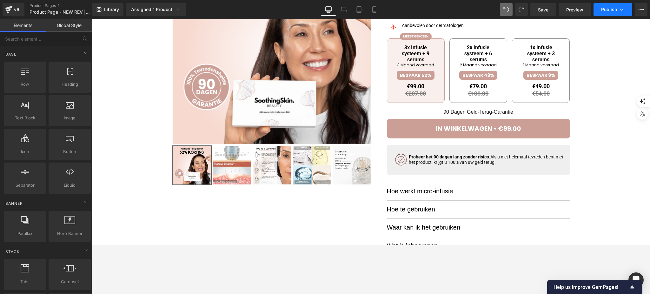
click at [542, 9] on span "Publish" at bounding box center [609, 9] width 16 height 5
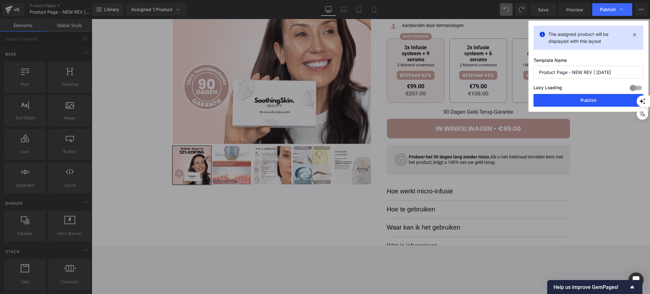
click at [542, 97] on button "Publish" at bounding box center [589, 100] width 110 height 13
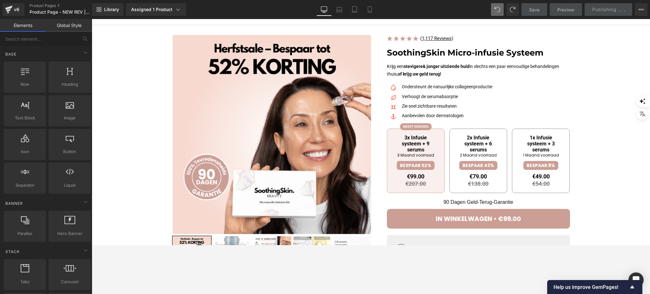
scroll to position [0, 0]
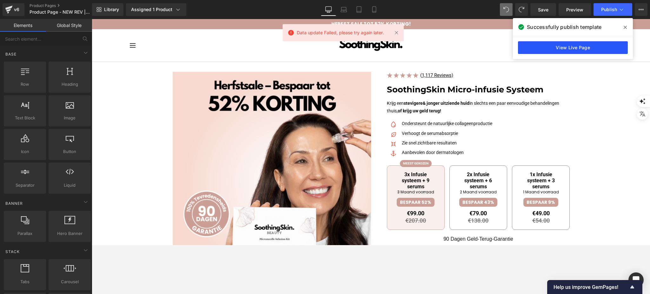
click at [542, 51] on link "View Live Page" at bounding box center [573, 47] width 110 height 13
click at [542, 10] on span "Publish" at bounding box center [609, 9] width 16 height 5
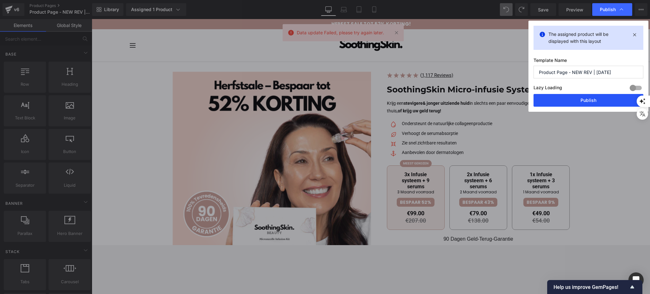
click at [542, 103] on button "Publish" at bounding box center [589, 100] width 110 height 13
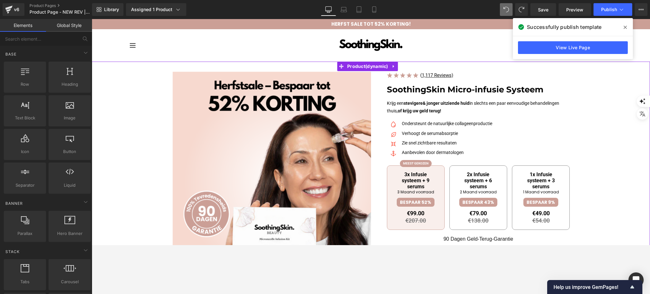
drag, startPoint x: 567, startPoint y: 97, endPoint x: 556, endPoint y: 163, distance: 66.6
click at [542, 97] on div at bounding box center [371, 284] width 552 height 427
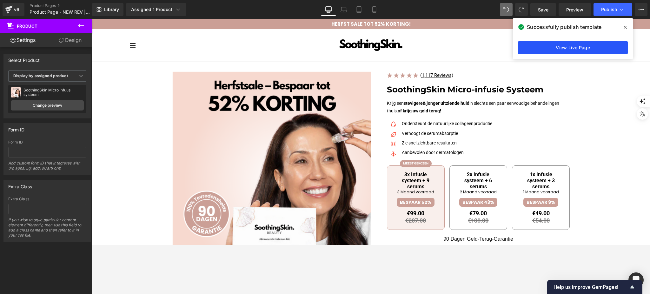
click at [542, 42] on link "View Live Page" at bounding box center [573, 47] width 110 height 13
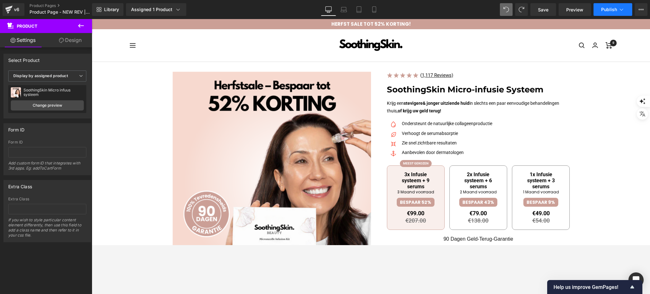
click at [542, 4] on button "Publish" at bounding box center [613, 9] width 39 height 13
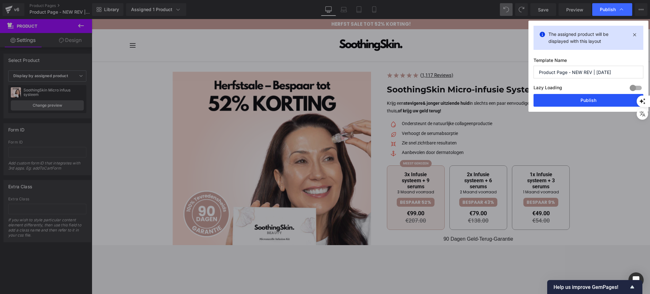
drag, startPoint x: 566, startPoint y: 99, endPoint x: 343, endPoint y: 83, distance: 222.7
click at [542, 99] on button "Publish" at bounding box center [589, 100] width 110 height 13
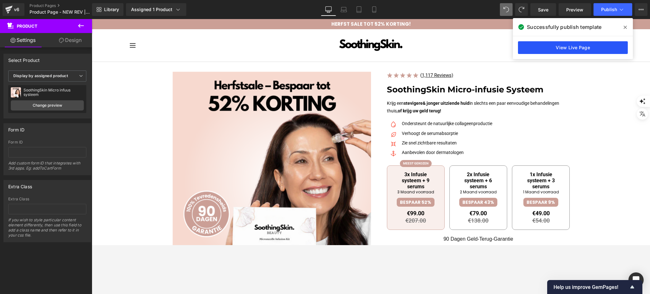
click at [542, 48] on link "View Live Page" at bounding box center [573, 47] width 110 height 13
click at [542, 7] on span "Publish" at bounding box center [609, 9] width 16 height 5
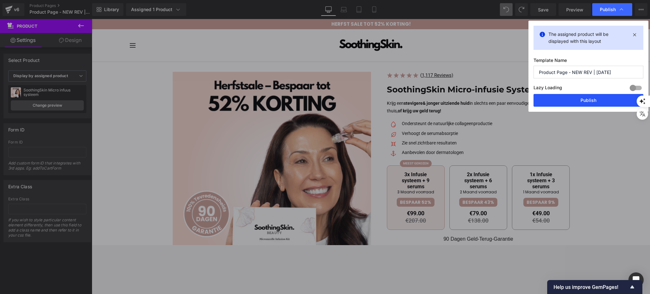
click at [542, 99] on button "Publish" at bounding box center [589, 100] width 110 height 13
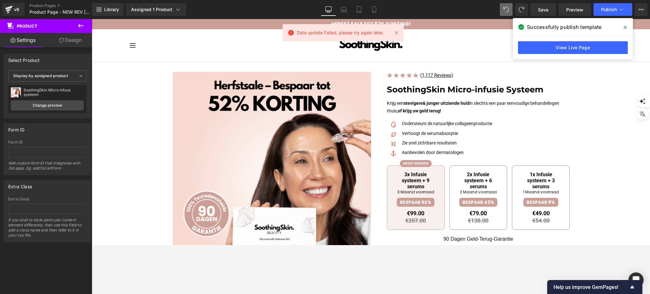
click at [333, 32] on span "Data update Failed, please try again later." at bounding box center [340, 32] width 87 height 7
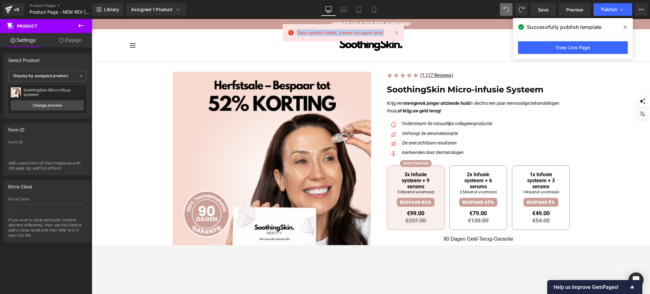
click at [542, 48] on link "View Live Page" at bounding box center [573, 47] width 110 height 13
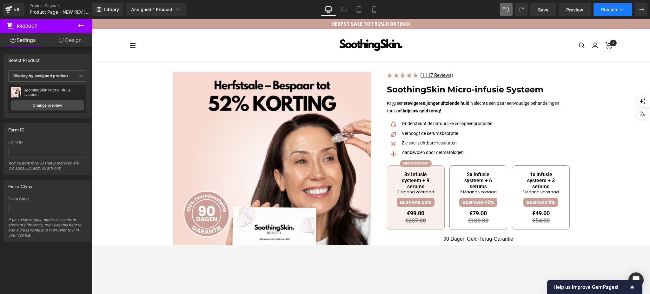
click at [542, 7] on icon at bounding box center [621, 9] width 6 height 6
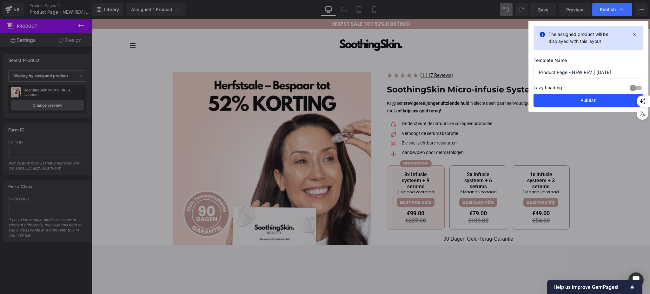
click at [542, 103] on button "Publish" at bounding box center [589, 100] width 110 height 13
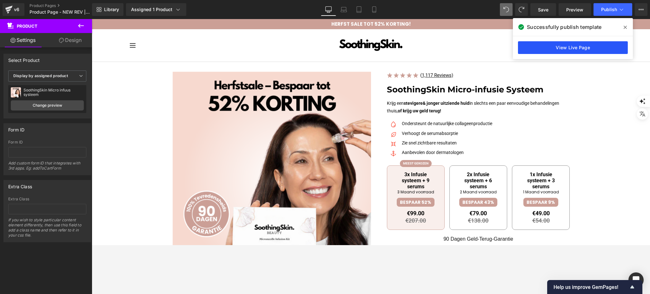
click at [533, 44] on link "View Live Page" at bounding box center [573, 47] width 110 height 13
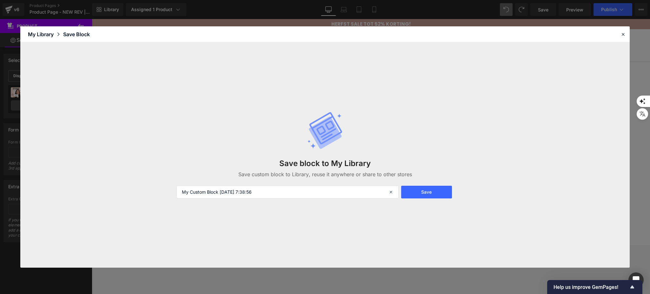
click at [430, 196] on button "Save" at bounding box center [426, 192] width 51 height 13
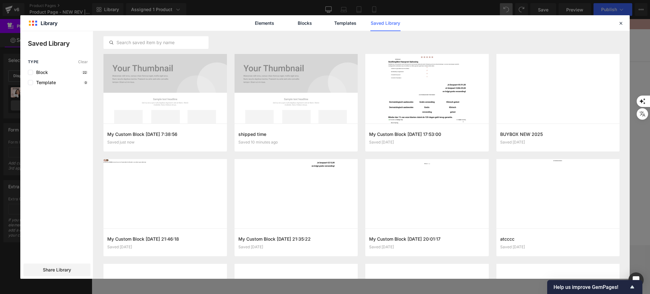
click at [542, 25] on div "Elements Blocks Templates Saved Library" at bounding box center [324, 23] width 609 height 16
click at [542, 23] on icon at bounding box center [621, 23] width 6 height 6
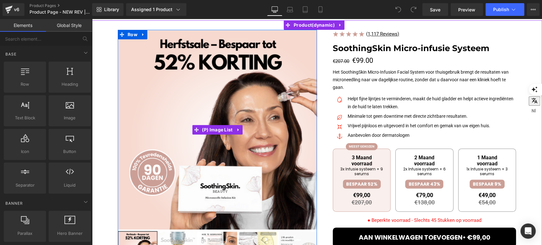
scroll to position [35, 0]
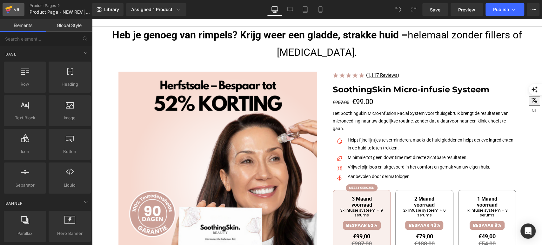
click at [17, 6] on div "v6" at bounding box center [17, 9] width 8 height 8
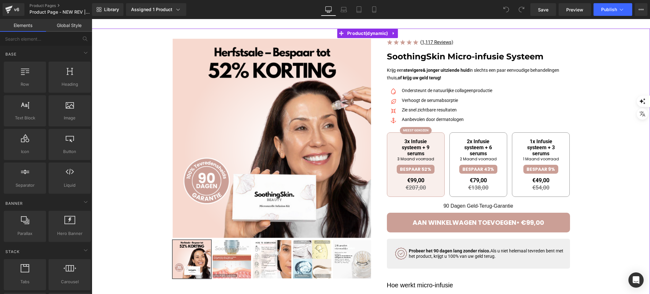
scroll to position [42, 0]
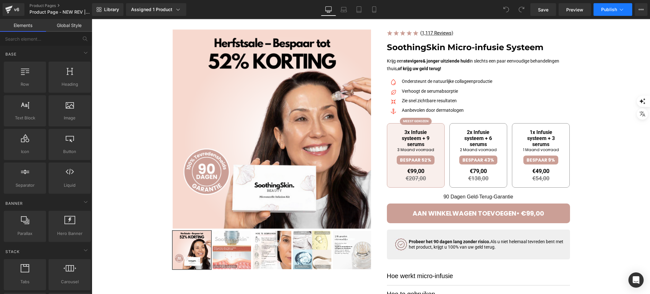
click at [604, 6] on button "Publish" at bounding box center [613, 9] width 39 height 13
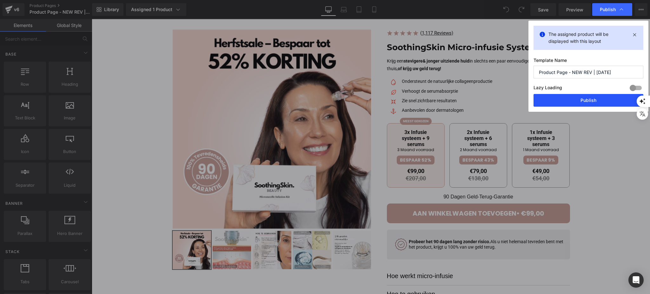
click at [553, 104] on button "Publish" at bounding box center [589, 100] width 110 height 13
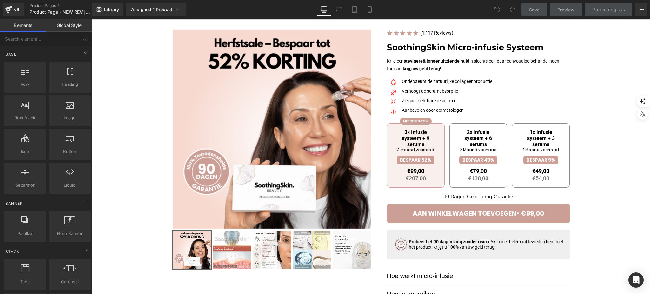
scroll to position [0, 0]
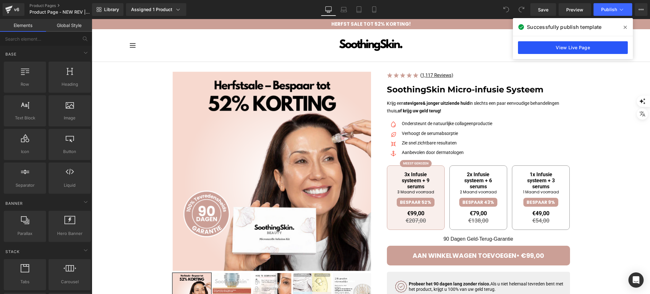
click at [580, 50] on link "View Live Page" at bounding box center [573, 47] width 110 height 13
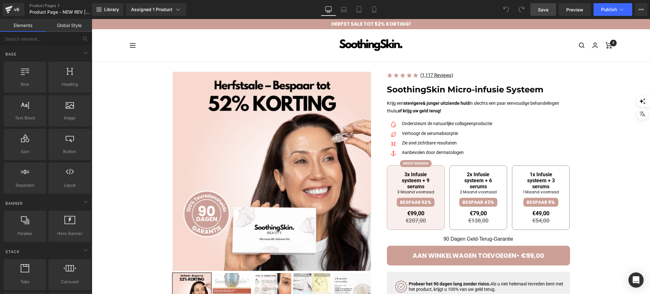
click at [549, 8] on span "Save" at bounding box center [543, 9] width 10 height 7
click at [619, 3] on button "Publish" at bounding box center [613, 9] width 39 height 13
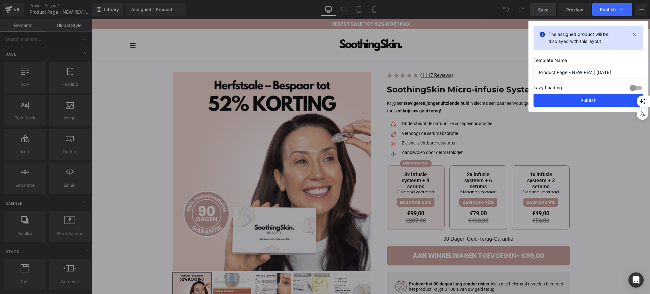
click at [598, 96] on button "Publish" at bounding box center [589, 100] width 110 height 13
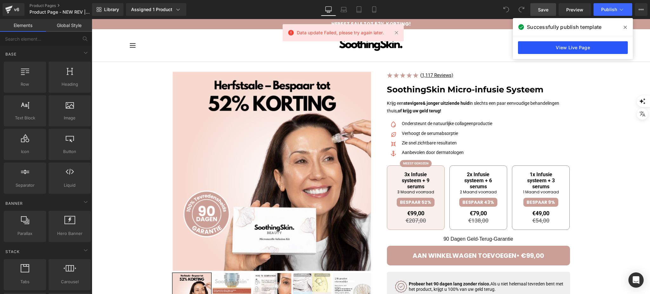
click at [574, 41] on link "View Live Page" at bounding box center [573, 47] width 110 height 13
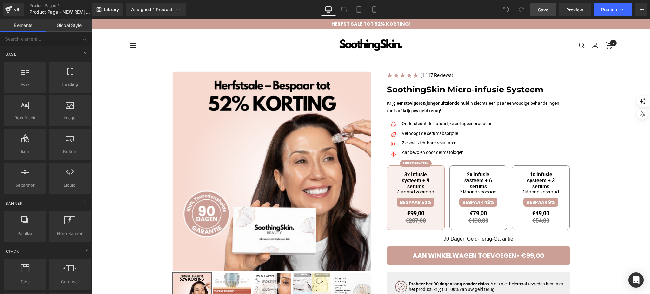
drag, startPoint x: 666, startPoint y: 60, endPoint x: 357, endPoint y: 59, distance: 308.9
click at [357, 59] on div "Navigatie SoothingSkin Nieuwsbrief 0" at bounding box center [371, 45] width 482 height 32
click at [13, 12] on div "v6" at bounding box center [17, 9] width 8 height 8
click at [601, 12] on button "Publish" at bounding box center [613, 9] width 39 height 13
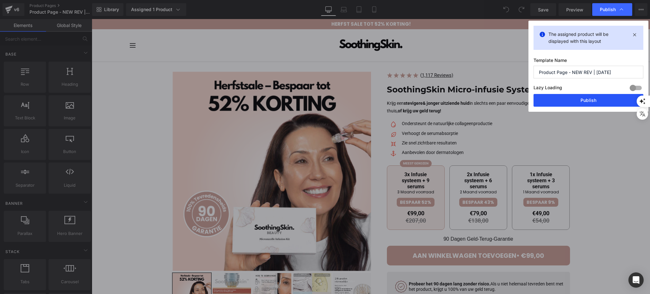
click at [571, 98] on button "Publish" at bounding box center [589, 100] width 110 height 13
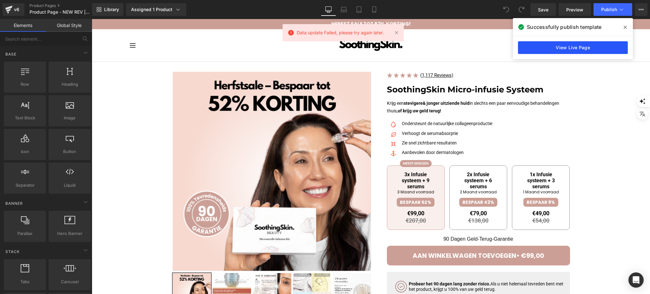
click at [562, 51] on link "View Live Page" at bounding box center [573, 47] width 110 height 13
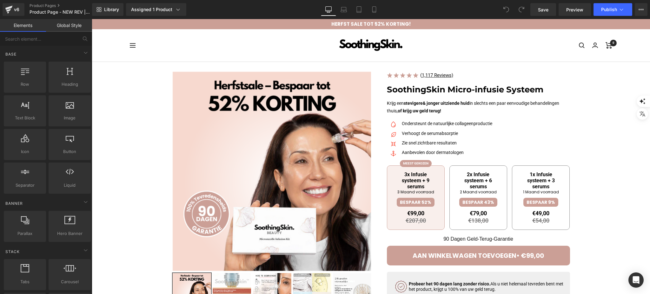
click at [634, 6] on div "Save Preview Publish Scheduled View Live Page View with current Template Save T…" at bounding box center [589, 9] width 122 height 13
click at [641, 7] on icon at bounding box center [641, 9] width 5 height 5
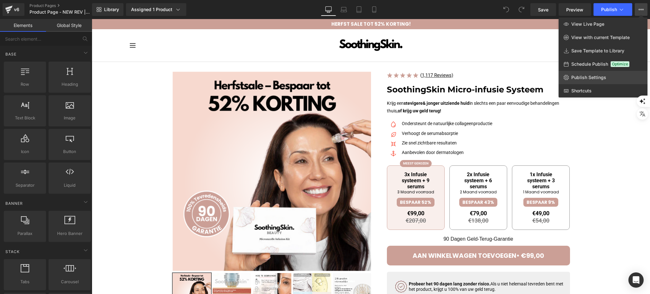
click at [609, 75] on link "Publish Settings" at bounding box center [603, 77] width 89 height 13
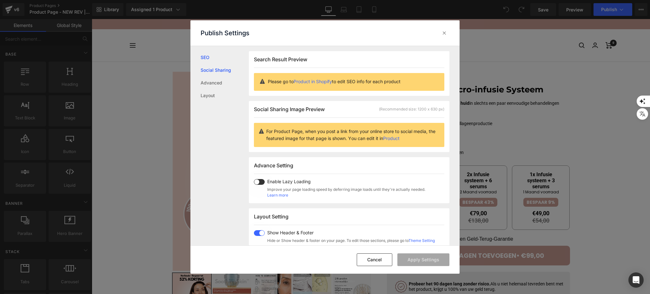
click at [229, 69] on link "Social Sharing" at bounding box center [225, 70] width 48 height 13
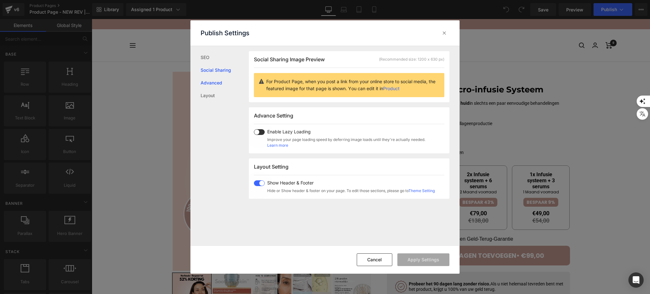
click at [225, 81] on link "Advanced" at bounding box center [225, 83] width 48 height 13
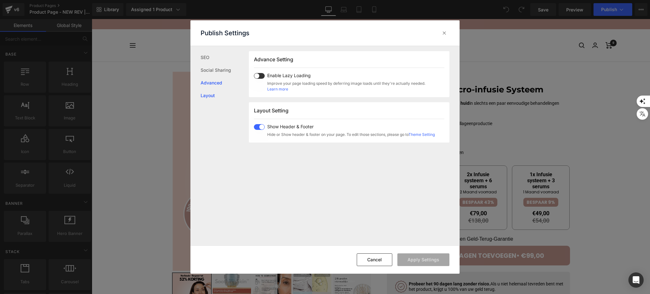
click at [227, 93] on link "Layout" at bounding box center [225, 95] width 48 height 13
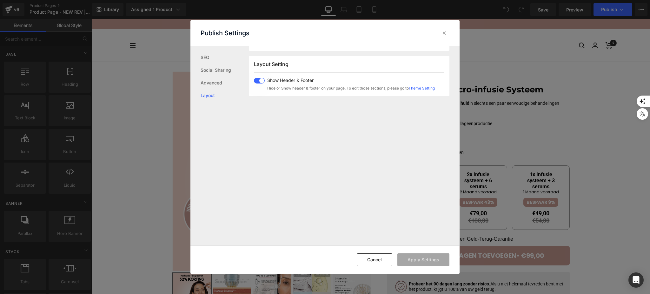
scroll to position [157, 0]
click at [444, 32] on icon at bounding box center [444, 33] width 6 height 6
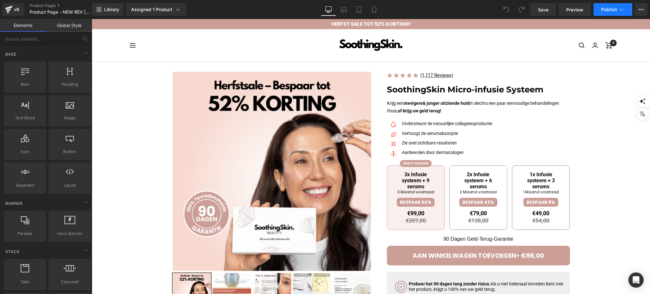
click at [607, 10] on span "Publish" at bounding box center [609, 9] width 16 height 5
click at [18, 9] on div "v6" at bounding box center [17, 9] width 8 height 8
click at [584, 10] on link "Preview" at bounding box center [575, 9] width 32 height 13
click at [615, 4] on button "Publish" at bounding box center [613, 9] width 39 height 13
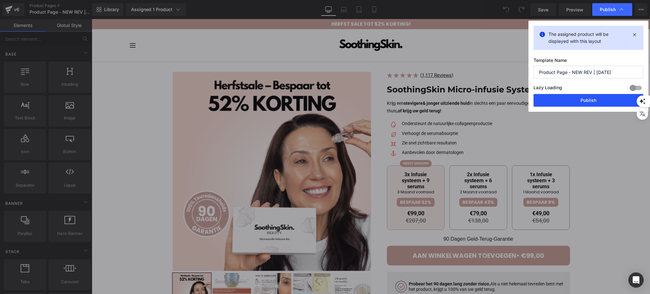
click at [595, 106] on button "Publish" at bounding box center [589, 100] width 110 height 13
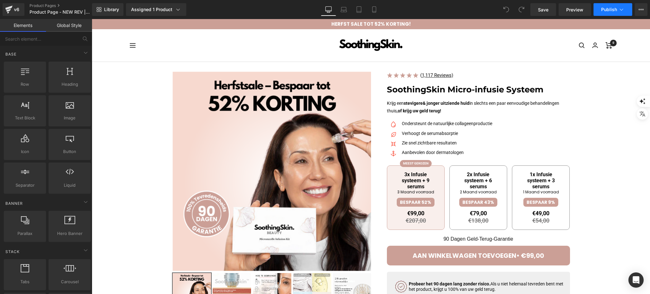
click at [608, 8] on span "Publish" at bounding box center [609, 9] width 16 height 5
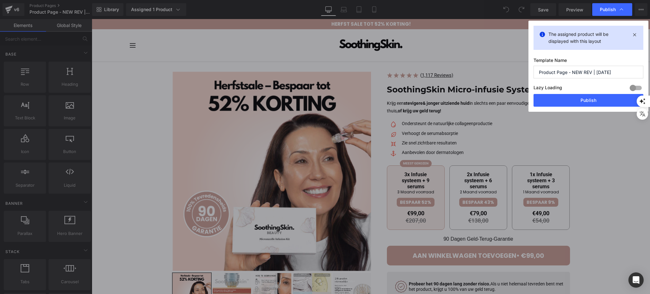
click at [573, 107] on div "The assigned product will be displayed with this layout Template Name Product P…" at bounding box center [589, 66] width 120 height 91
click at [573, 105] on button "Publish" at bounding box center [589, 100] width 110 height 13
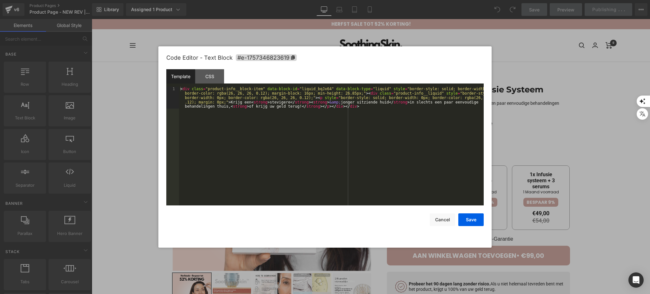
click at [441, 0] on div "You are previewing how the will restyle your page. You can not edit Elements in…" at bounding box center [325, 0] width 650 height 0
click at [516, 144] on div at bounding box center [325, 147] width 650 height 294
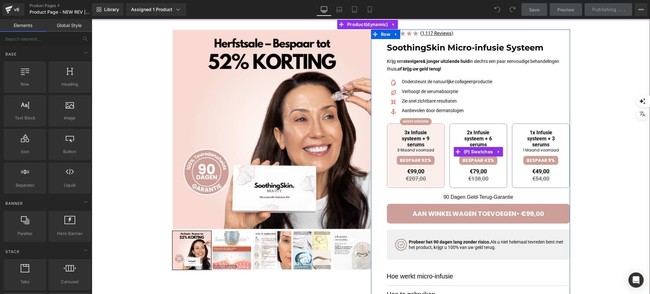
scroll to position [42, 0]
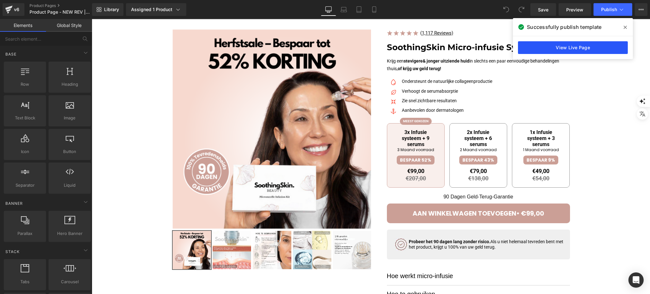
click at [548, 51] on link "View Live Page" at bounding box center [573, 47] width 110 height 13
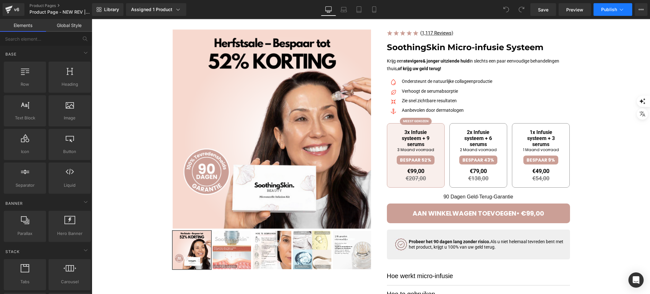
click at [615, 3] on button "Publish" at bounding box center [613, 9] width 39 height 13
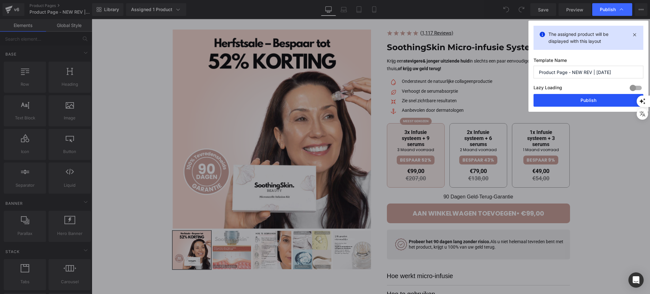
click at [590, 97] on button "Publish" at bounding box center [589, 100] width 110 height 13
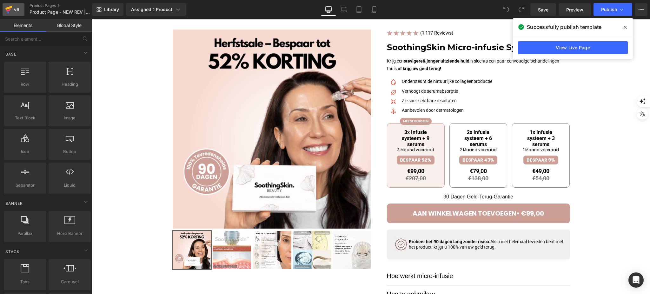
click at [13, 8] on div "v6" at bounding box center [17, 9] width 8 height 8
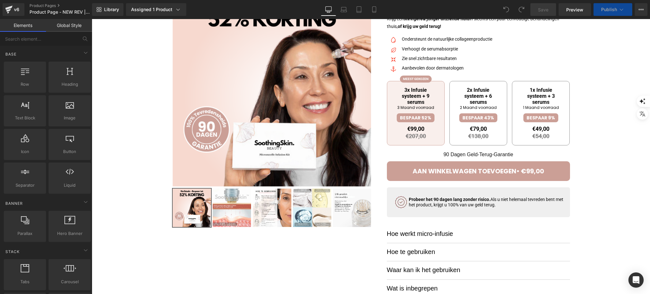
scroll to position [42, 0]
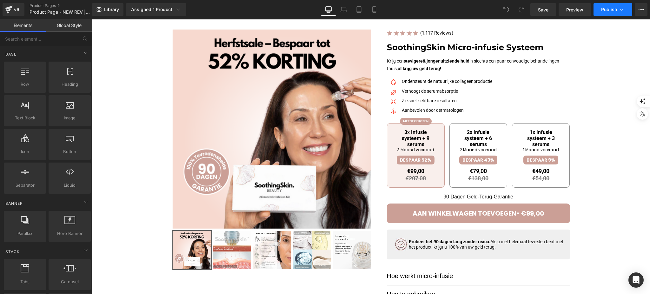
click at [616, 9] on span "Publish" at bounding box center [609, 9] width 16 height 5
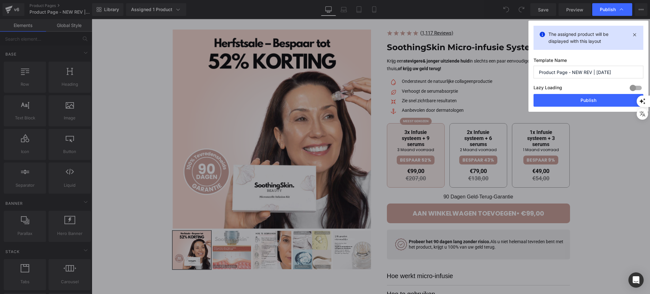
click at [631, 74] on input "Product Page - NEW REV | [DATE]" at bounding box center [589, 72] width 110 height 13
type input "Product Page - NEW REV"
drag, startPoint x: 607, startPoint y: 99, endPoint x: 473, endPoint y: 8, distance: 162.2
click at [607, 99] on button "Publish" at bounding box center [589, 100] width 110 height 13
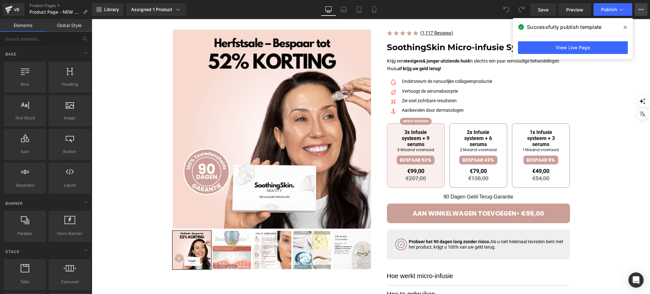
drag, startPoint x: 644, startPoint y: 17, endPoint x: 643, endPoint y: 13, distance: 4.3
click at [644, 17] on div "Library Assigned 1 Product Product Preview SoothingSkin Micro infuus systeem Ma…" at bounding box center [371, 9] width 558 height 19
click at [643, 12] on button "View Live Page View with current Template Save Template to Library Schedule Pub…" at bounding box center [641, 9] width 13 height 13
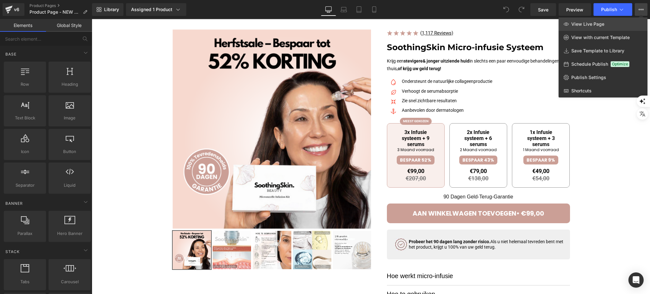
click at [595, 24] on span "View Live Page" at bounding box center [587, 24] width 33 height 6
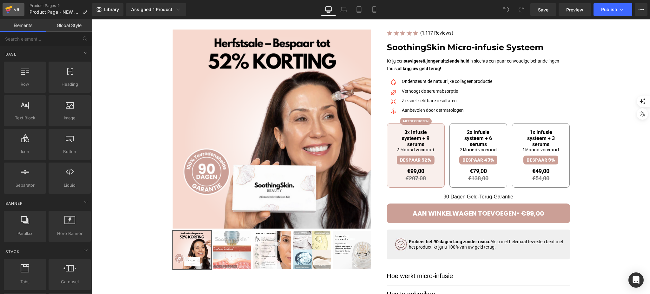
click at [20, 10] on div "v6" at bounding box center [17, 9] width 8 height 8
